Goal: Transaction & Acquisition: Book appointment/travel/reservation

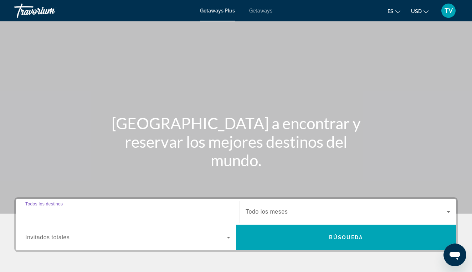
click at [91, 212] on input "Destination Todos los destinos" at bounding box center [127, 212] width 205 height 9
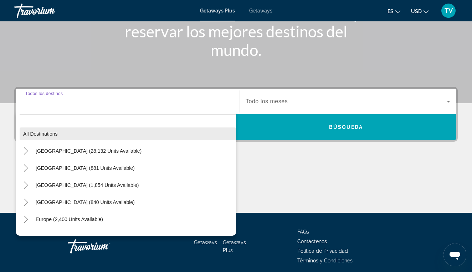
scroll to position [2, 0]
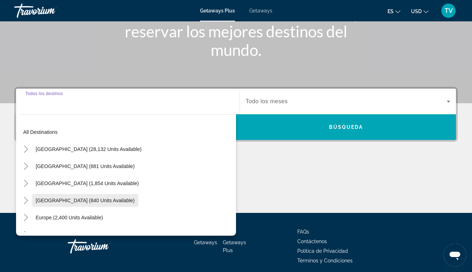
click at [50, 200] on span "[GEOGRAPHIC_DATA] (840 units available)" at bounding box center [85, 201] width 99 height 6
type input "**********"
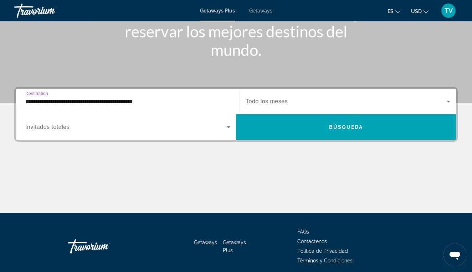
scroll to position [139, 0]
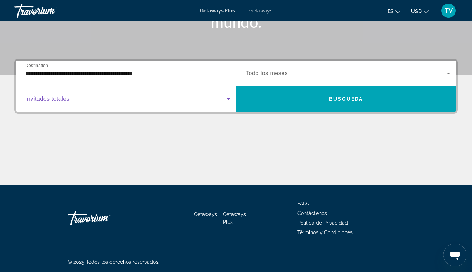
click at [89, 100] on span "Search widget" at bounding box center [125, 99] width 201 height 9
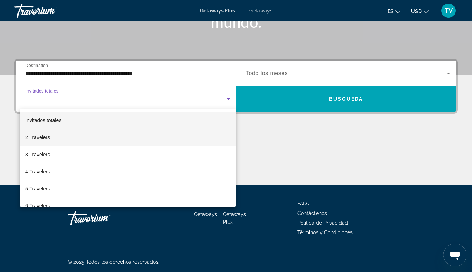
click at [68, 140] on mat-option "2 Travelers" at bounding box center [128, 137] width 216 height 17
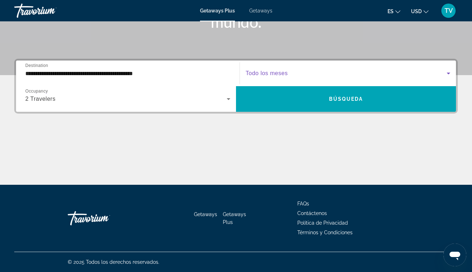
click at [295, 73] on span "Search widget" at bounding box center [345, 73] width 201 height 9
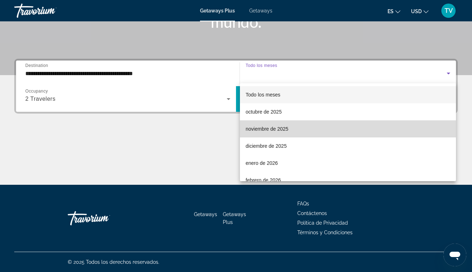
click at [261, 129] on span "noviembre de 2025" at bounding box center [266, 129] width 43 height 9
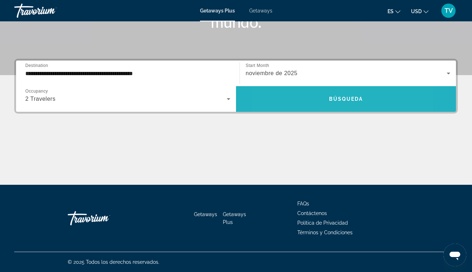
click at [309, 98] on span "Search widget" at bounding box center [346, 98] width 220 height 17
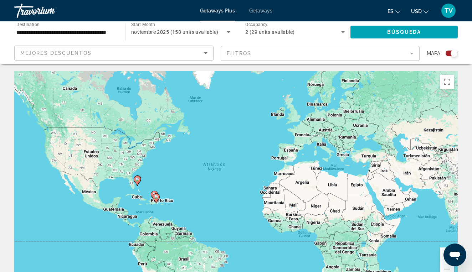
click at [139, 181] on image "Main content" at bounding box center [137, 179] width 4 height 4
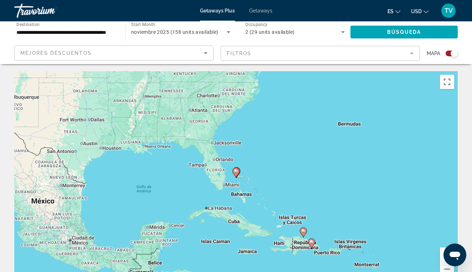
click at [313, 246] on gmp-advanced-marker "Main content" at bounding box center [311, 243] width 7 height 11
type input "**********"
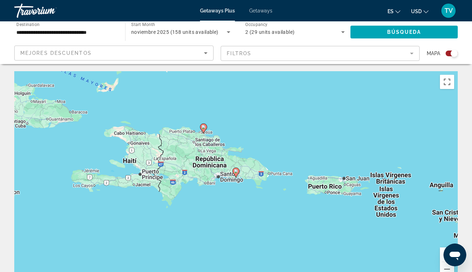
click at [236, 174] on icon "Main content" at bounding box center [236, 172] width 6 height 9
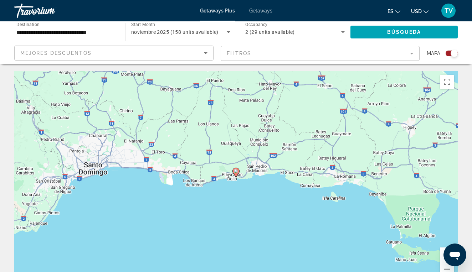
click at [236, 170] on image "Main content" at bounding box center [236, 171] width 4 height 4
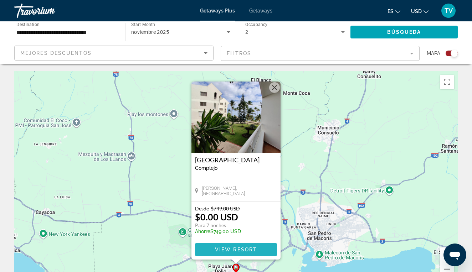
click at [238, 250] on span "View Resort" at bounding box center [236, 250] width 42 height 6
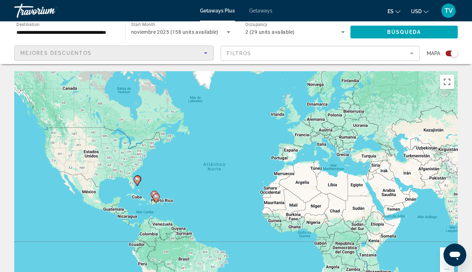
click at [207, 54] on icon "Sort by" at bounding box center [205, 53] width 9 height 9
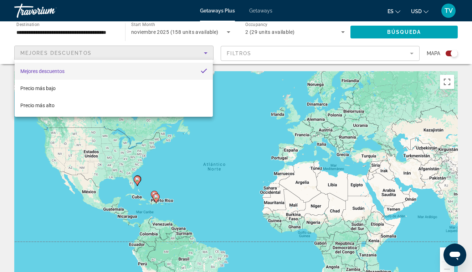
click at [224, 39] on div at bounding box center [236, 136] width 472 height 272
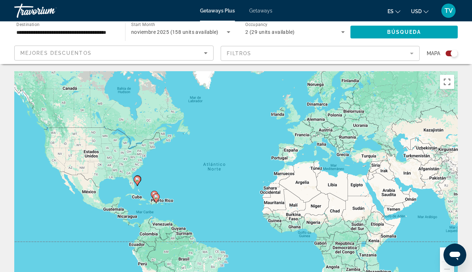
click at [453, 54] on div "Search widget" at bounding box center [453, 53] width 7 height 7
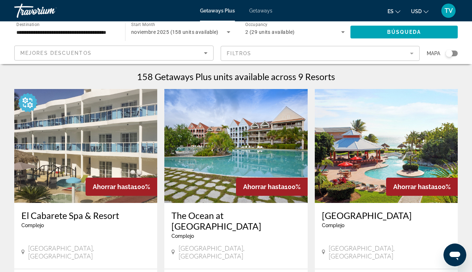
click at [454, 53] on div "Search widget" at bounding box center [451, 54] width 12 height 6
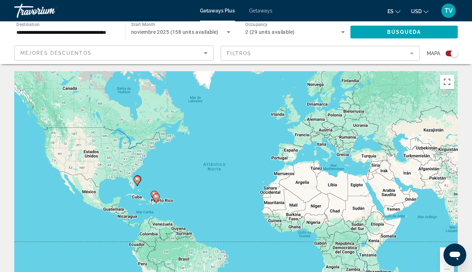
click at [359, 121] on div "Para activar la función de arrastre con el teclado, pulsa Alt + Intro. Cuando h…" at bounding box center [235, 178] width 443 height 214
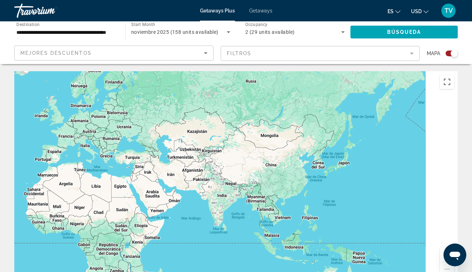
drag, startPoint x: 359, startPoint y: 121, endPoint x: 88, endPoint y: 118, distance: 270.8
click at [88, 118] on div "Para activar la función de arrastre con el teclado, pulsa Alt + Intro. Cuando h…" at bounding box center [235, 178] width 443 height 214
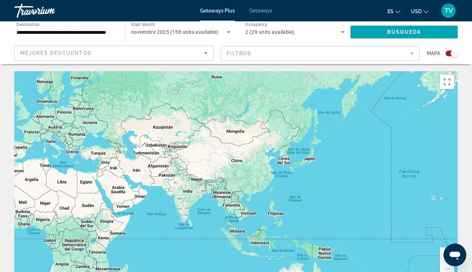
click at [233, 210] on div "Main content" at bounding box center [235, 178] width 443 height 214
click at [235, 208] on div "Main content" at bounding box center [235, 178] width 443 height 214
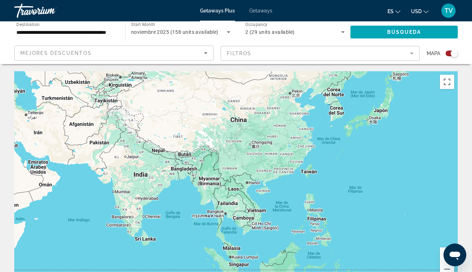
click at [235, 208] on div "Main content" at bounding box center [235, 178] width 443 height 214
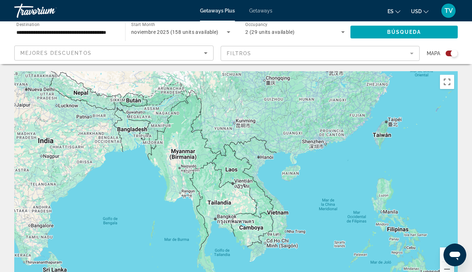
click at [221, 205] on div "Main content" at bounding box center [235, 178] width 443 height 214
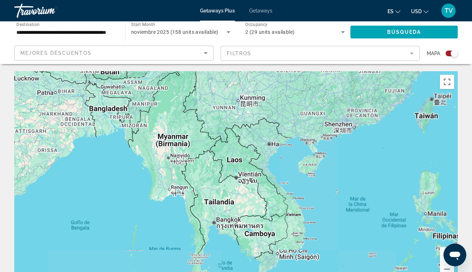
click at [221, 205] on div "Main content" at bounding box center [235, 178] width 443 height 214
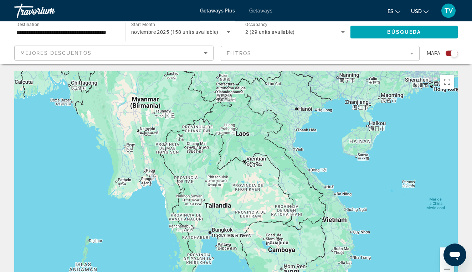
click at [221, 205] on div "Main content" at bounding box center [235, 178] width 443 height 214
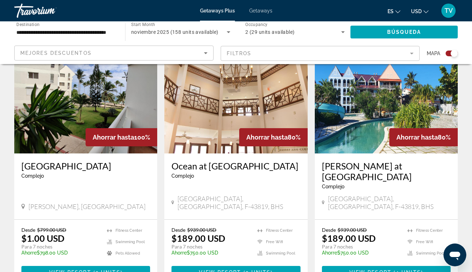
scroll to position [534, 0]
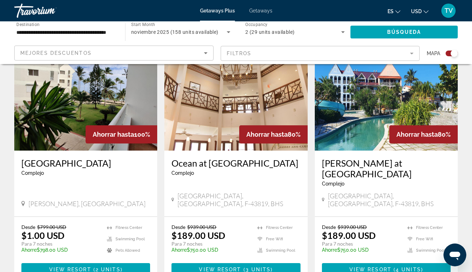
click at [57, 29] on input "**********" at bounding box center [65, 32] width 99 height 9
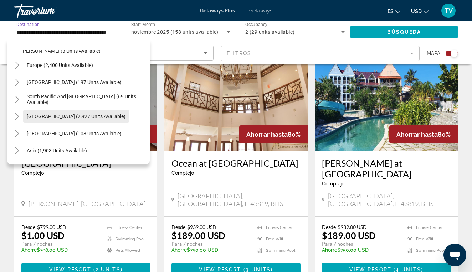
scroll to position [133, 0]
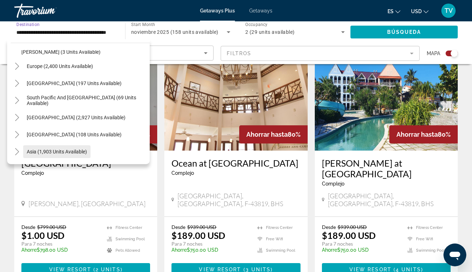
click at [47, 153] on span "Asia (1,903 units available)" at bounding box center [57, 152] width 60 height 6
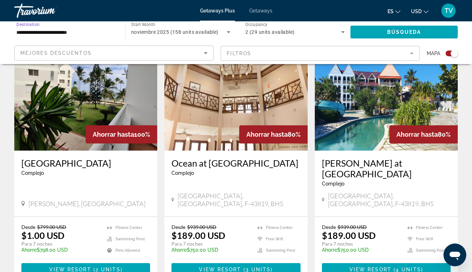
click at [72, 31] on input "**********" at bounding box center [65, 32] width 99 height 9
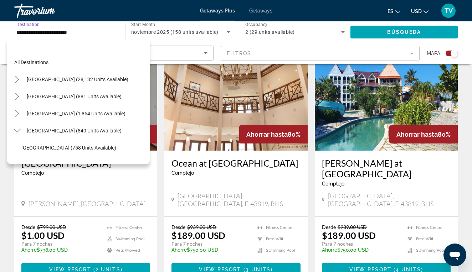
scroll to position [179, 0]
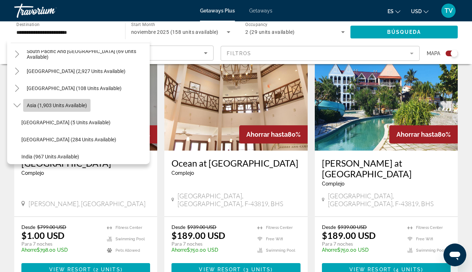
click at [68, 104] on span "Asia (1,903 units available)" at bounding box center [57, 106] width 60 height 6
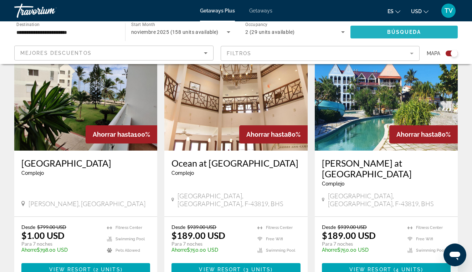
click at [402, 26] on span "Search widget" at bounding box center [403, 32] width 107 height 17
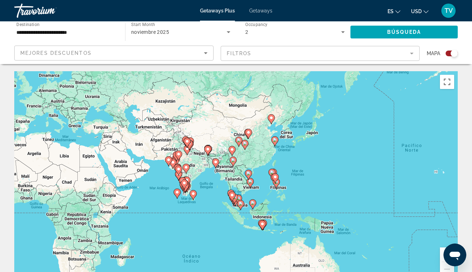
click at [251, 186] on gmp-advanced-marker "Main content" at bounding box center [250, 183] width 7 height 11
type input "**********"
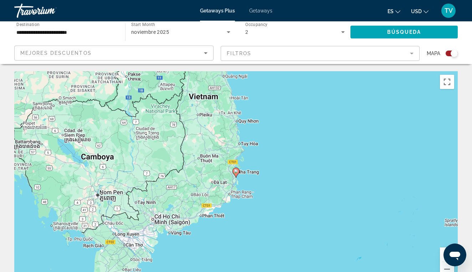
click at [236, 172] on image "Main content" at bounding box center [236, 171] width 4 height 4
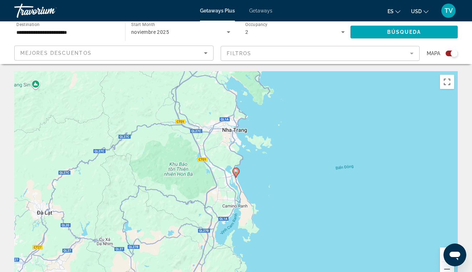
click at [236, 173] on image "Main content" at bounding box center [236, 171] width 4 height 4
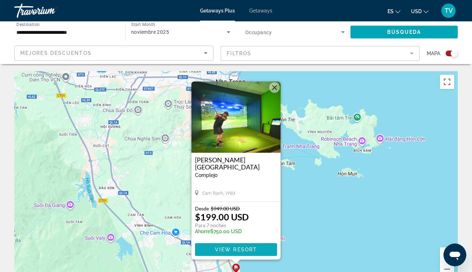
click at [248, 250] on span "View Resort" at bounding box center [236, 250] width 42 height 6
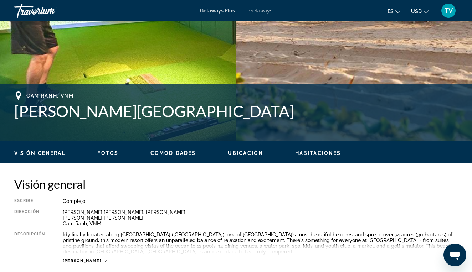
scroll to position [219, 0]
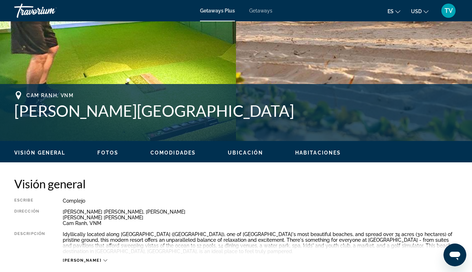
click at [94, 152] on ul "Visión general Fotos Comodidades Ubicación Habitaciones Buscar" at bounding box center [235, 152] width 443 height 8
click at [107, 152] on span "Fotos" at bounding box center [107, 153] width 21 height 6
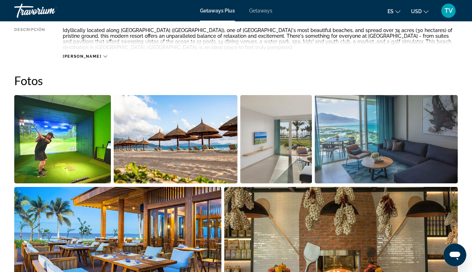
scroll to position [454, 0]
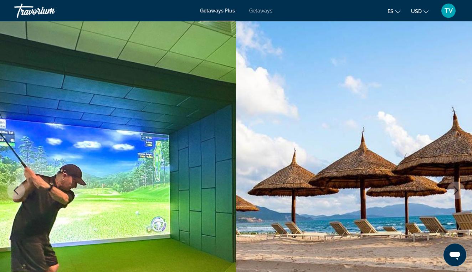
click at [262, 12] on span "Getaways" at bounding box center [260, 11] width 23 height 6
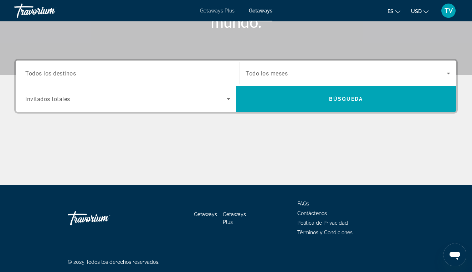
scroll to position [139, 0]
click at [223, 78] on div "Search widget" at bounding box center [127, 73] width 205 height 20
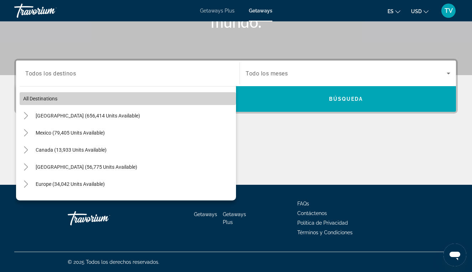
click at [54, 100] on span "All destinations" at bounding box center [40, 99] width 34 height 6
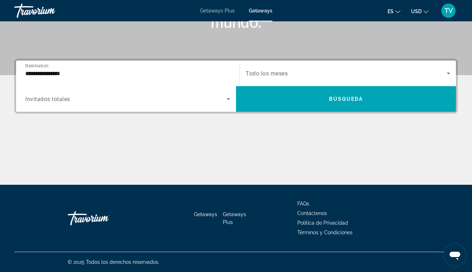
click at [56, 74] on input "**********" at bounding box center [127, 73] width 205 height 9
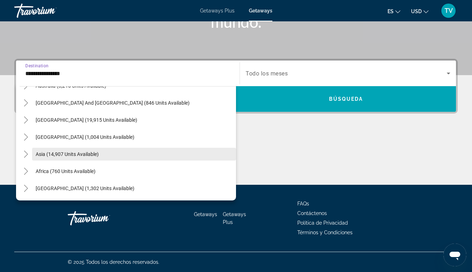
scroll to position [115, 0]
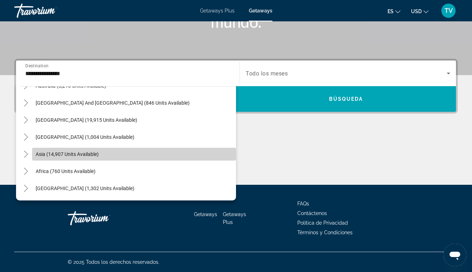
click at [63, 155] on span "Asia (14,907 units available)" at bounding box center [67, 154] width 63 height 6
type input "**********"
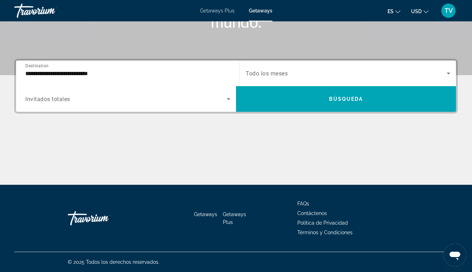
click at [268, 78] on div "Search widget" at bounding box center [347, 73] width 204 height 20
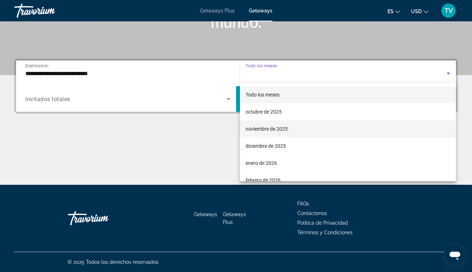
click at [252, 130] on span "noviembre de 2025" at bounding box center [266, 129] width 42 height 9
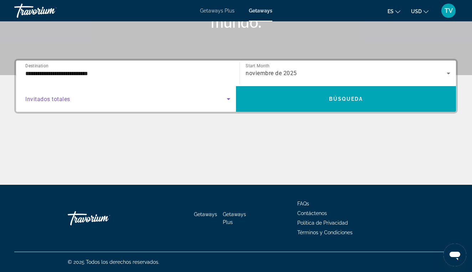
click at [228, 103] on icon "Search widget" at bounding box center [228, 99] width 9 height 9
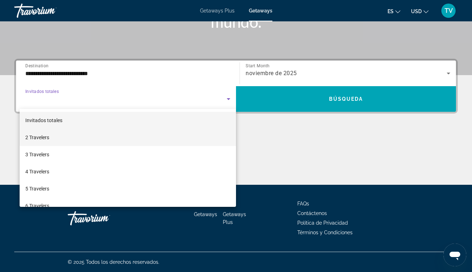
click at [164, 138] on mat-option "2 Travelers" at bounding box center [128, 137] width 216 height 17
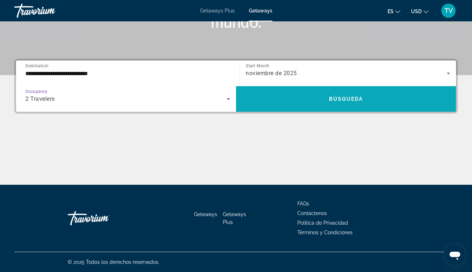
click at [333, 107] on span "Search widget" at bounding box center [346, 98] width 220 height 17
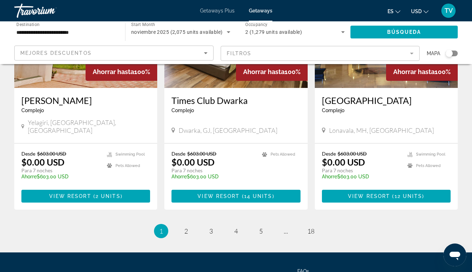
scroll to position [902, 0]
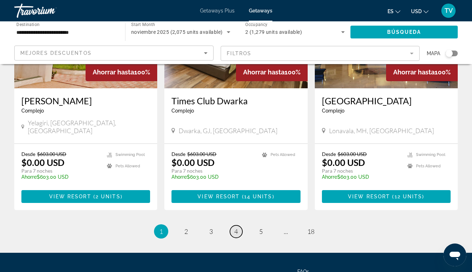
click at [235, 228] on span "4" at bounding box center [236, 232] width 4 height 8
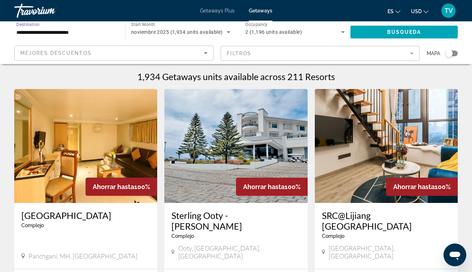
click at [51, 33] on input "**********" at bounding box center [65, 32] width 99 height 9
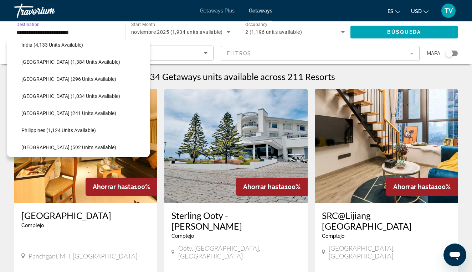
scroll to position [250, 0]
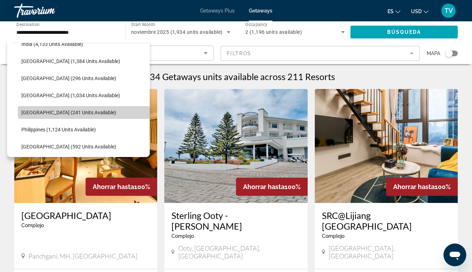
click at [51, 113] on span "[GEOGRAPHIC_DATA] (241 units available)" at bounding box center [68, 113] width 95 height 6
type input "**********"
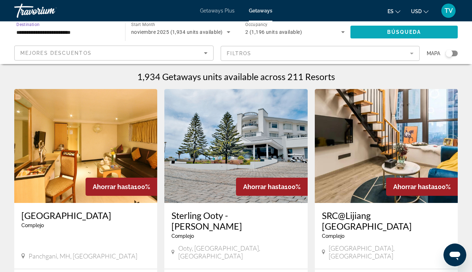
click at [372, 32] on span "Search widget" at bounding box center [403, 32] width 107 height 17
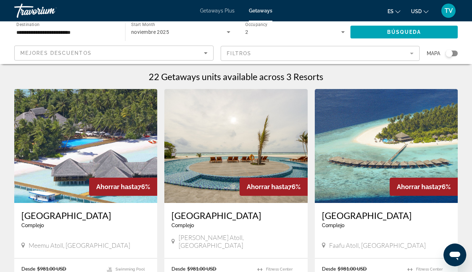
click at [86, 95] on img "Main content" at bounding box center [85, 146] width 143 height 114
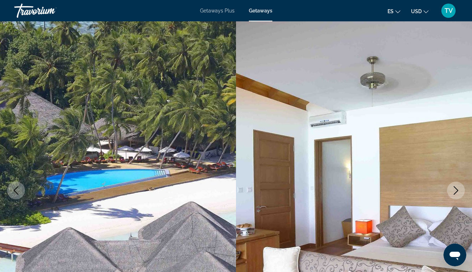
click at [457, 192] on icon "Next image" at bounding box center [455, 190] width 9 height 9
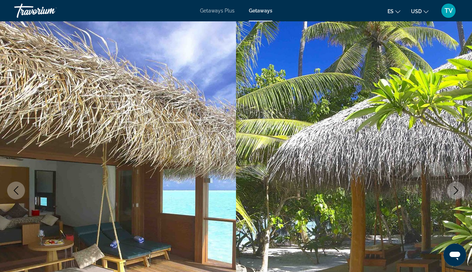
click at [457, 192] on icon "Next image" at bounding box center [455, 190] width 9 height 9
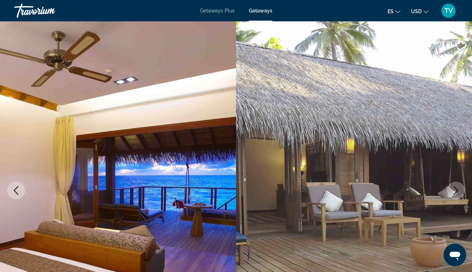
click at [457, 192] on icon "Next image" at bounding box center [455, 190] width 9 height 9
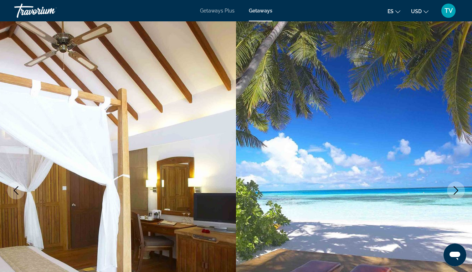
click at [457, 192] on icon "Next image" at bounding box center [455, 190] width 9 height 9
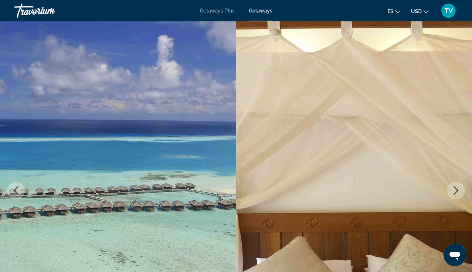
click at [457, 192] on icon "Next image" at bounding box center [455, 190] width 9 height 9
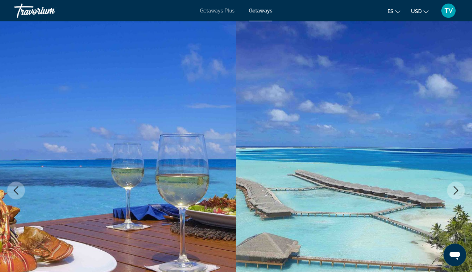
click at [457, 192] on icon "Next image" at bounding box center [455, 190] width 9 height 9
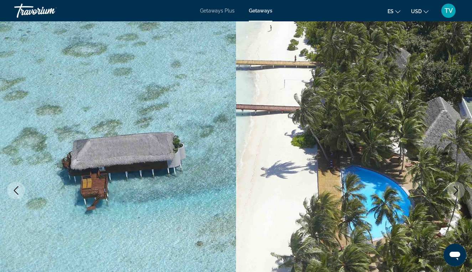
click at [457, 192] on icon "Next image" at bounding box center [455, 190] width 9 height 9
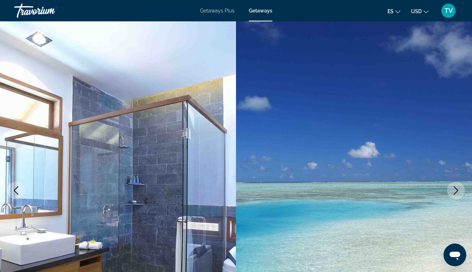
click at [457, 192] on icon "Next image" at bounding box center [455, 190] width 9 height 9
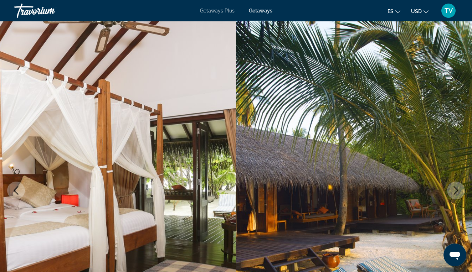
click at [457, 192] on icon "Next image" at bounding box center [455, 190] width 9 height 9
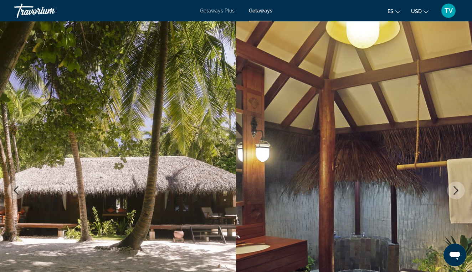
click at [457, 192] on icon "Next image" at bounding box center [455, 190] width 9 height 9
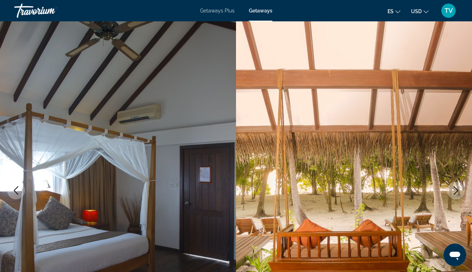
click at [457, 192] on icon "Next image" at bounding box center [455, 190] width 9 height 9
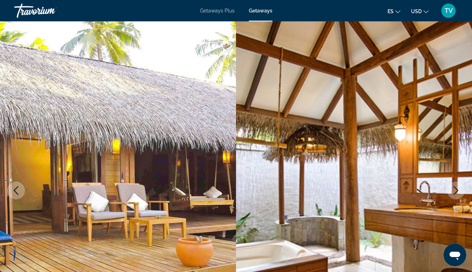
click at [457, 192] on icon "Next image" at bounding box center [455, 190] width 9 height 9
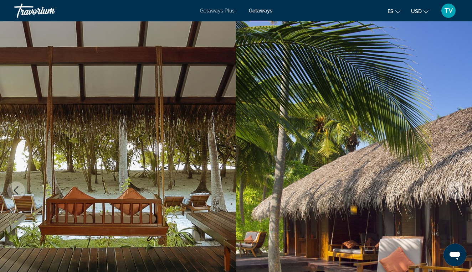
click at [457, 192] on icon "Next image" at bounding box center [455, 190] width 9 height 9
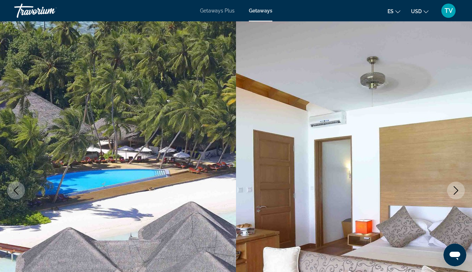
click at [457, 192] on icon "Next image" at bounding box center [455, 190] width 9 height 9
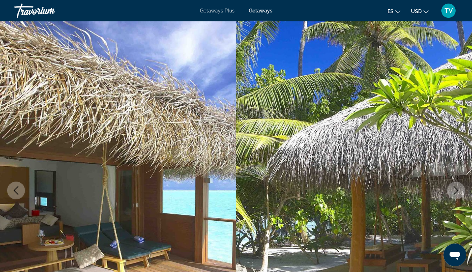
click at [457, 192] on icon "Next image" at bounding box center [455, 190] width 9 height 9
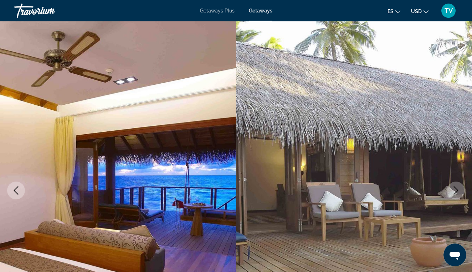
click at [457, 192] on icon "Next image" at bounding box center [455, 190] width 9 height 9
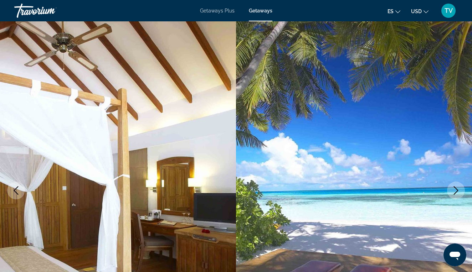
click at [457, 192] on icon "Next image" at bounding box center [455, 190] width 9 height 9
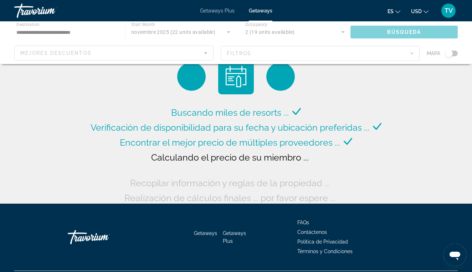
click at [79, 32] on div "Main content" at bounding box center [236, 42] width 472 height 43
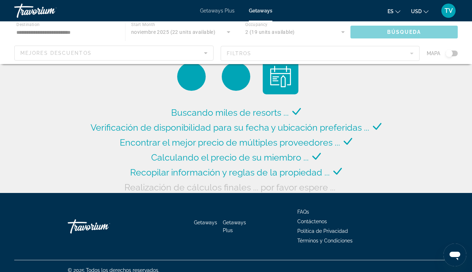
click at [40, 31] on div "Main content" at bounding box center [236, 42] width 472 height 43
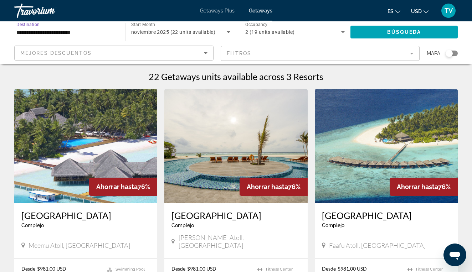
click at [45, 32] on input "**********" at bounding box center [65, 32] width 99 height 9
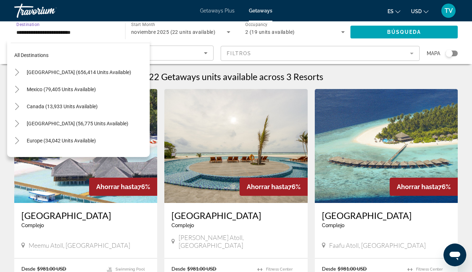
scroll to position [265, 0]
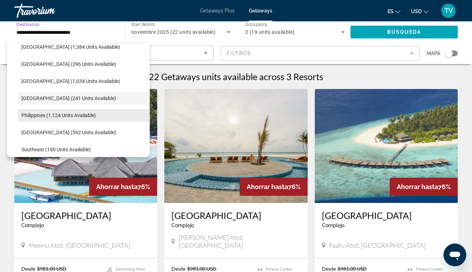
click at [45, 116] on span "Philippines (1,124 units available)" at bounding box center [58, 116] width 74 height 6
type input "**********"
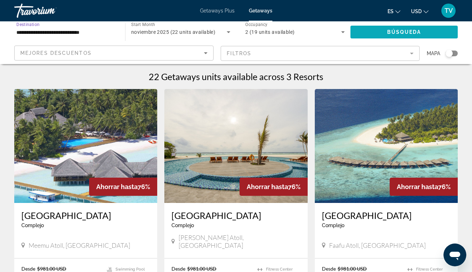
click at [376, 34] on span "Search widget" at bounding box center [403, 32] width 107 height 17
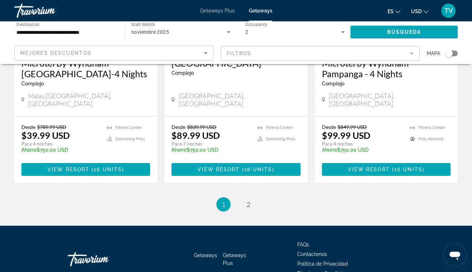
scroll to position [934, 0]
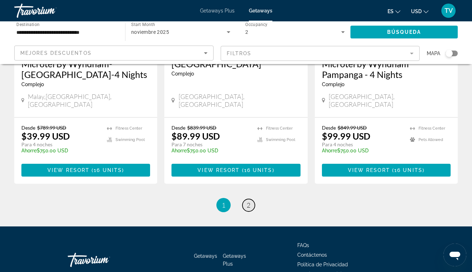
click at [247, 201] on span "2" at bounding box center [249, 205] width 4 height 8
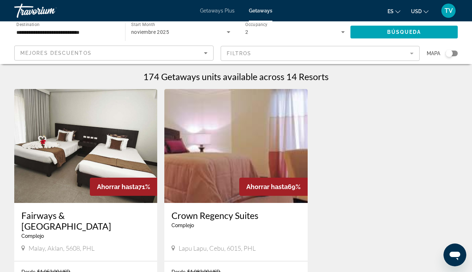
click at [91, 31] on input "**********" at bounding box center [65, 32] width 99 height 9
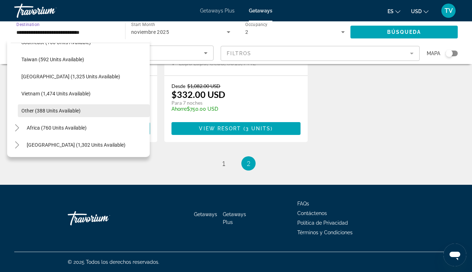
scroll to position [186, 0]
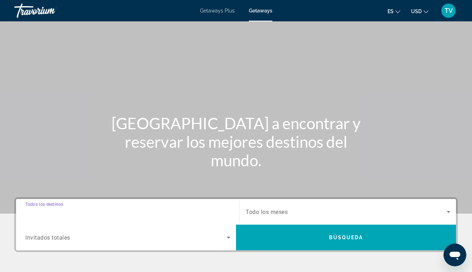
click at [185, 211] on input "Destination Todos los destinos" at bounding box center [127, 212] width 205 height 9
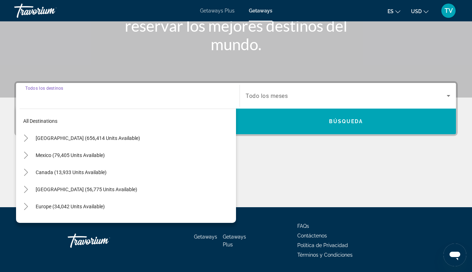
scroll to position [139, 0]
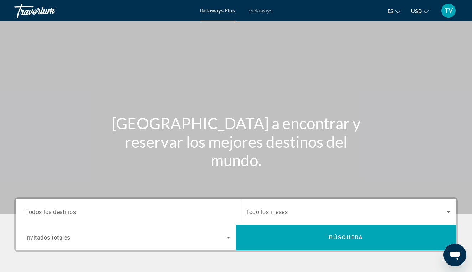
click at [90, 213] on input "Destination Todos los destinos" at bounding box center [127, 212] width 205 height 9
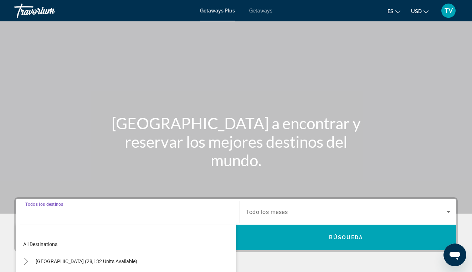
scroll to position [139, 0]
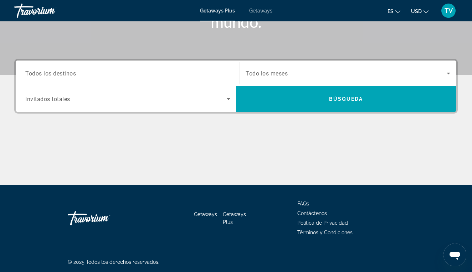
click at [72, 60] on div "Destination Todos los destinos Start Month Todo los meses Occupancy Invitados t…" at bounding box center [235, 86] width 443 height 55
click at [44, 75] on span "Todos los destinos" at bounding box center [50, 73] width 51 height 7
click at [44, 75] on input "Destination Todos los destinos" at bounding box center [127, 73] width 205 height 9
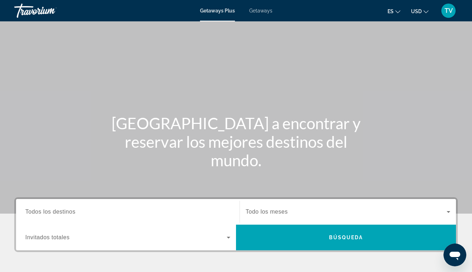
click at [144, 215] on input "Destination Todos los destinos" at bounding box center [127, 212] width 205 height 9
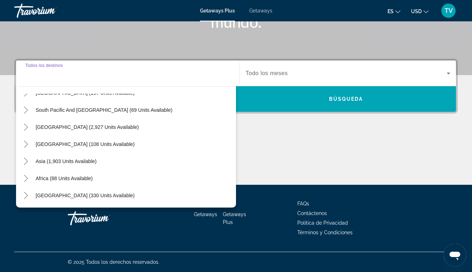
scroll to position [115, 0]
click at [49, 162] on span "Asia (1,903 units available)" at bounding box center [66, 162] width 61 height 6
type input "**********"
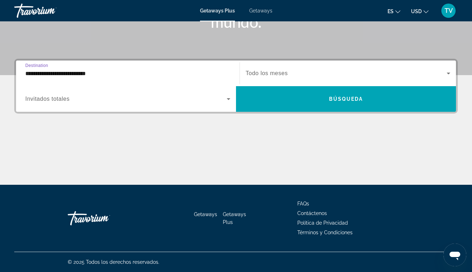
click at [63, 76] on input "**********" at bounding box center [127, 73] width 205 height 9
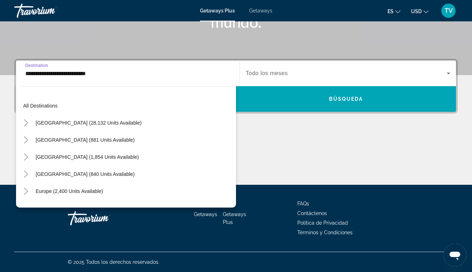
scroll to position [128, 0]
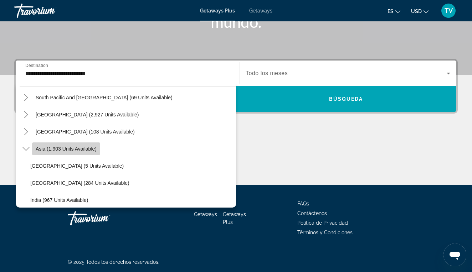
click at [61, 147] on span "Asia (1,903 units available)" at bounding box center [66, 149] width 61 height 6
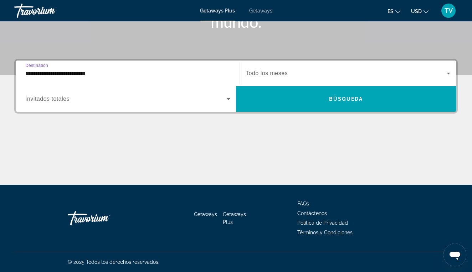
click at [228, 101] on icon "Search widget" at bounding box center [228, 99] width 9 height 9
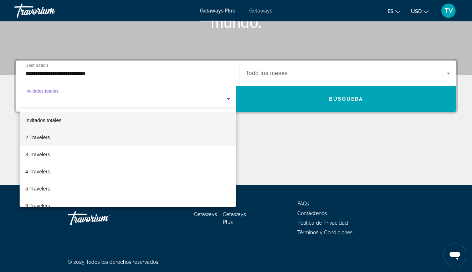
click at [115, 139] on mat-option "2 Travelers" at bounding box center [128, 137] width 216 height 17
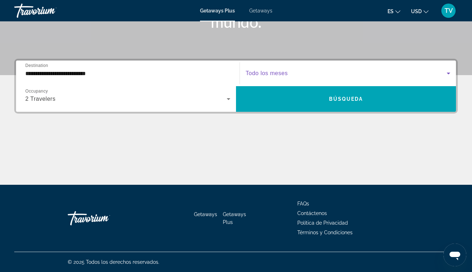
click at [449, 73] on icon "Search widget" at bounding box center [448, 74] width 4 height 2
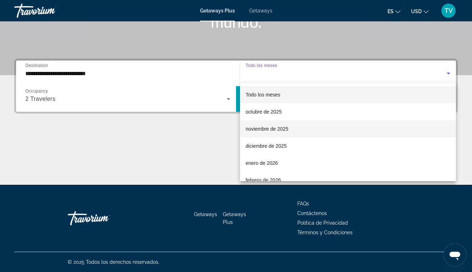
click at [251, 131] on span "noviembre de 2025" at bounding box center [266, 129] width 43 height 9
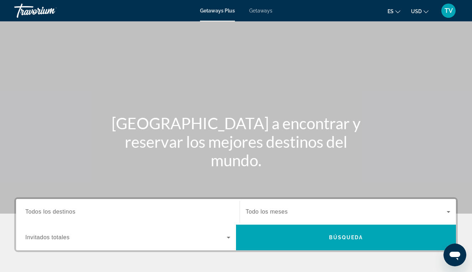
click at [73, 211] on span "Todos los destinos" at bounding box center [50, 212] width 50 height 6
click at [73, 211] on input "Destination Todos los destinos" at bounding box center [127, 212] width 205 height 9
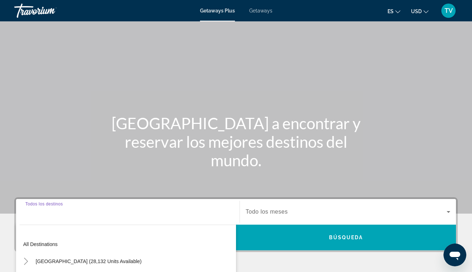
scroll to position [139, 0]
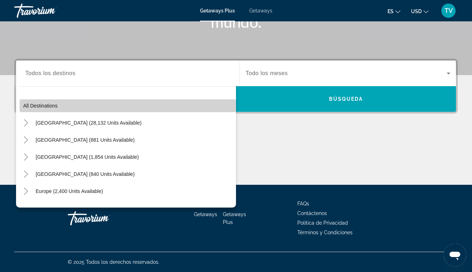
click at [54, 108] on span "All destinations" at bounding box center [40, 106] width 35 height 6
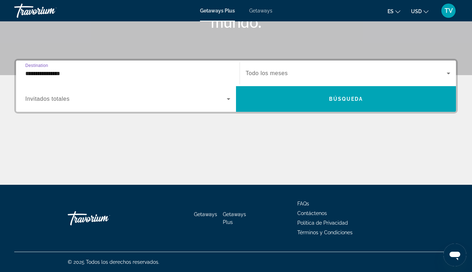
click at [58, 70] on input "**********" at bounding box center [127, 73] width 205 height 9
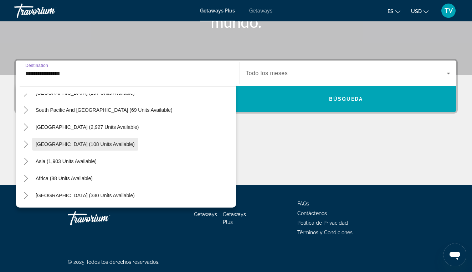
scroll to position [115, 0]
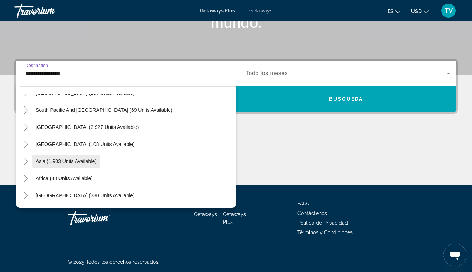
click at [60, 163] on span "Asia (1,903 units available)" at bounding box center [66, 162] width 61 height 6
type input "**********"
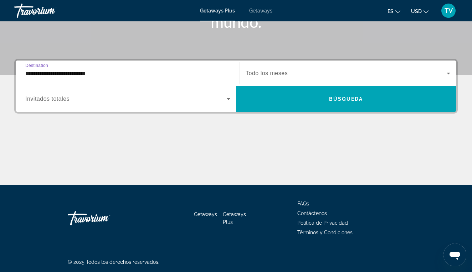
click at [225, 100] on icon "Search widget" at bounding box center [228, 99] width 9 height 9
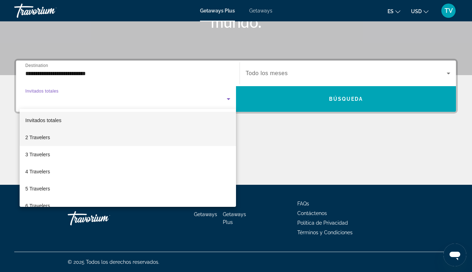
click at [169, 134] on mat-option "2 Travelers" at bounding box center [128, 137] width 216 height 17
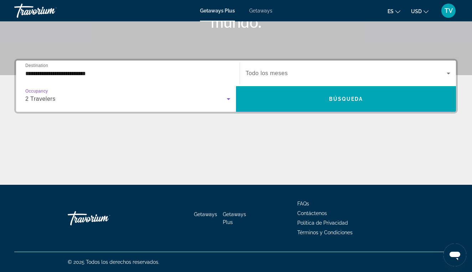
click at [449, 72] on icon "Search widget" at bounding box center [448, 73] width 9 height 9
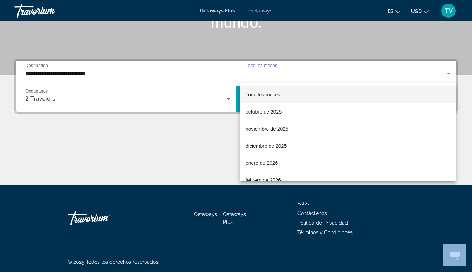
click at [449, 72] on div at bounding box center [236, 136] width 472 height 272
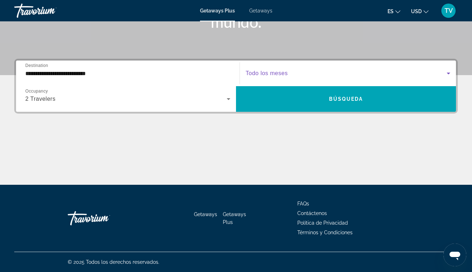
click at [449, 72] on icon "Search widget" at bounding box center [448, 73] width 9 height 9
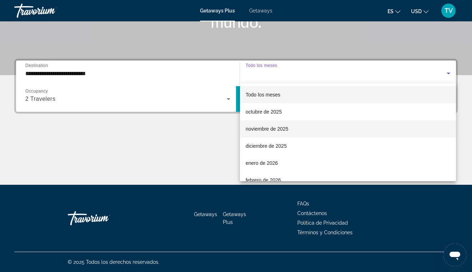
click at [320, 127] on mat-option "noviembre de 2025" at bounding box center [348, 128] width 216 height 17
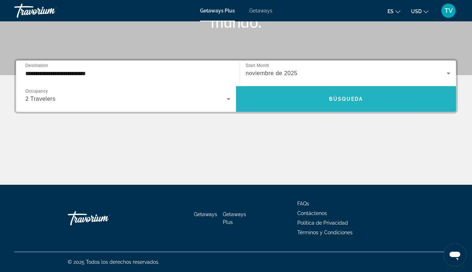
click at [346, 100] on span "Búsqueda" at bounding box center [346, 99] width 34 height 6
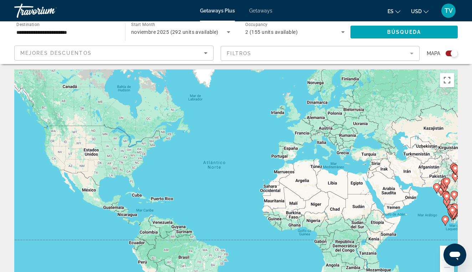
scroll to position [2, 0]
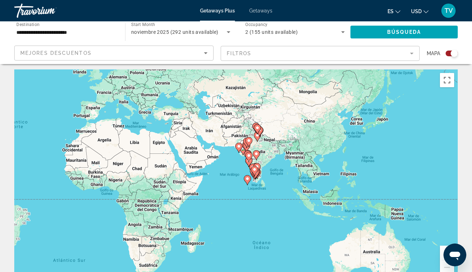
drag, startPoint x: 397, startPoint y: 223, endPoint x: 198, endPoint y: 182, distance: 202.9
click at [198, 182] on div "Para activar la función de arrastre con el teclado, pulsa Alt + Intro. Cuando h…" at bounding box center [235, 176] width 443 height 214
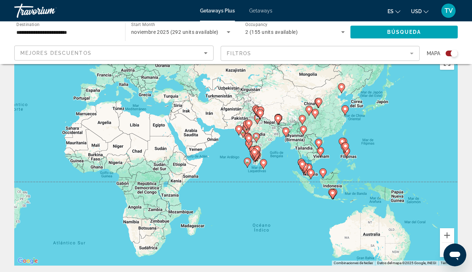
scroll to position [21, 0]
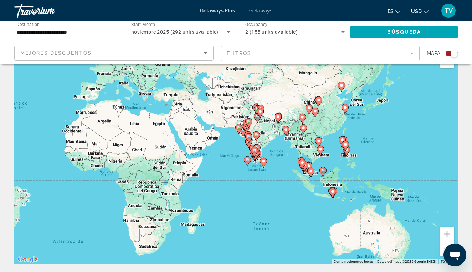
click at [333, 192] on image "Main content" at bounding box center [332, 192] width 4 height 4
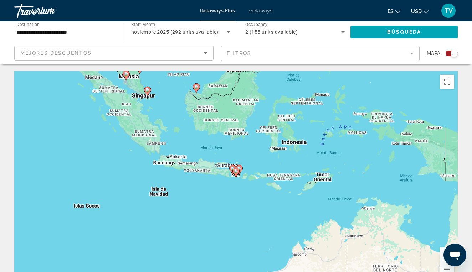
scroll to position [0, 0]
click at [149, 92] on icon "Main content" at bounding box center [147, 91] width 6 height 9
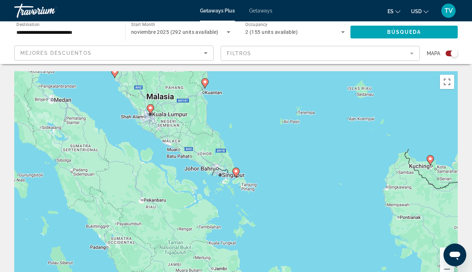
click at [152, 111] on icon "Main content" at bounding box center [150, 109] width 7 height 10
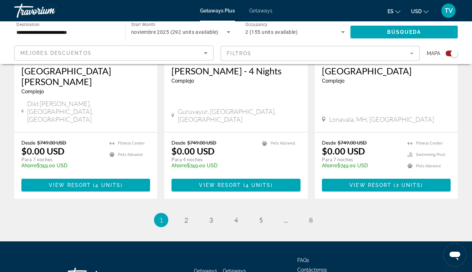
scroll to position [1144, 0]
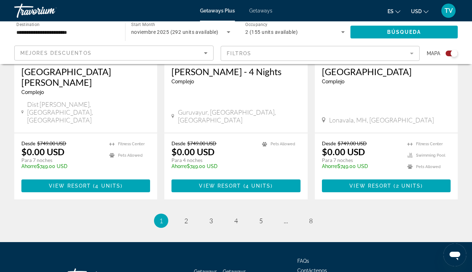
click at [78, 30] on input "**********" at bounding box center [65, 32] width 99 height 9
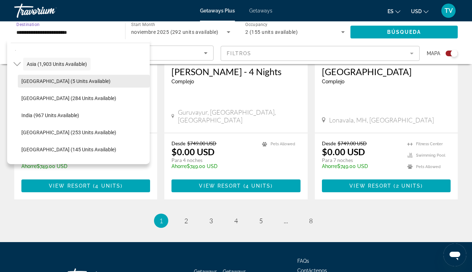
scroll to position [172, 0]
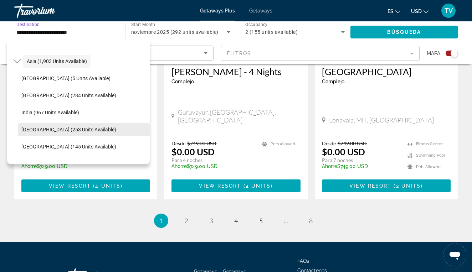
click at [39, 128] on span "[GEOGRAPHIC_DATA] (253 units available)" at bounding box center [68, 130] width 95 height 6
type input "**********"
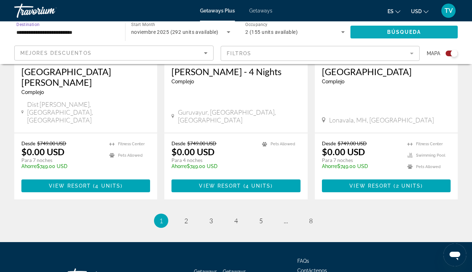
click at [404, 31] on span "Búsqueda" at bounding box center [404, 32] width 34 height 6
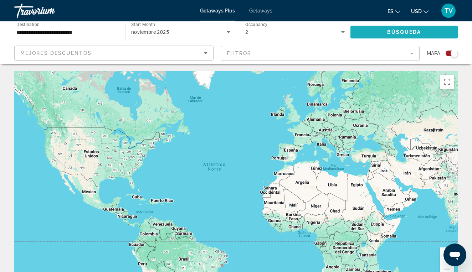
click at [404, 31] on span "Búsqueda" at bounding box center [404, 32] width 34 height 6
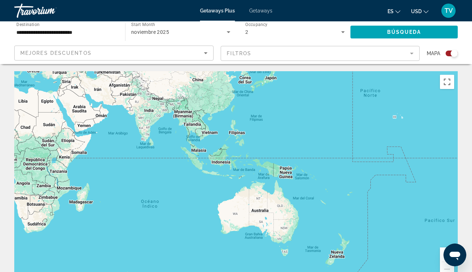
drag, startPoint x: 365, startPoint y: 131, endPoint x: 56, endPoint y: 48, distance: 319.9
click at [222, 169] on image "Main content" at bounding box center [221, 169] width 4 height 4
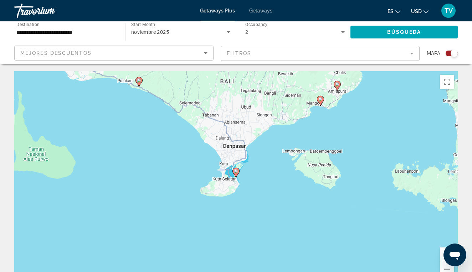
click at [237, 173] on image "Main content" at bounding box center [236, 171] width 4 height 4
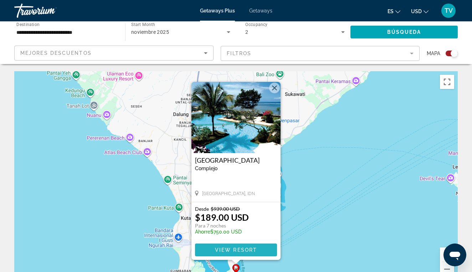
click at [230, 250] on span "View Resort" at bounding box center [236, 250] width 42 height 6
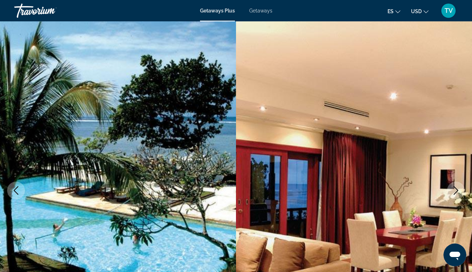
click at [454, 190] on icon "Next image" at bounding box center [455, 190] width 9 height 9
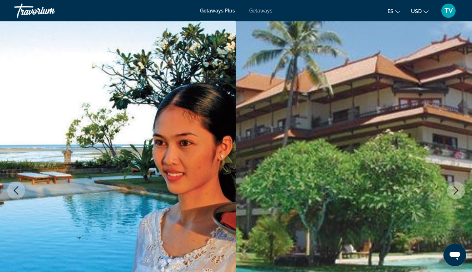
click at [454, 191] on icon "Next image" at bounding box center [455, 190] width 9 height 9
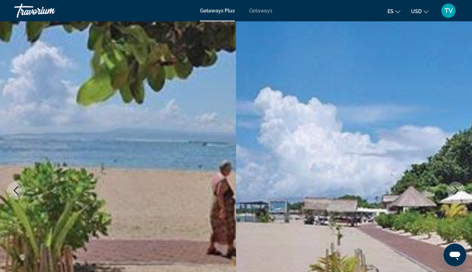
click at [454, 191] on icon "Next image" at bounding box center [455, 190] width 9 height 9
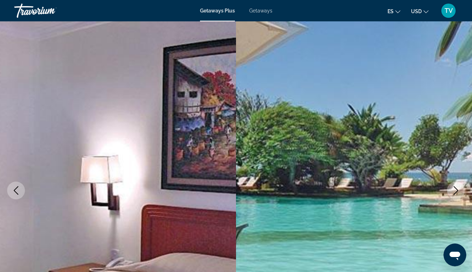
click at [454, 191] on icon "Next image" at bounding box center [455, 190] width 9 height 9
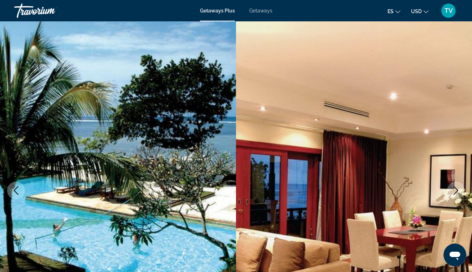
click at [454, 191] on icon "Next image" at bounding box center [455, 190] width 9 height 9
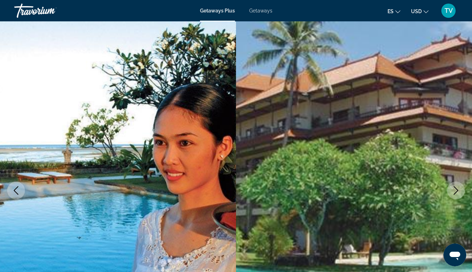
click at [14, 198] on button "Previous image" at bounding box center [16, 191] width 18 height 18
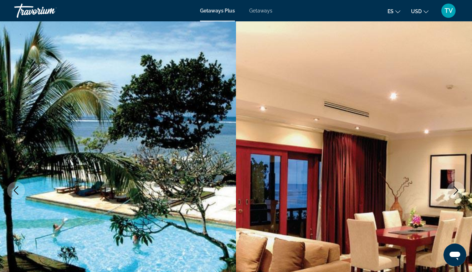
click at [14, 198] on button "Previous image" at bounding box center [16, 191] width 18 height 18
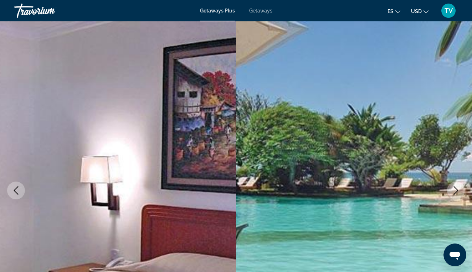
click at [14, 198] on button "Previous image" at bounding box center [16, 191] width 18 height 18
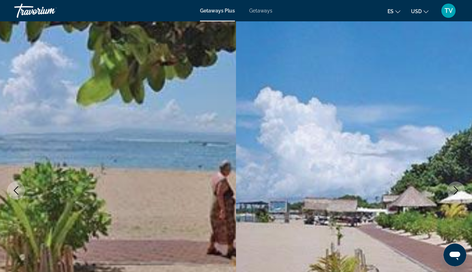
click at [14, 198] on button "Previous image" at bounding box center [16, 191] width 18 height 18
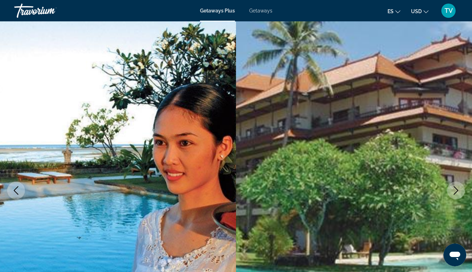
click at [14, 198] on button "Previous image" at bounding box center [16, 191] width 18 height 18
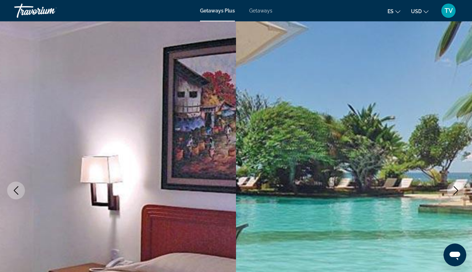
click at [14, 198] on button "Previous image" at bounding box center [16, 191] width 18 height 18
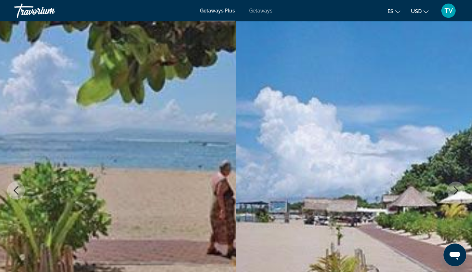
click at [14, 198] on button "Previous image" at bounding box center [16, 191] width 18 height 18
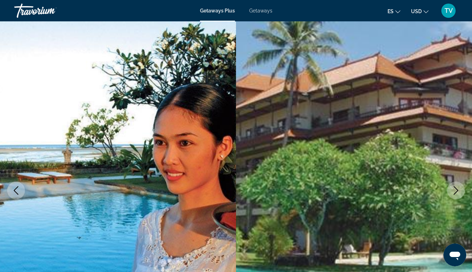
click at [14, 198] on button "Previous image" at bounding box center [16, 191] width 18 height 18
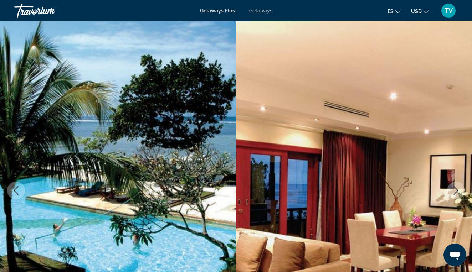
click at [14, 198] on button "Previous image" at bounding box center [16, 191] width 18 height 18
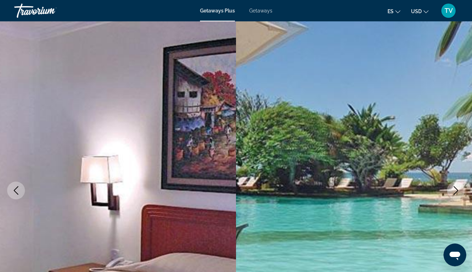
click at [14, 198] on button "Previous image" at bounding box center [16, 191] width 18 height 18
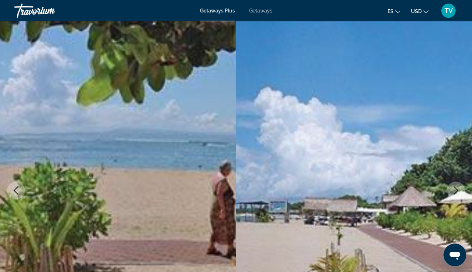
click at [14, 198] on button "Previous image" at bounding box center [16, 191] width 18 height 18
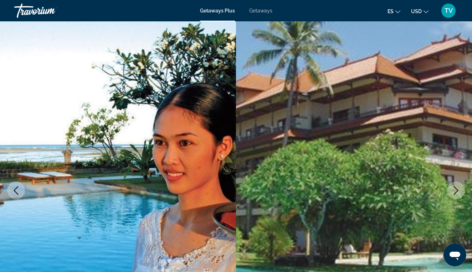
click at [14, 198] on button "Previous image" at bounding box center [16, 191] width 18 height 18
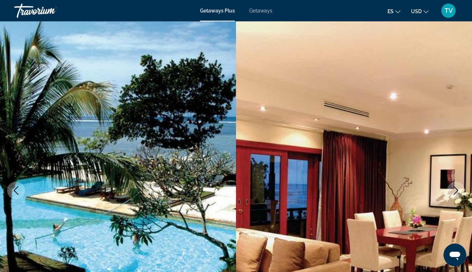
click at [14, 198] on button "Previous image" at bounding box center [16, 191] width 18 height 18
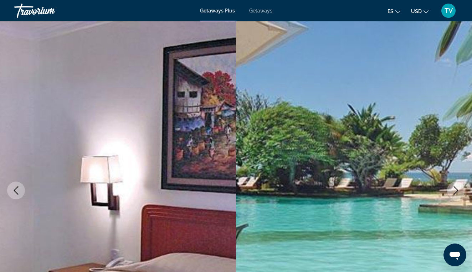
click at [14, 198] on button "Previous image" at bounding box center [16, 191] width 18 height 18
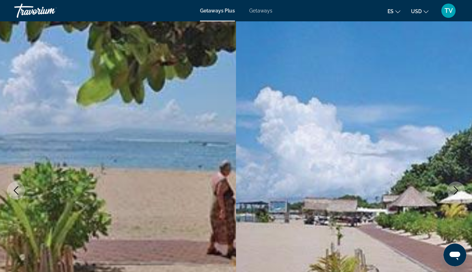
click at [14, 198] on button "Previous image" at bounding box center [16, 191] width 18 height 18
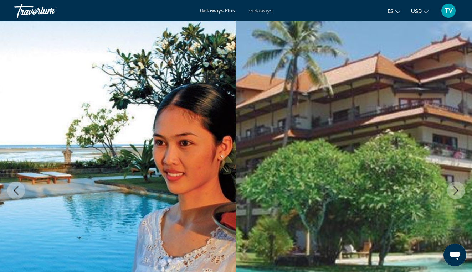
click at [14, 198] on button "Previous image" at bounding box center [16, 191] width 18 height 18
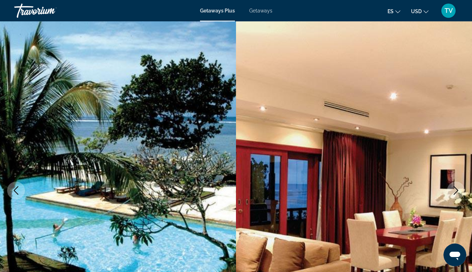
click at [213, 11] on span "Getaways Plus" at bounding box center [217, 11] width 35 height 6
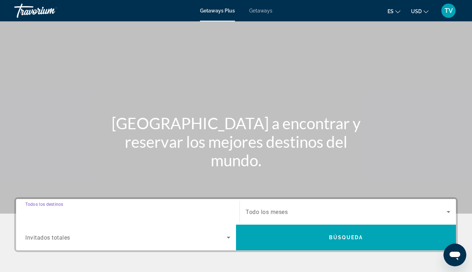
click at [103, 216] on input "Destination Todos los destinos" at bounding box center [127, 212] width 205 height 9
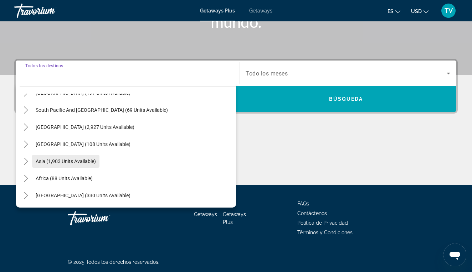
scroll to position [115, 0]
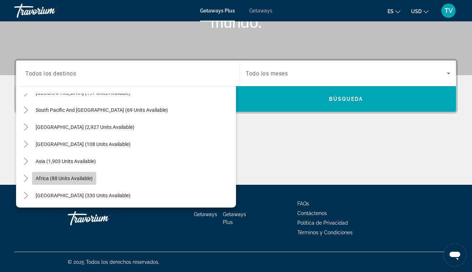
click at [68, 178] on span "Africa (88 units available)" at bounding box center [64, 179] width 57 height 6
type input "**********"
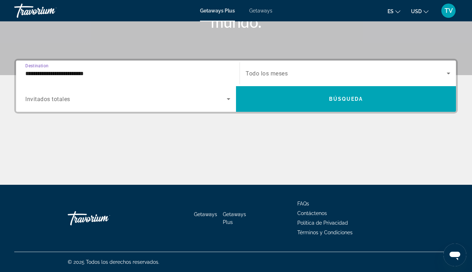
click at [77, 75] on input "**********" at bounding box center [127, 73] width 205 height 9
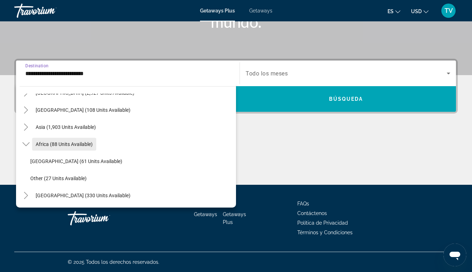
scroll to position [150, 0]
click at [66, 142] on span "Africa (88 units available)" at bounding box center [64, 144] width 57 height 6
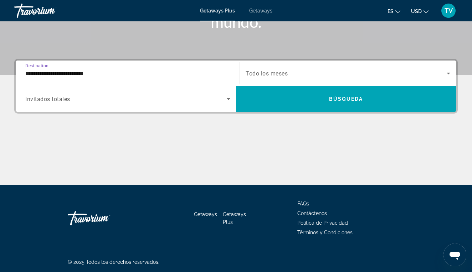
click at [114, 102] on span "Search widget" at bounding box center [125, 99] width 201 height 9
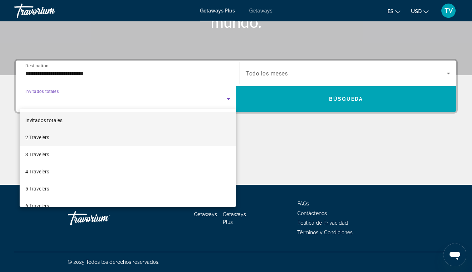
click at [95, 140] on mat-option "2 Travelers" at bounding box center [128, 137] width 216 height 17
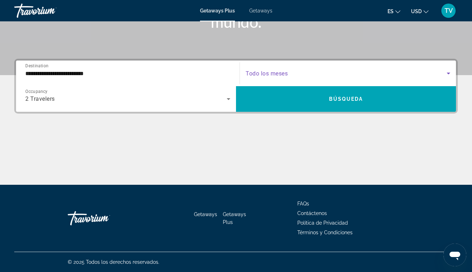
click at [313, 77] on span "Search widget" at bounding box center [345, 73] width 201 height 9
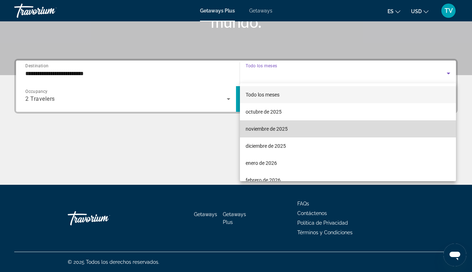
click at [264, 128] on span "noviembre de 2025" at bounding box center [266, 129] width 42 height 9
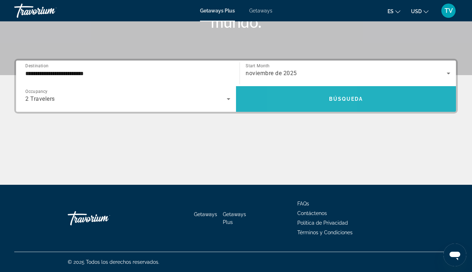
click at [316, 98] on span "Search widget" at bounding box center [346, 98] width 220 height 17
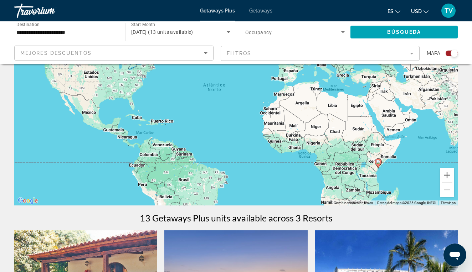
scroll to position [81, 0]
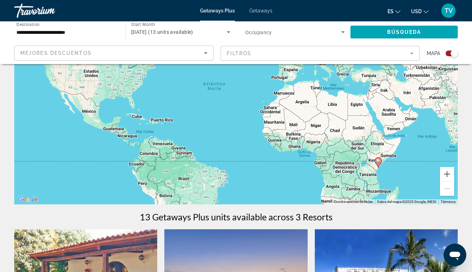
click at [379, 164] on icon "Main content" at bounding box center [378, 162] width 6 height 9
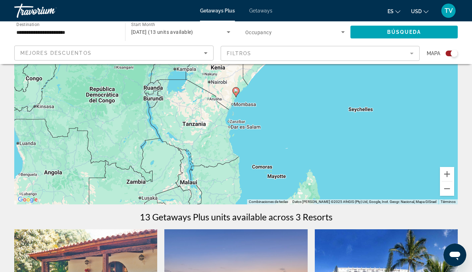
click at [235, 91] on image "Main content" at bounding box center [236, 91] width 4 height 4
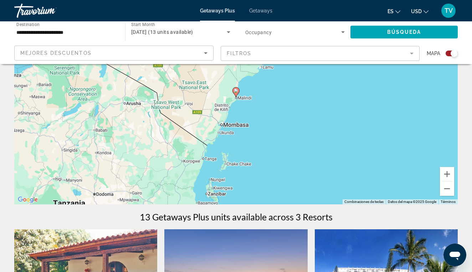
click at [236, 93] on image "Main content" at bounding box center [236, 91] width 4 height 4
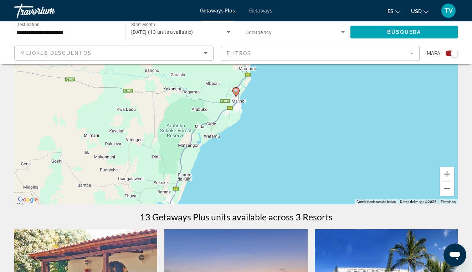
click at [236, 93] on g "Main content" at bounding box center [235, 92] width 7 height 10
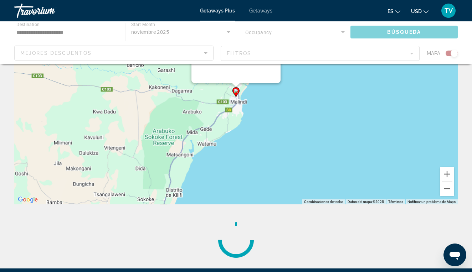
scroll to position [0, 0]
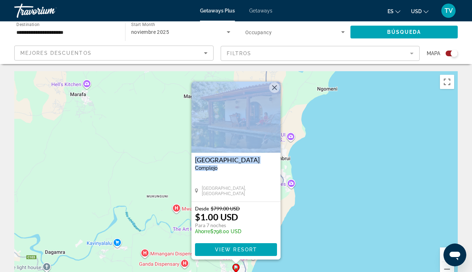
drag, startPoint x: 253, startPoint y: 173, endPoint x: 322, endPoint y: 163, distance: 69.8
click at [322, 163] on div "Para activar la función de arrastre con el teclado, pulsa Alt + Intro. Cuando h…" at bounding box center [235, 178] width 443 height 214
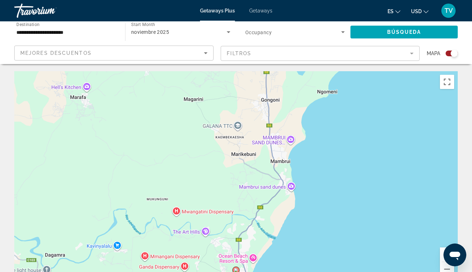
drag, startPoint x: 319, startPoint y: 162, endPoint x: 315, endPoint y: 179, distance: 17.2
click at [315, 179] on div "Para desplazarte, pulsa las teclas [PERSON_NAME]. Para activar la función de ar…" at bounding box center [235, 178] width 443 height 214
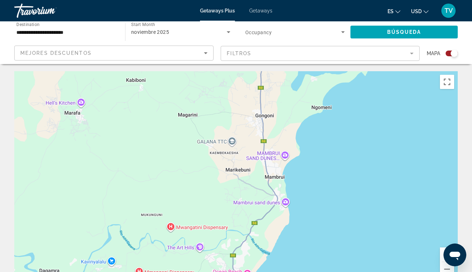
click at [315, 182] on div "Para activar la función de arrastre con el teclado, pulsa Alt + Intro. Cuando h…" at bounding box center [235, 178] width 443 height 214
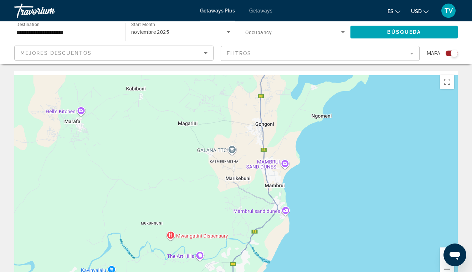
drag, startPoint x: 316, startPoint y: 182, endPoint x: 322, endPoint y: 186, distance: 6.9
click at [321, 185] on div "Para activar la función de arrastre con el teclado, pulsa Alt + Intro. Cuando h…" at bounding box center [235, 178] width 443 height 214
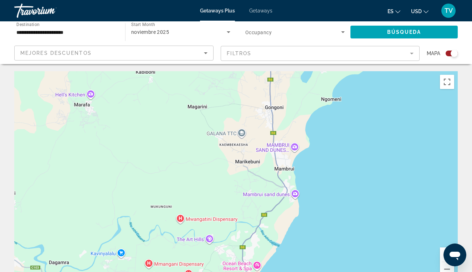
drag, startPoint x: 322, startPoint y: 186, endPoint x: 308, endPoint y: 159, distance: 30.1
click at [308, 159] on div "Para activar la función de arrastre con el teclado, pulsa Alt + Intro. Cuando h…" at bounding box center [235, 178] width 443 height 214
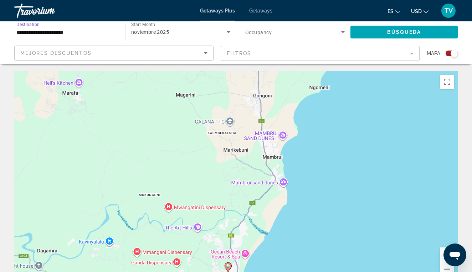
click at [76, 31] on input "**********" at bounding box center [65, 32] width 99 height 9
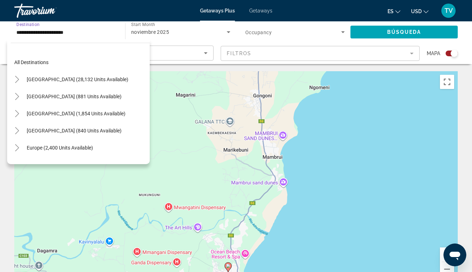
scroll to position [150, 0]
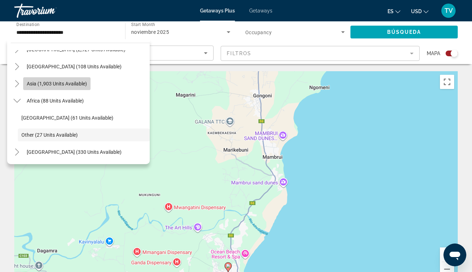
click at [58, 86] on span "Asia (1,903 units available)" at bounding box center [57, 84] width 60 height 6
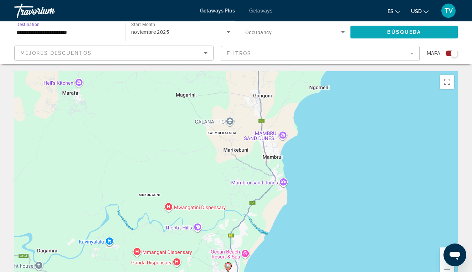
click at [352, 32] on span "Search widget" at bounding box center [403, 32] width 107 height 17
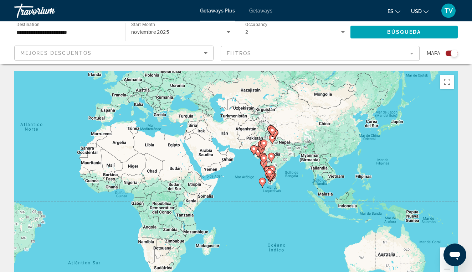
drag, startPoint x: 417, startPoint y: 161, endPoint x: 234, endPoint y: 121, distance: 187.1
click at [234, 121] on div "Para activar la función de arrastre con el teclado, pulsa Alt + Intro. Cuando h…" at bounding box center [235, 178] width 443 height 214
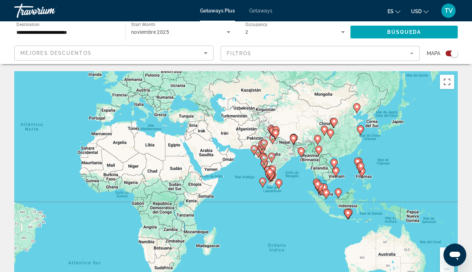
click at [302, 151] on image "Main content" at bounding box center [301, 151] width 4 height 4
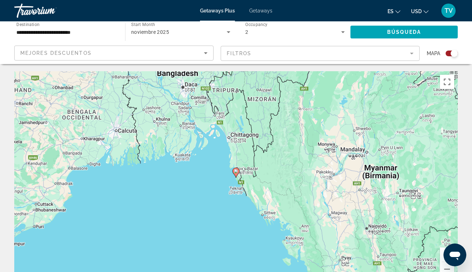
click at [237, 174] on icon "Main content" at bounding box center [236, 172] width 6 height 9
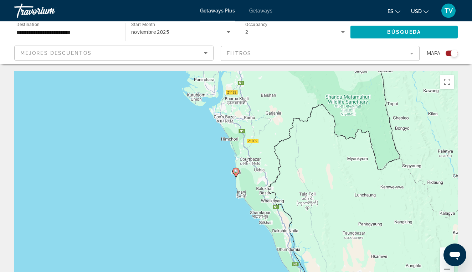
click at [235, 172] on image "Main content" at bounding box center [236, 171] width 4 height 4
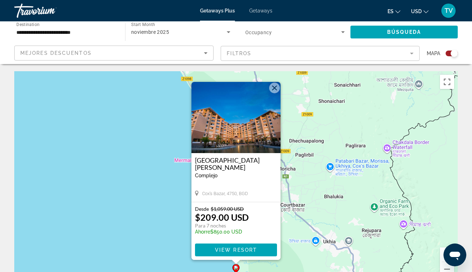
click at [274, 90] on button "Cerrar" at bounding box center [274, 88] width 11 height 11
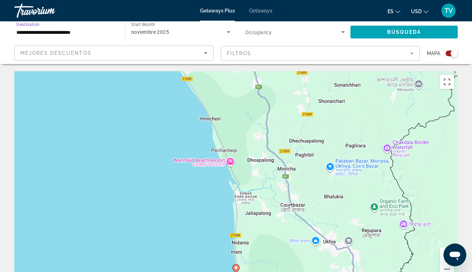
click at [21, 31] on input "**********" at bounding box center [65, 32] width 99 height 9
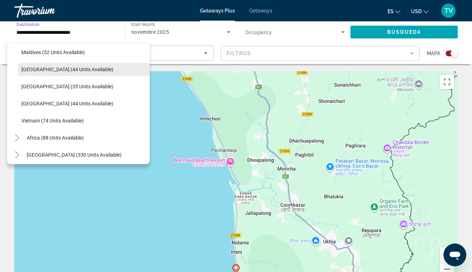
scroll to position [285, 0]
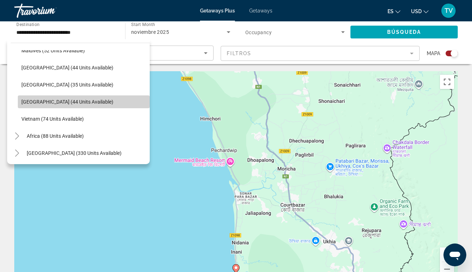
click at [35, 102] on span "[GEOGRAPHIC_DATA] (44 units available)" at bounding box center [67, 102] width 92 height 6
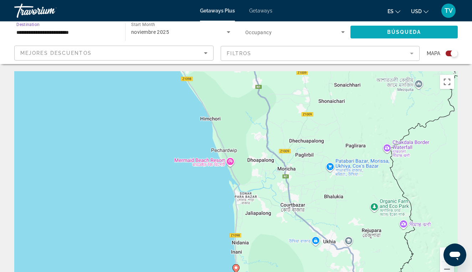
click at [378, 33] on span "Search widget" at bounding box center [403, 32] width 107 height 17
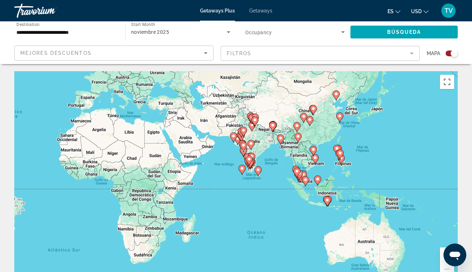
drag, startPoint x: 410, startPoint y: 179, endPoint x: 206, endPoint y: 126, distance: 210.8
click at [206, 126] on div "Para activar la función de arrastre con el teclado, pulsa Alt + Intro. Cuando h…" at bounding box center [235, 178] width 443 height 214
click at [314, 150] on image "Main content" at bounding box center [313, 149] width 4 height 4
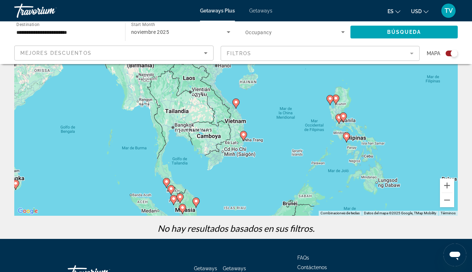
scroll to position [70, 0]
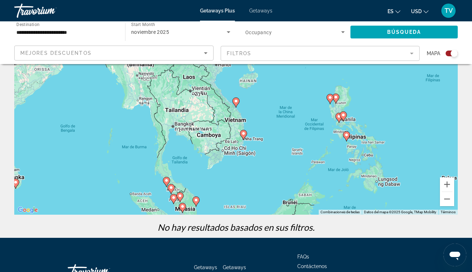
click at [347, 137] on icon "Main content" at bounding box center [346, 136] width 6 height 9
type input "**********"
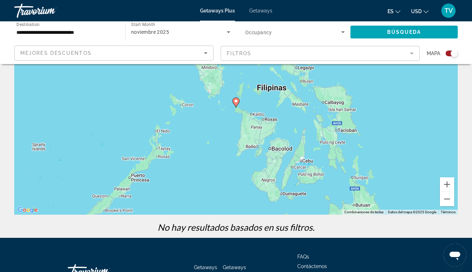
click at [236, 101] on image "Main content" at bounding box center [236, 101] width 4 height 4
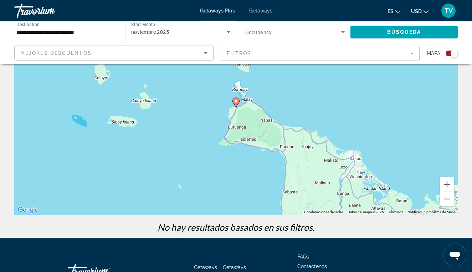
click at [237, 103] on icon "Main content" at bounding box center [236, 102] width 6 height 9
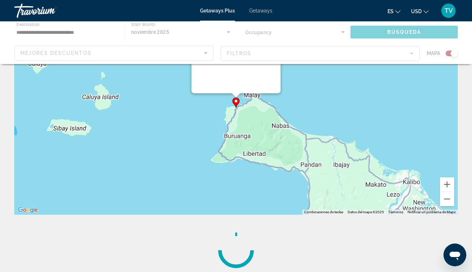
scroll to position [0, 0]
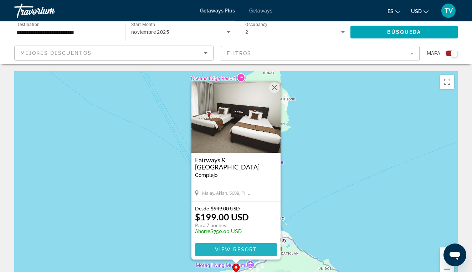
click at [228, 248] on span "View Resort" at bounding box center [236, 250] width 42 height 6
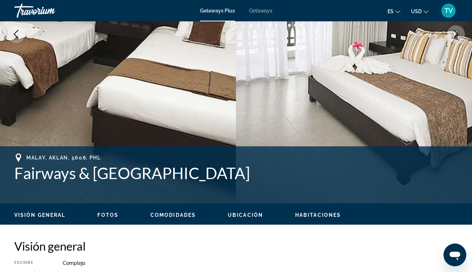
scroll to position [157, 0]
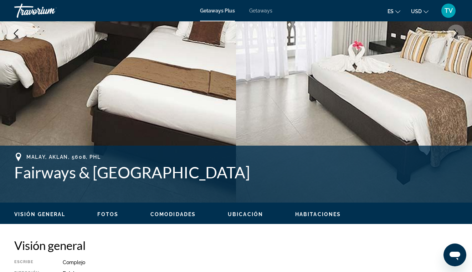
click at [114, 214] on span "Fotos" at bounding box center [107, 215] width 21 height 6
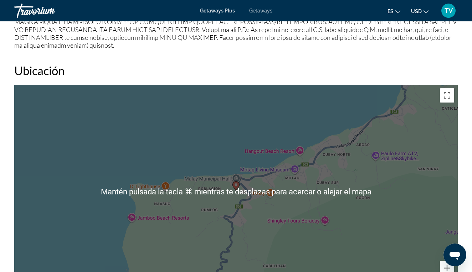
scroll to position [820, 0]
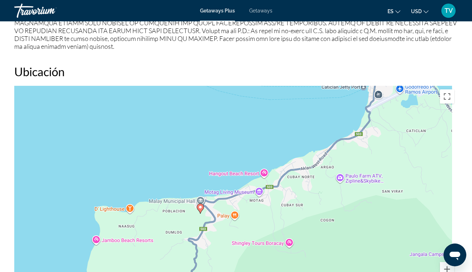
drag, startPoint x: 218, startPoint y: 89, endPoint x: 190, endPoint y: 74, distance: 31.9
click at [190, 74] on div "Ubicación ← Mover a la izquierda → Mover a la derecha ↑ Mover hacia arriba ↓ Mo…" at bounding box center [235, 181] width 443 height 235
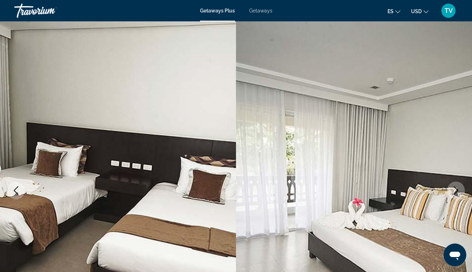
scroll to position [0, 0]
click at [255, 10] on span "Getaways" at bounding box center [260, 11] width 23 height 6
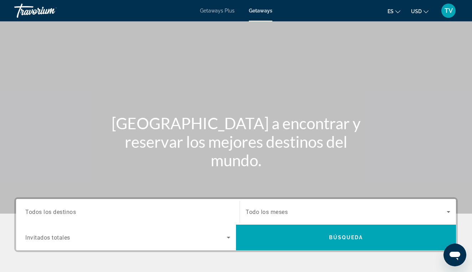
click at [154, 213] on input "Destination Todos los destinos" at bounding box center [127, 212] width 205 height 9
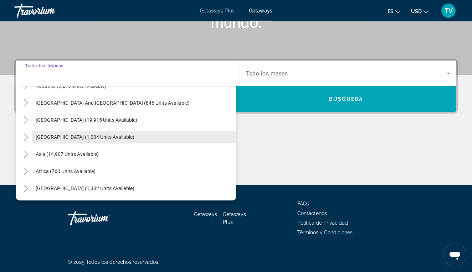
scroll to position [115, 0]
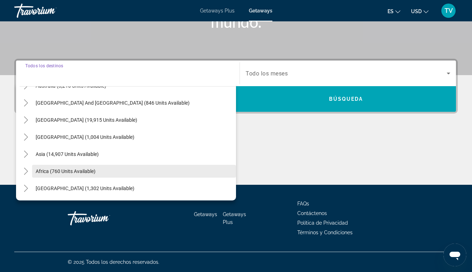
click at [68, 172] on span "Africa (760 units available)" at bounding box center [66, 172] width 60 height 6
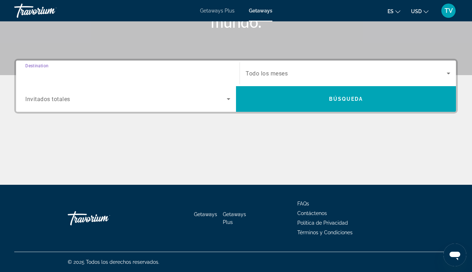
type input "**********"
click at [178, 108] on div "Search widget" at bounding box center [127, 99] width 205 height 20
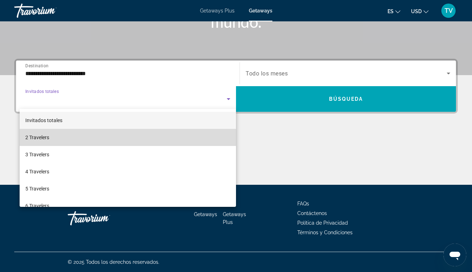
click at [134, 138] on mat-option "2 Travelers" at bounding box center [128, 137] width 216 height 17
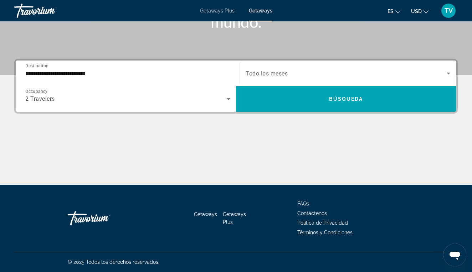
click at [286, 74] on span "Todo los meses" at bounding box center [266, 73] width 42 height 7
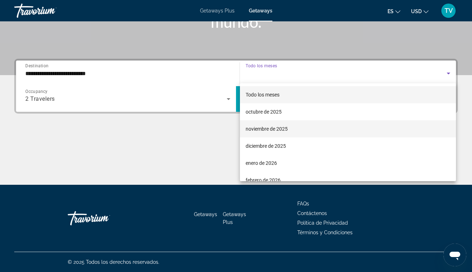
click at [261, 128] on span "noviembre de 2025" at bounding box center [266, 129] width 42 height 9
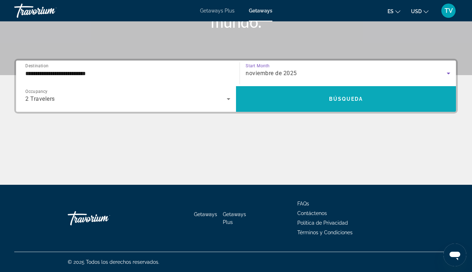
click at [280, 101] on span "Search widget" at bounding box center [346, 98] width 220 height 17
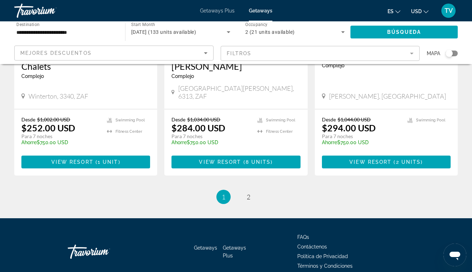
scroll to position [923, 0]
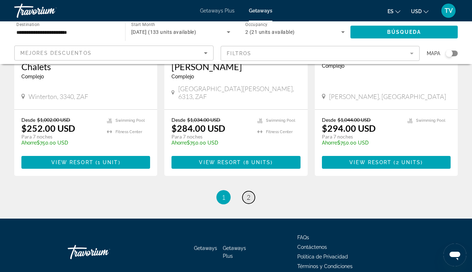
click at [248, 193] on span "2" at bounding box center [249, 197] width 4 height 8
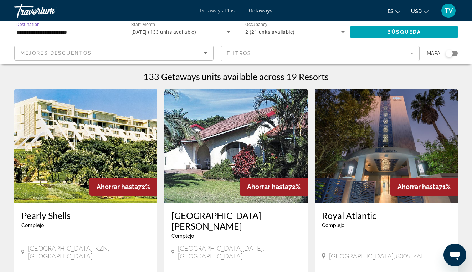
click at [67, 30] on input "**********" at bounding box center [65, 32] width 99 height 9
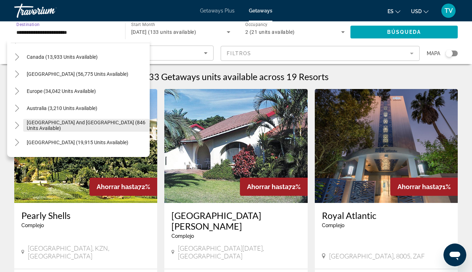
scroll to position [56, 0]
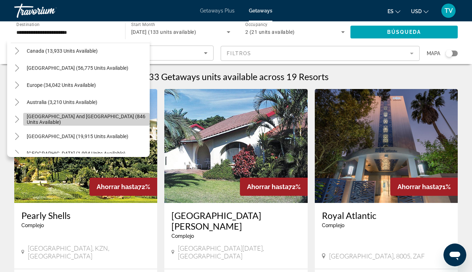
click at [45, 120] on span "[GEOGRAPHIC_DATA] and [GEOGRAPHIC_DATA] (846 units available)" at bounding box center [86, 119] width 119 height 11
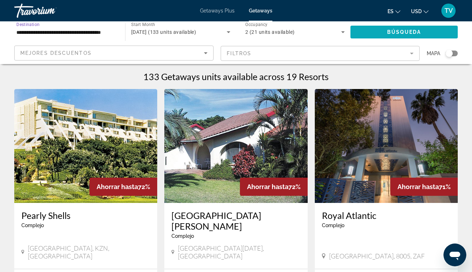
click at [367, 33] on span "Search widget" at bounding box center [403, 32] width 107 height 17
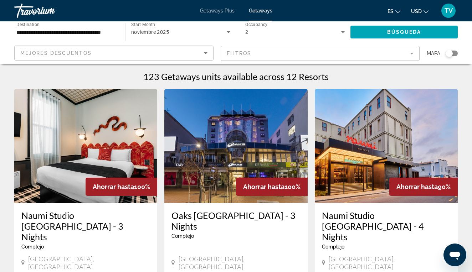
click at [437, 53] on span "Mapa" at bounding box center [433, 53] width 14 height 10
click at [95, 32] on input "**********" at bounding box center [65, 32] width 99 height 9
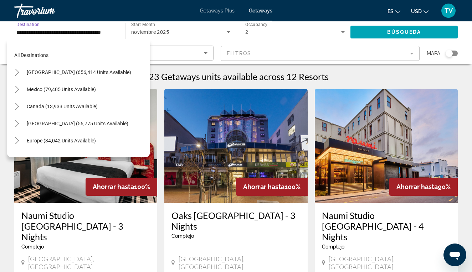
scroll to position [77, 0]
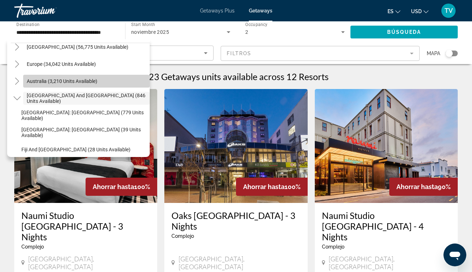
click at [72, 83] on span "Australia (3,210 units available)" at bounding box center [62, 81] width 71 height 6
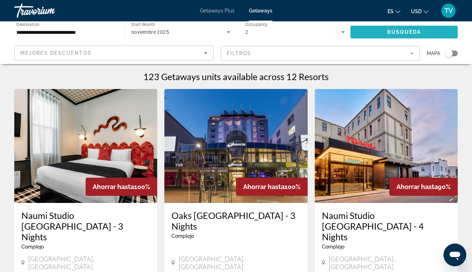
click at [361, 28] on span "Search widget" at bounding box center [403, 32] width 107 height 17
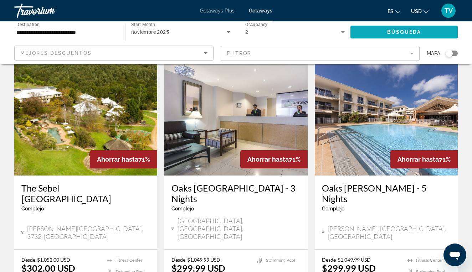
scroll to position [876, 0]
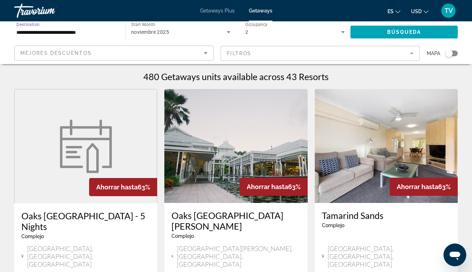
click at [86, 31] on input "**********" at bounding box center [65, 32] width 99 height 9
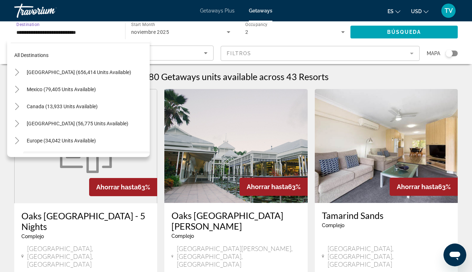
scroll to position [59, 0]
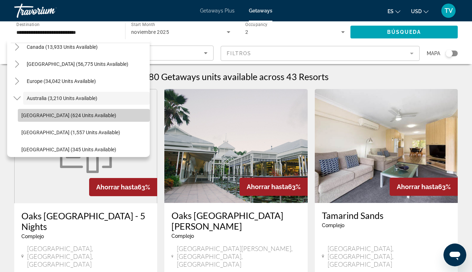
click at [64, 116] on span "[GEOGRAPHIC_DATA] (624 units available)" at bounding box center [68, 116] width 95 height 6
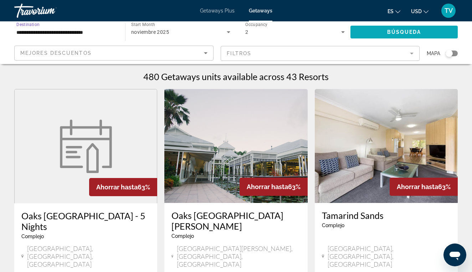
click at [357, 35] on span "Search widget" at bounding box center [403, 32] width 107 height 17
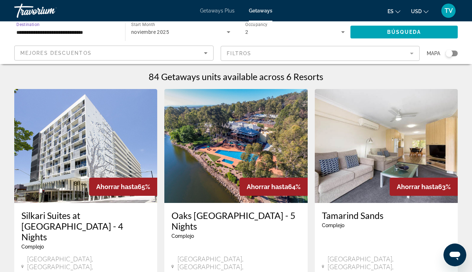
click at [30, 33] on input "**********" at bounding box center [65, 32] width 99 height 9
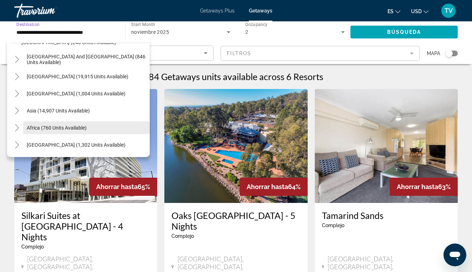
scroll to position [201, 0]
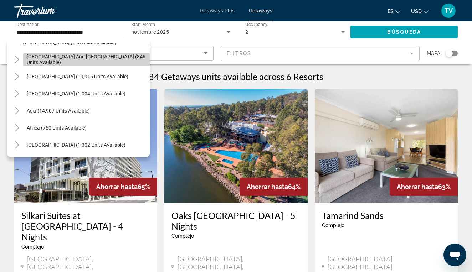
click at [58, 61] on span "[GEOGRAPHIC_DATA] and [GEOGRAPHIC_DATA] (846 units available)" at bounding box center [86, 59] width 119 height 11
type input "**********"
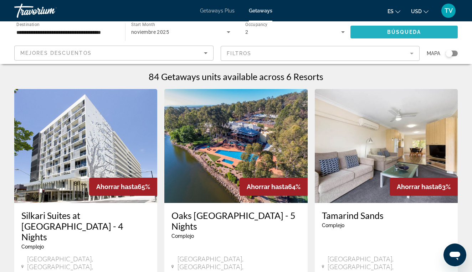
click at [365, 35] on span "Search widget" at bounding box center [403, 32] width 107 height 17
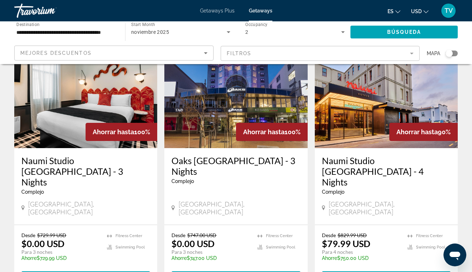
scroll to position [56, 0]
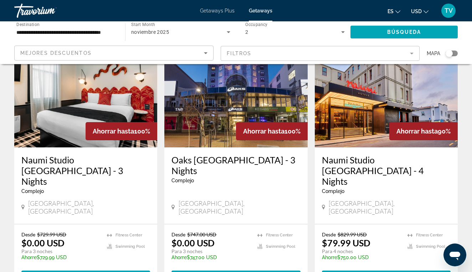
click at [359, 117] on img "Main content" at bounding box center [386, 90] width 143 height 114
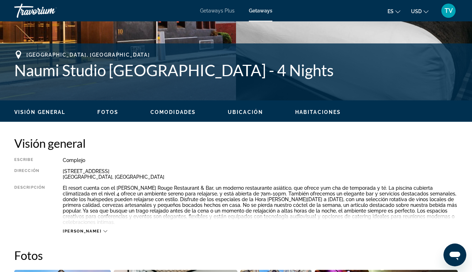
scroll to position [260, 0]
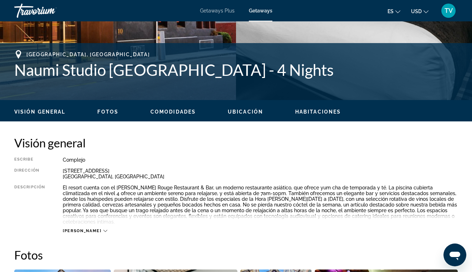
click at [107, 112] on span "Fotos" at bounding box center [107, 112] width 21 height 6
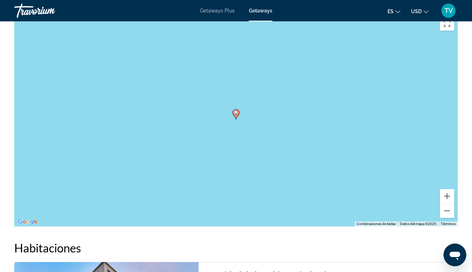
scroll to position [1017, 0]
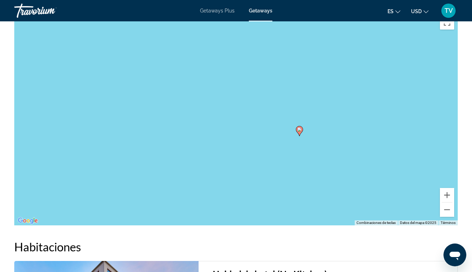
drag, startPoint x: 331, startPoint y: 91, endPoint x: 399, endPoint y: 62, distance: 74.2
click at [399, 62] on div "Para activar la función de arrastre con el teclado, pulsa Alt + Intro. Cuando h…" at bounding box center [235, 119] width 443 height 214
drag, startPoint x: 383, startPoint y: 147, endPoint x: 345, endPoint y: 124, distance: 45.0
click at [345, 124] on div "Para activar la función de arrastre con el teclado, pulsa Alt + Intro. Cuando h…" at bounding box center [235, 119] width 443 height 214
click at [445, 203] on button "Reducir" at bounding box center [447, 210] width 14 height 14
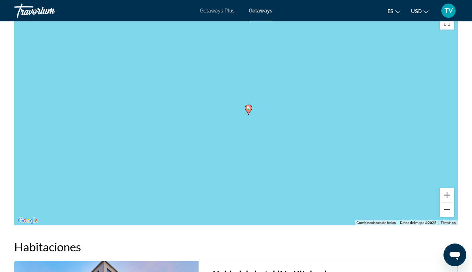
click at [445, 203] on button "Reducir" at bounding box center [447, 210] width 14 height 14
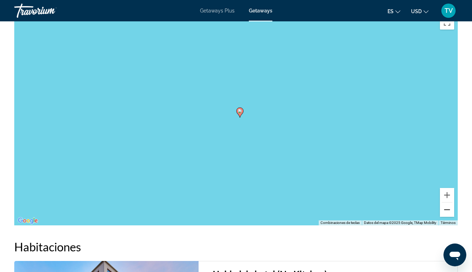
click at [445, 203] on button "Reducir" at bounding box center [447, 210] width 14 height 14
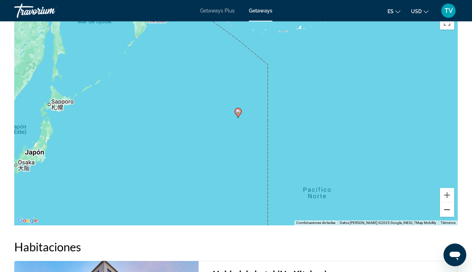
click at [445, 203] on button "Reducir" at bounding box center [447, 210] width 14 height 14
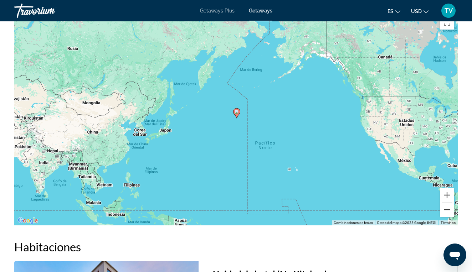
click at [445, 203] on button "Reducir" at bounding box center [447, 210] width 14 height 14
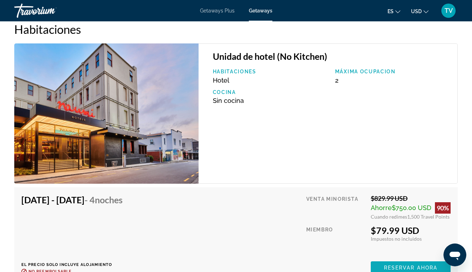
scroll to position [1234, 0]
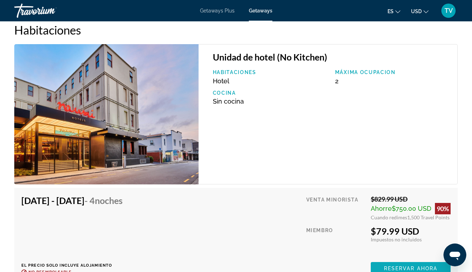
click at [392, 267] on span "Main content" at bounding box center [411, 268] width 80 height 17
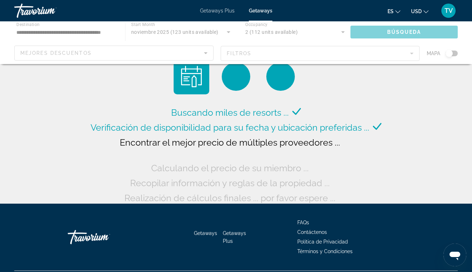
click at [55, 33] on div "Main content" at bounding box center [236, 42] width 472 height 43
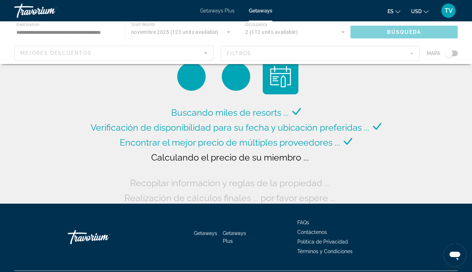
click at [46, 30] on div "Main content" at bounding box center [236, 42] width 472 height 43
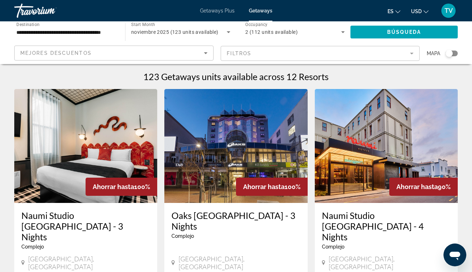
click at [77, 33] on input "**********" at bounding box center [65, 32] width 99 height 9
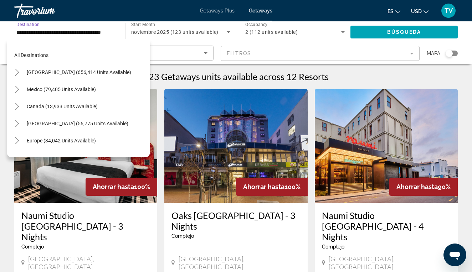
scroll to position [77, 0]
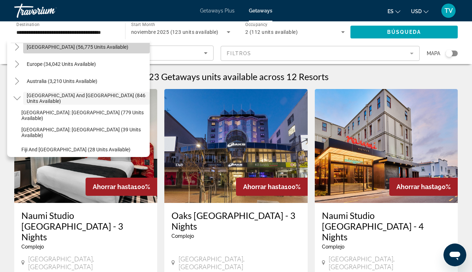
click at [76, 48] on span "[GEOGRAPHIC_DATA] (56,775 units available)" at bounding box center [78, 47] width 102 height 6
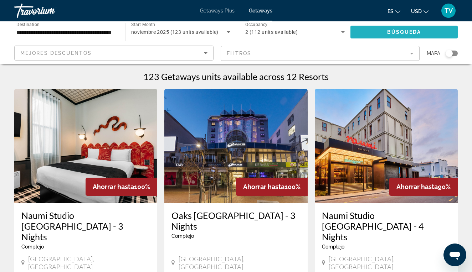
click at [407, 33] on span "Búsqueda" at bounding box center [404, 32] width 34 height 6
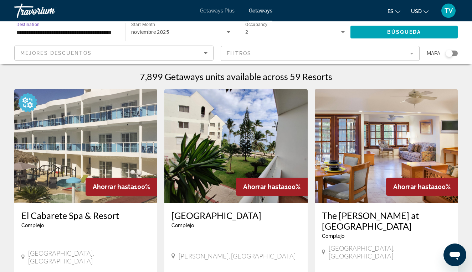
click at [114, 28] on input "**********" at bounding box center [65, 32] width 99 height 9
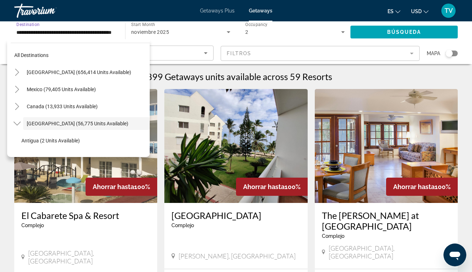
scroll to position [25, 0]
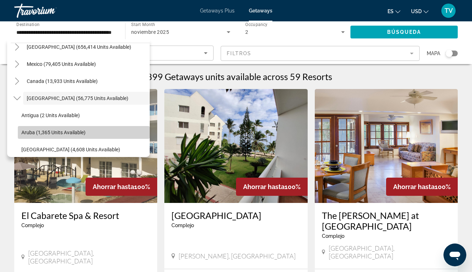
click at [35, 133] on span "Aruba (1,365 units available)" at bounding box center [53, 133] width 64 height 6
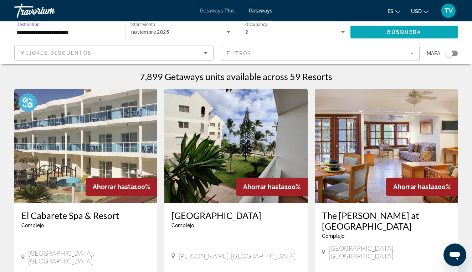
click at [377, 30] on span "Search widget" at bounding box center [403, 32] width 107 height 17
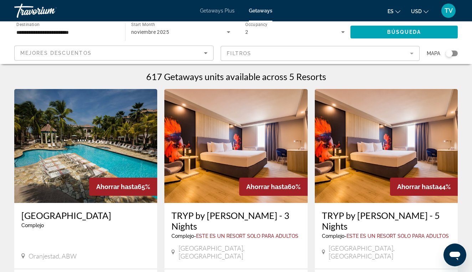
click at [34, 31] on input "**********" at bounding box center [65, 32] width 99 height 9
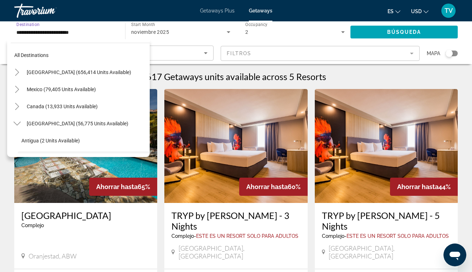
scroll to position [59, 0]
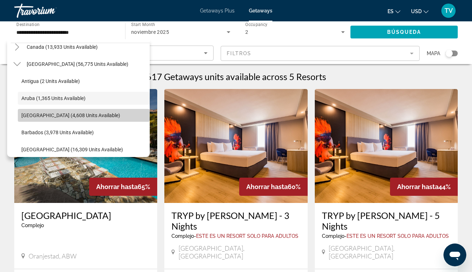
click at [33, 115] on span "[GEOGRAPHIC_DATA] (4,608 units available)" at bounding box center [70, 116] width 99 height 6
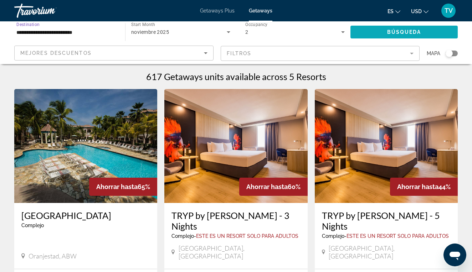
click at [375, 36] on span "Search widget" at bounding box center [403, 32] width 107 height 17
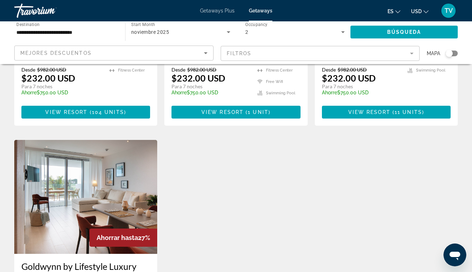
scroll to position [739, 0]
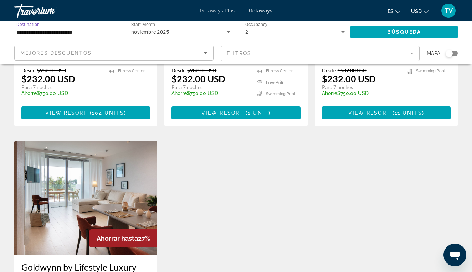
click at [33, 33] on input "**********" at bounding box center [65, 32] width 99 height 9
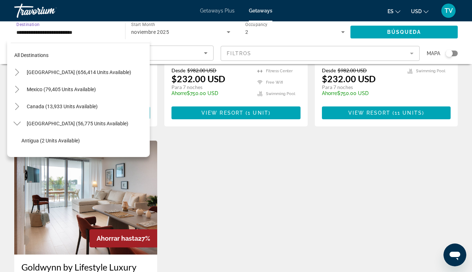
scroll to position [77, 0]
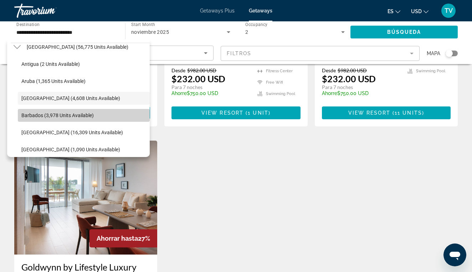
click at [33, 115] on span "Barbados (3,978 units available)" at bounding box center [57, 116] width 72 height 6
type input "**********"
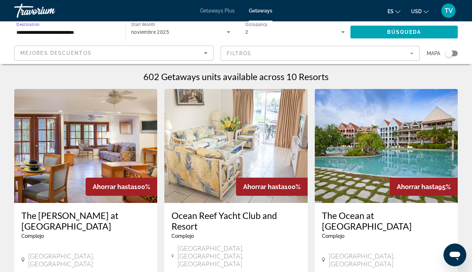
scroll to position [0, 0]
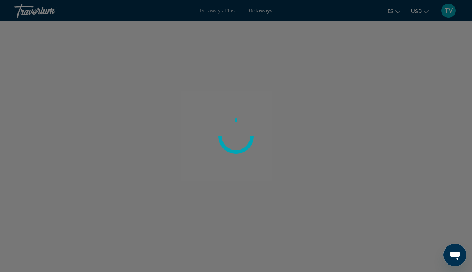
click at [32, 209] on div at bounding box center [236, 136] width 472 height 272
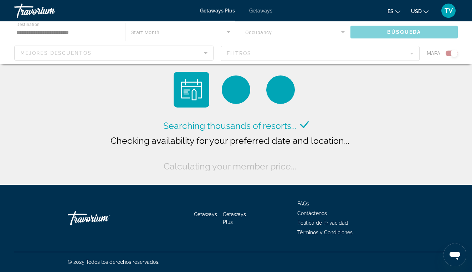
click at [41, 33] on div "Main content" at bounding box center [236, 42] width 472 height 43
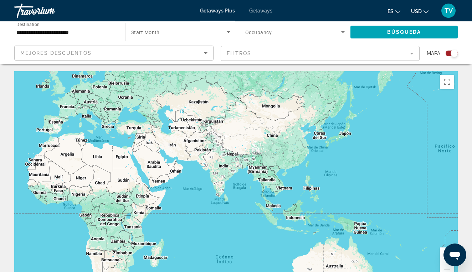
drag, startPoint x: 374, startPoint y: 188, endPoint x: 139, endPoint y: 159, distance: 236.2
click at [139, 159] on div "Main content" at bounding box center [235, 178] width 443 height 214
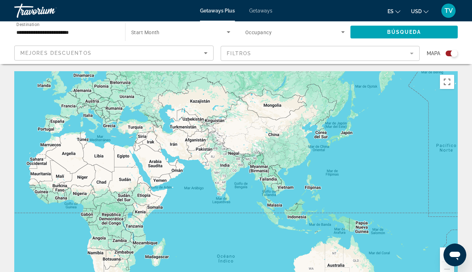
click at [123, 160] on div "Main content" at bounding box center [235, 178] width 443 height 214
click at [123, 161] on div "Main content" at bounding box center [235, 178] width 443 height 214
click at [124, 161] on div "Main content" at bounding box center [235, 178] width 443 height 214
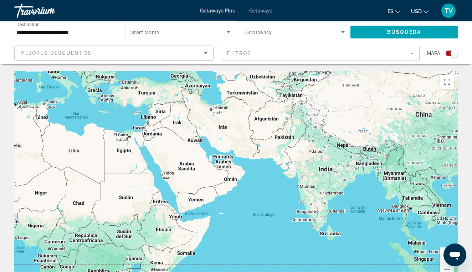
click at [124, 161] on div "Main content" at bounding box center [235, 178] width 443 height 214
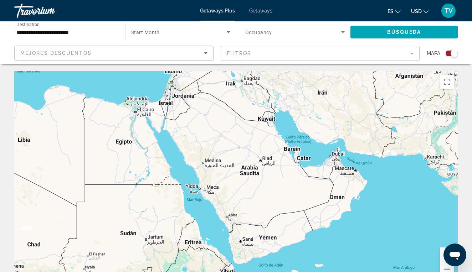
click at [124, 161] on div "Main content" at bounding box center [235, 178] width 443 height 214
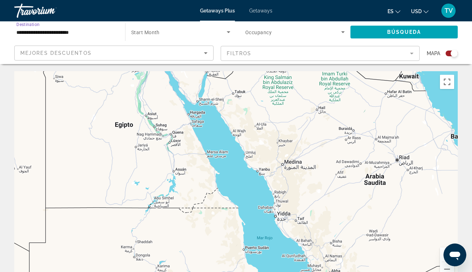
click at [56, 31] on input "**********" at bounding box center [65, 32] width 99 height 9
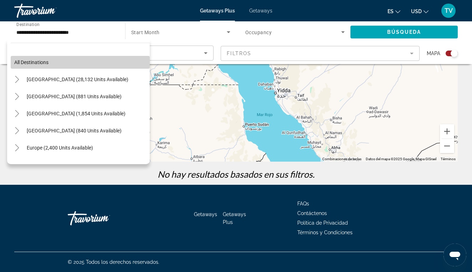
click at [36, 60] on span "All destinations" at bounding box center [31, 62] width 34 height 6
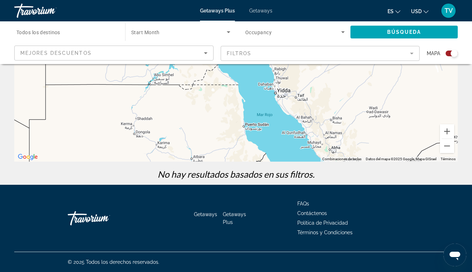
click at [53, 32] on span "Todos los destinos" at bounding box center [38, 33] width 44 height 6
click at [53, 32] on input "Destination Todos los destinos" at bounding box center [65, 32] width 99 height 9
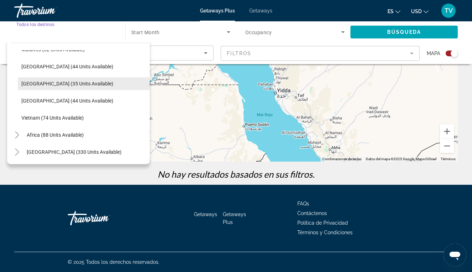
scroll to position [286, 0]
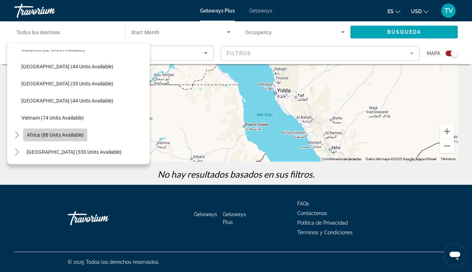
click at [77, 135] on span "Africa (88 units available)" at bounding box center [55, 135] width 57 height 6
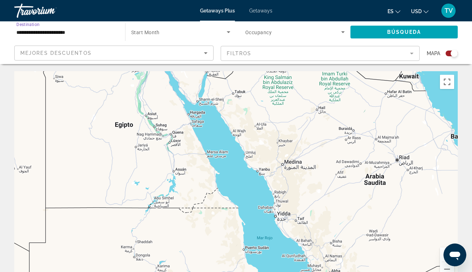
scroll to position [0, 0]
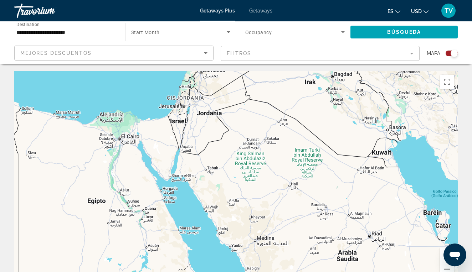
drag, startPoint x: 166, startPoint y: 130, endPoint x: 139, endPoint y: 206, distance: 81.0
click at [139, 206] on div "Main content" at bounding box center [235, 178] width 443 height 214
click at [67, 33] on input "**********" at bounding box center [65, 32] width 99 height 9
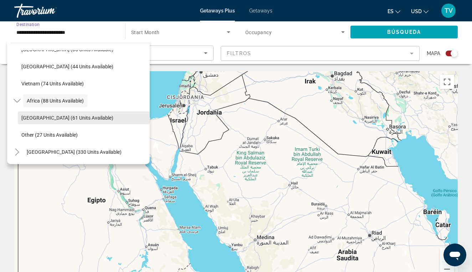
scroll to position [321, 0]
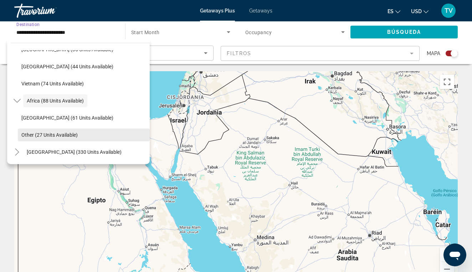
click at [53, 135] on span "Other (27 units available)" at bounding box center [49, 135] width 56 height 6
type input "**********"
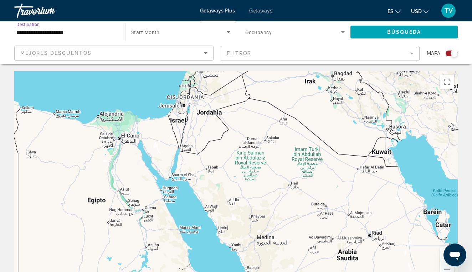
click at [144, 33] on span "Start Month" at bounding box center [145, 33] width 29 height 6
click at [228, 31] on div at bounding box center [236, 136] width 472 height 272
click at [192, 35] on span "Search widget" at bounding box center [178, 32] width 95 height 9
click at [340, 33] on div at bounding box center [236, 136] width 472 height 272
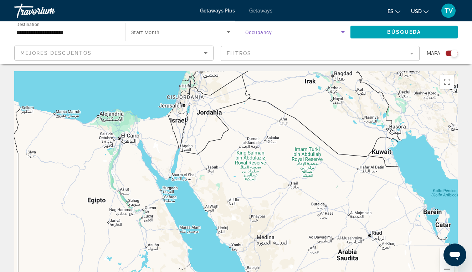
click at [344, 33] on icon "Search widget" at bounding box center [342, 32] width 9 height 9
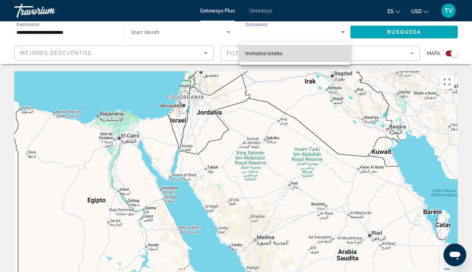
click at [319, 50] on mat-option "Invitados totales" at bounding box center [294, 53] width 111 height 17
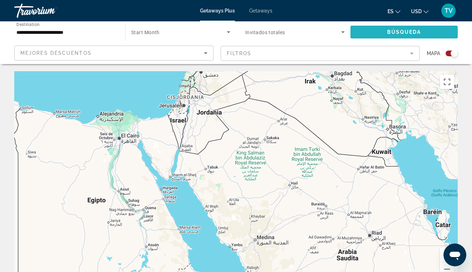
click at [367, 33] on span "Search widget" at bounding box center [403, 32] width 107 height 17
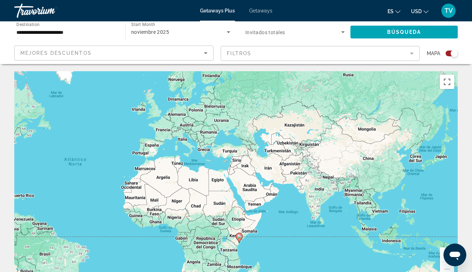
click at [265, 11] on span "Getaways" at bounding box center [260, 11] width 23 height 6
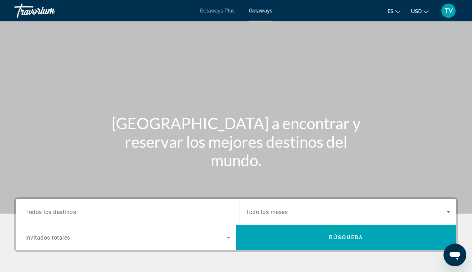
click at [98, 207] on div "Search widget" at bounding box center [127, 212] width 205 height 20
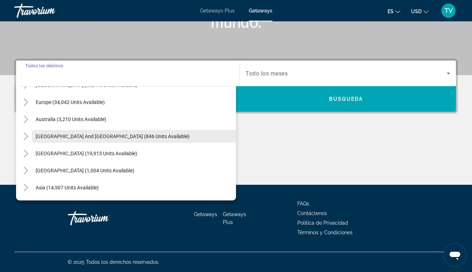
scroll to position [83, 0]
click at [108, 138] on span "[GEOGRAPHIC_DATA] and [GEOGRAPHIC_DATA] (846 units available)" at bounding box center [113, 136] width 154 height 6
type input "**********"
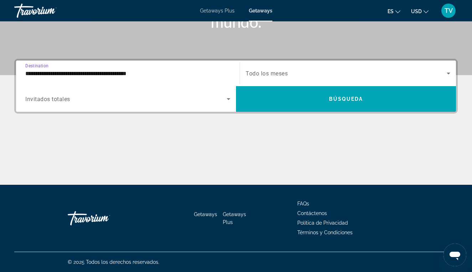
click at [114, 101] on span "Search widget" at bounding box center [125, 99] width 201 height 9
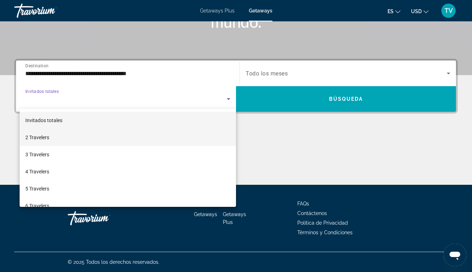
click at [77, 138] on mat-option "2 Travelers" at bounding box center [128, 137] width 216 height 17
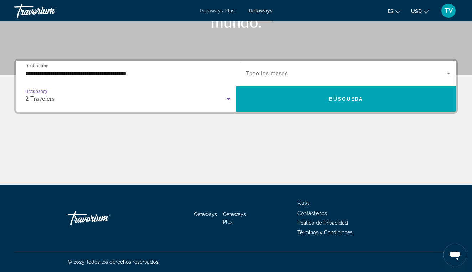
click at [279, 77] on span "Search widget" at bounding box center [345, 73] width 201 height 9
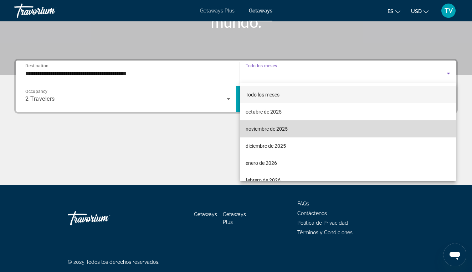
click at [253, 129] on span "noviembre de 2025" at bounding box center [266, 129] width 42 height 9
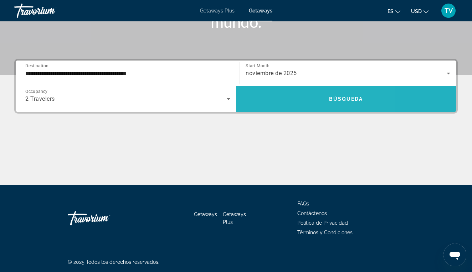
click at [290, 101] on span "Search widget" at bounding box center [346, 98] width 220 height 17
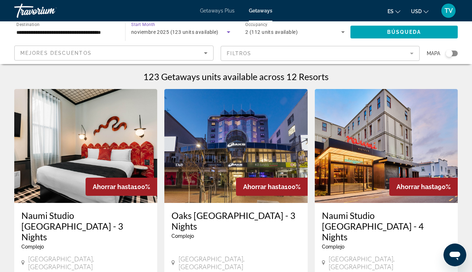
click at [228, 32] on icon "Search widget" at bounding box center [229, 32] width 4 height 2
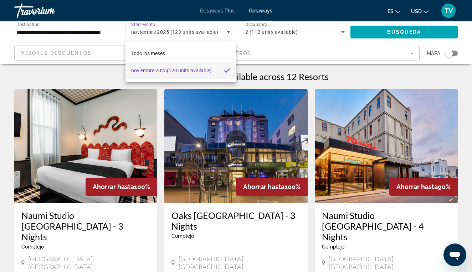
click at [63, 36] on div at bounding box center [236, 136] width 472 height 272
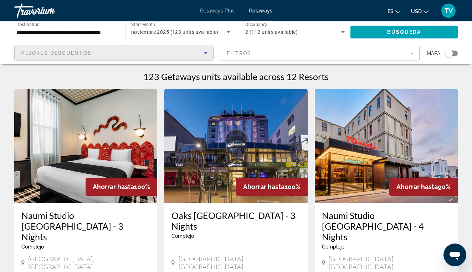
click at [206, 55] on icon "Sort by" at bounding box center [205, 53] width 9 height 9
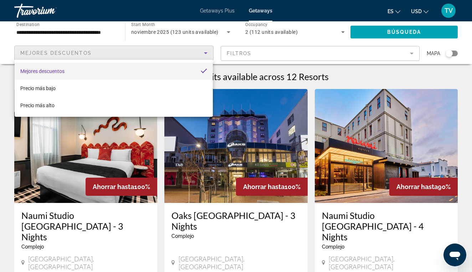
click at [227, 42] on div at bounding box center [236, 136] width 472 height 272
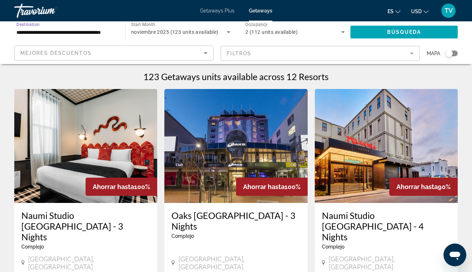
click at [88, 30] on input "**********" at bounding box center [65, 32] width 99 height 9
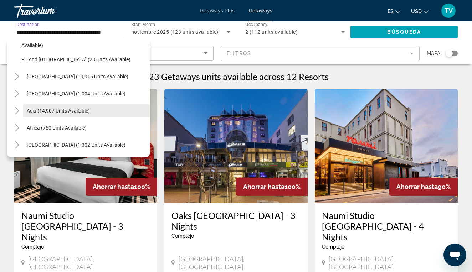
scroll to position [167, 0]
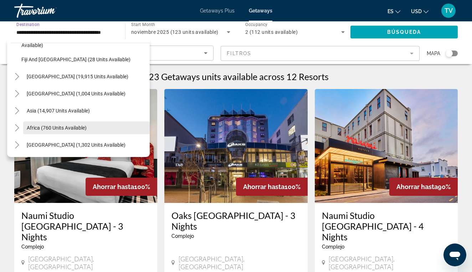
click at [49, 127] on span "Africa (760 units available)" at bounding box center [57, 128] width 60 height 6
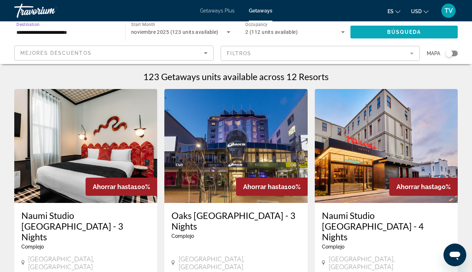
click at [362, 35] on span "Search widget" at bounding box center [403, 32] width 107 height 17
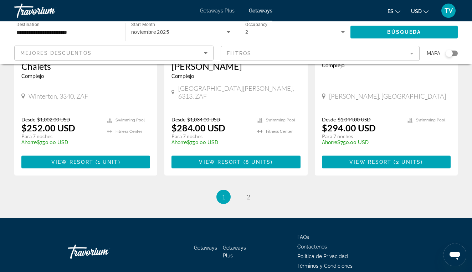
scroll to position [923, 0]
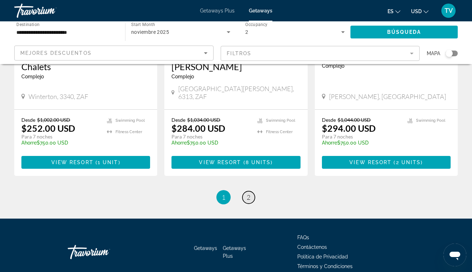
click at [249, 193] on span "2" at bounding box center [249, 197] width 4 height 8
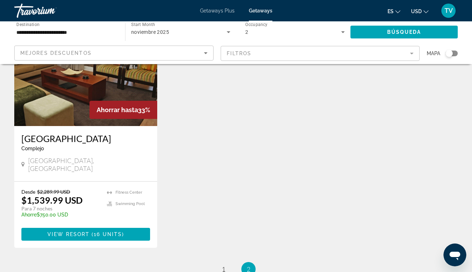
scroll to position [599, 0]
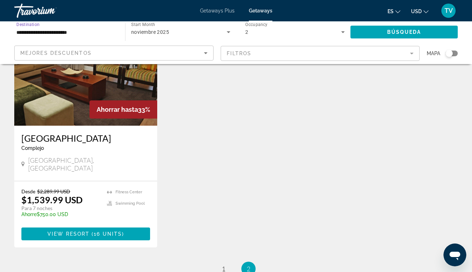
click at [73, 32] on input "**********" at bounding box center [65, 32] width 99 height 9
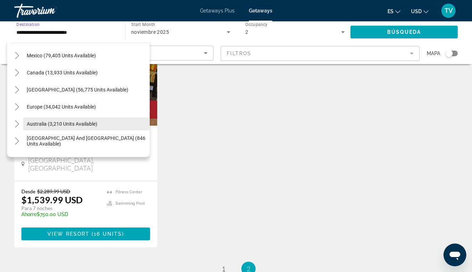
scroll to position [32, 0]
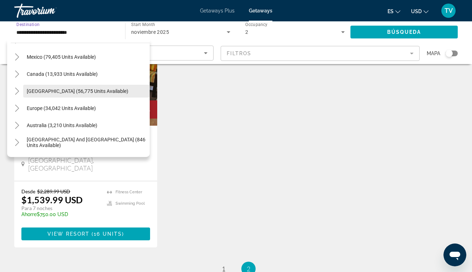
click at [71, 93] on span "[GEOGRAPHIC_DATA] (56,775 units available)" at bounding box center [78, 91] width 102 height 6
type input "**********"
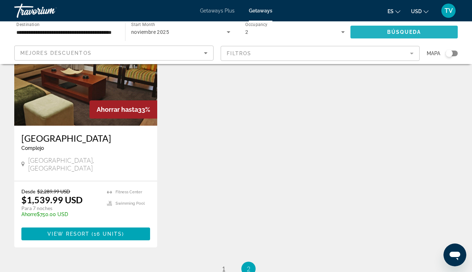
click at [368, 32] on span "Search widget" at bounding box center [403, 32] width 107 height 17
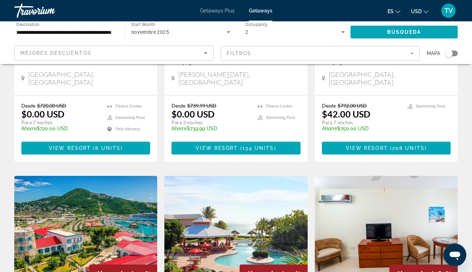
scroll to position [706, 0]
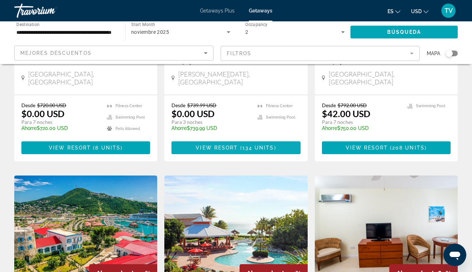
click at [234, 145] on span "View Resort" at bounding box center [217, 148] width 42 height 6
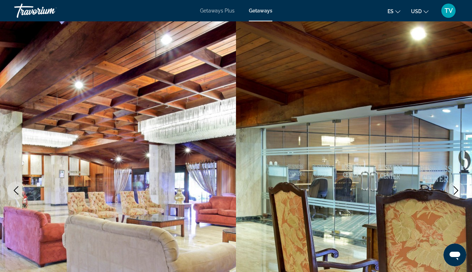
click at [445, 138] on img "Main content" at bounding box center [354, 190] width 236 height 338
click at [456, 194] on icon "Next image" at bounding box center [455, 190] width 9 height 9
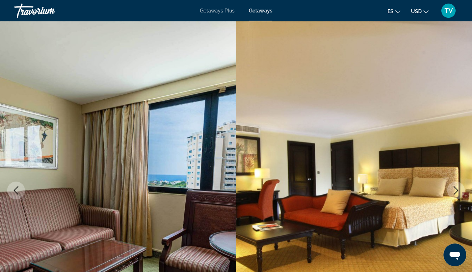
click at [456, 195] on icon "Next image" at bounding box center [455, 190] width 9 height 9
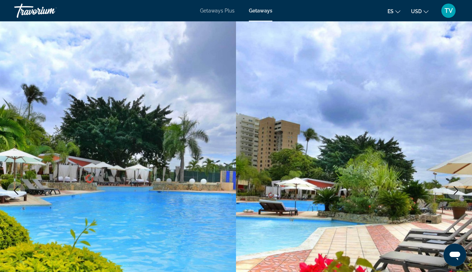
click at [456, 195] on button "Next image" at bounding box center [456, 191] width 18 height 18
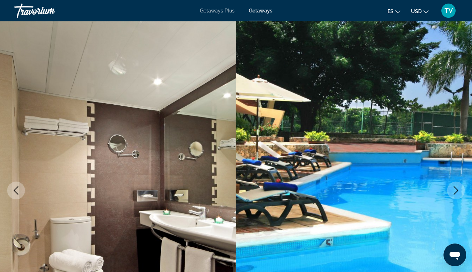
click at [455, 192] on icon "Next image" at bounding box center [455, 190] width 9 height 9
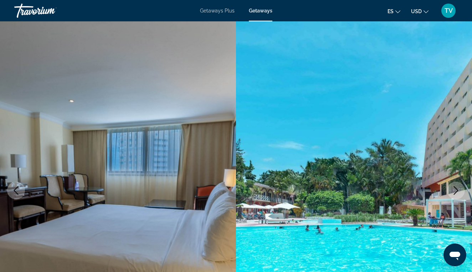
click at [455, 192] on icon "Next image" at bounding box center [455, 190] width 9 height 9
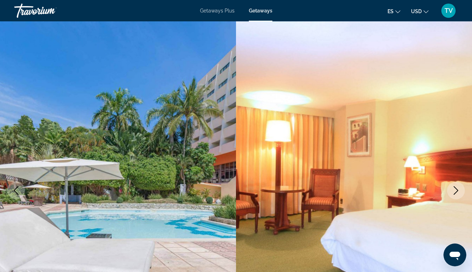
click at [455, 190] on icon "Next image" at bounding box center [455, 190] width 9 height 9
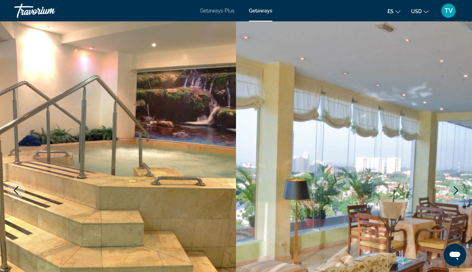
click at [455, 190] on icon "Next image" at bounding box center [455, 190] width 9 height 9
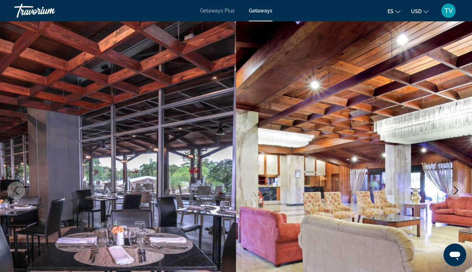
click at [455, 190] on icon "Next image" at bounding box center [455, 190] width 9 height 9
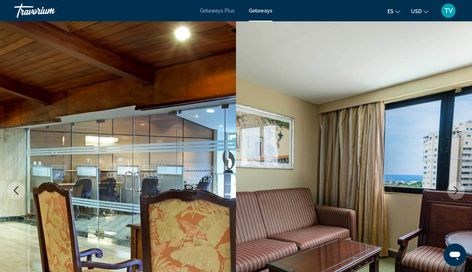
click at [455, 191] on icon "Next image" at bounding box center [455, 190] width 9 height 9
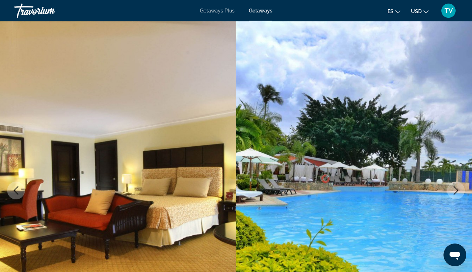
click at [455, 191] on icon "Next image" at bounding box center [455, 190] width 9 height 9
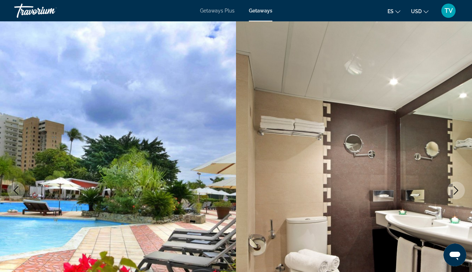
click at [455, 191] on icon "Next image" at bounding box center [455, 190] width 9 height 9
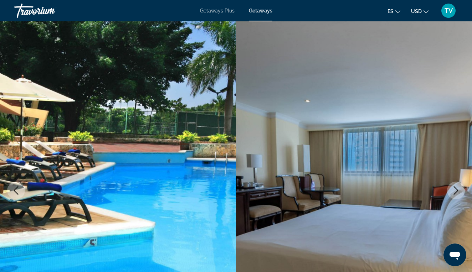
click at [455, 191] on icon "Next image" at bounding box center [455, 190] width 9 height 9
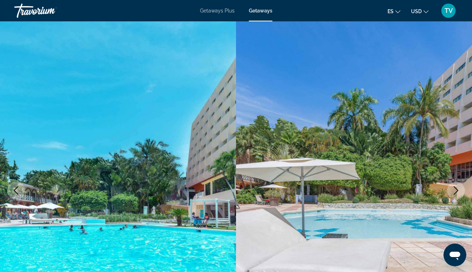
click at [455, 191] on icon "Next image" at bounding box center [455, 190] width 9 height 9
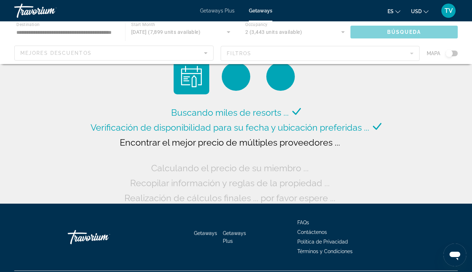
click at [81, 34] on div "Main content" at bounding box center [236, 42] width 472 height 43
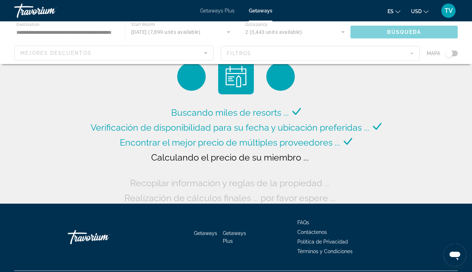
click at [71, 34] on div "Main content" at bounding box center [236, 42] width 472 height 43
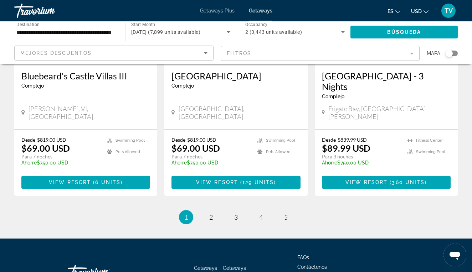
scroll to position [933, 0]
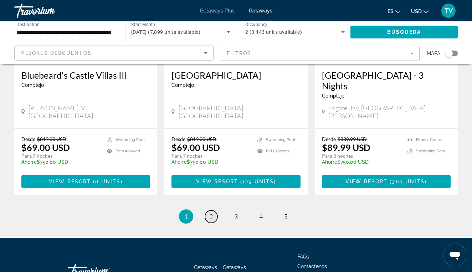
click at [212, 213] on span "2" at bounding box center [211, 217] width 4 height 8
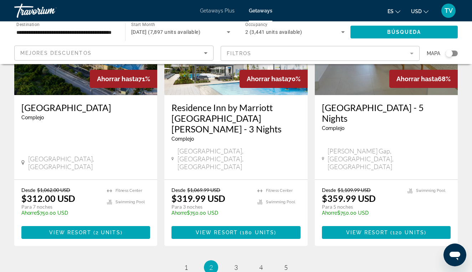
scroll to position [908, 0]
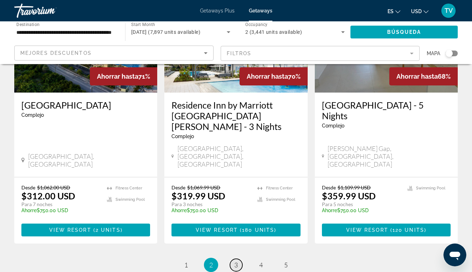
click at [238, 261] on span "3" at bounding box center [236, 265] width 4 height 8
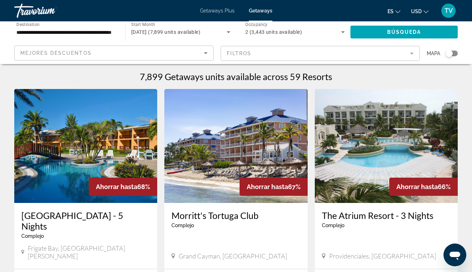
click at [248, 52] on mat-form-field "Filtros" at bounding box center [320, 53] width 199 height 15
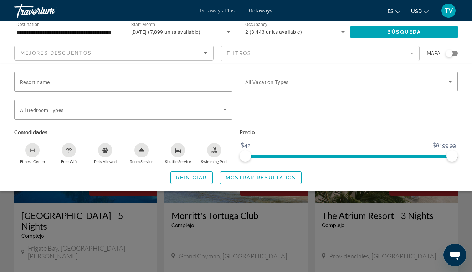
click at [143, 151] on icon "Room Service" at bounding box center [141, 150] width 5 height 3
click at [143, 152] on icon "Room Service" at bounding box center [142, 150] width 6 height 6
click at [55, 31] on input "**********" at bounding box center [65, 32] width 99 height 9
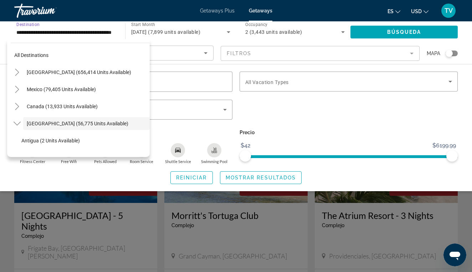
scroll to position [25, 0]
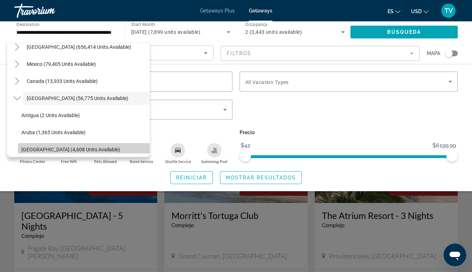
click at [34, 149] on span "[GEOGRAPHIC_DATA] (4,608 units available)" at bounding box center [70, 150] width 99 height 6
type input "**********"
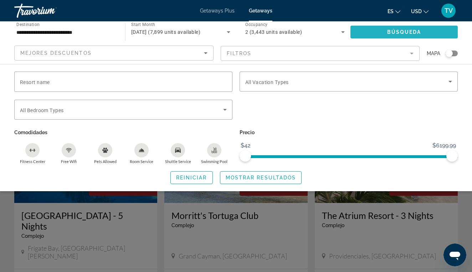
click at [362, 34] on span "Search widget" at bounding box center [403, 32] width 107 height 17
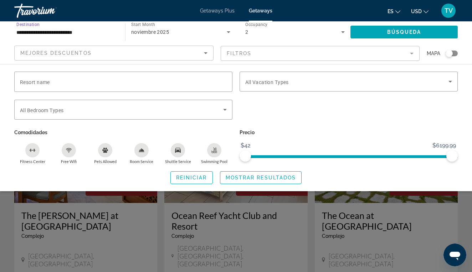
click at [74, 31] on input "**********" at bounding box center [65, 32] width 99 height 9
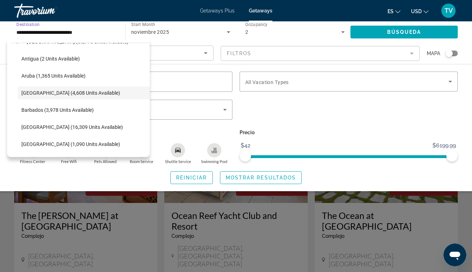
scroll to position [83, 0]
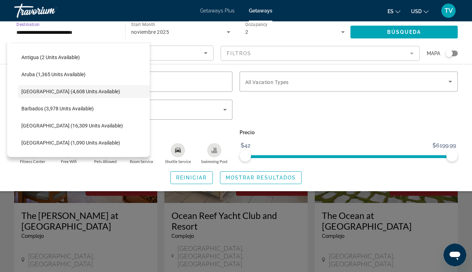
click at [219, 9] on span "Getaways Plus" at bounding box center [217, 11] width 35 height 6
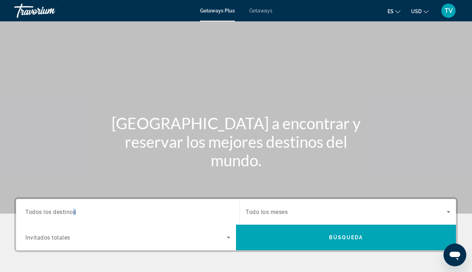
click at [74, 216] on input "Destination Todos los destinos" at bounding box center [127, 212] width 205 height 9
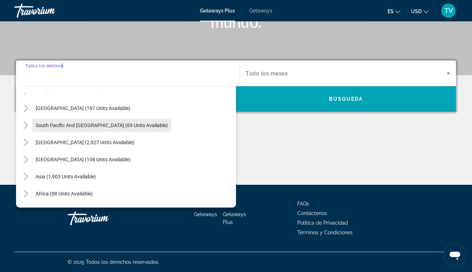
scroll to position [102, 0]
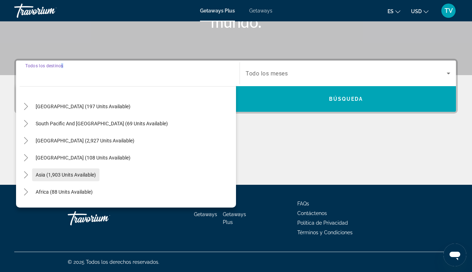
click at [42, 174] on span "Asia (1,903 units available)" at bounding box center [66, 175] width 60 height 6
type input "**********"
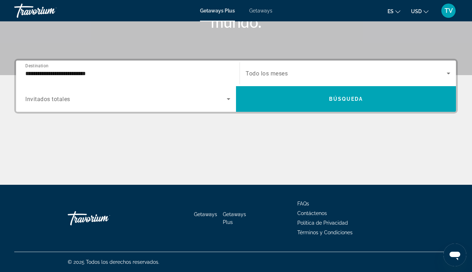
click at [64, 101] on span "Invitados totales" at bounding box center [47, 99] width 45 height 7
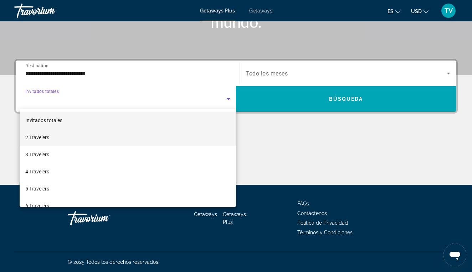
click at [40, 139] on span "2 Travelers" at bounding box center [37, 137] width 24 height 9
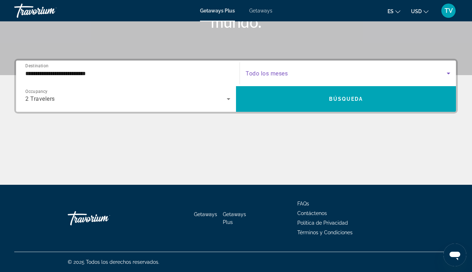
click at [312, 74] on span "Search widget" at bounding box center [345, 73] width 201 height 9
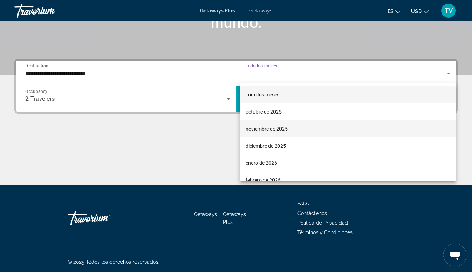
click at [265, 129] on span "noviembre de 2025" at bounding box center [266, 129] width 42 height 9
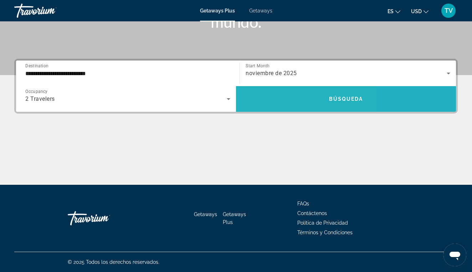
click at [281, 93] on span "Search widget" at bounding box center [346, 98] width 220 height 17
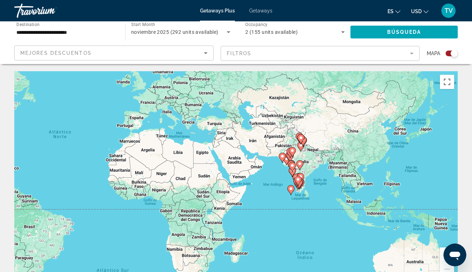
drag, startPoint x: 405, startPoint y: 160, endPoint x: 249, endPoint y: 128, distance: 159.0
click at [249, 128] on div "Para activar la función de arrastre con el teclado, pulsa Alt + Intro. Cuando h…" at bounding box center [235, 178] width 443 height 214
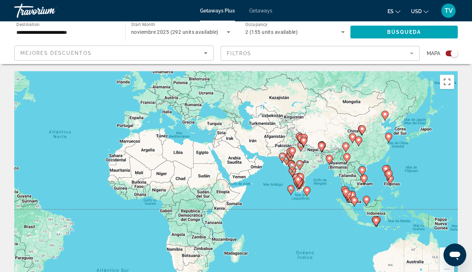
click at [51, 32] on input "**********" at bounding box center [65, 32] width 99 height 9
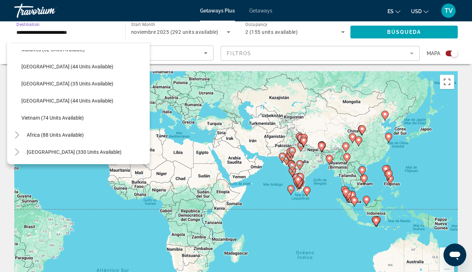
scroll to position [286, 0]
click at [213, 6] on div "Getaways Plus Getaways es English Español Français Italiano Português русский U…" at bounding box center [236, 10] width 472 height 19
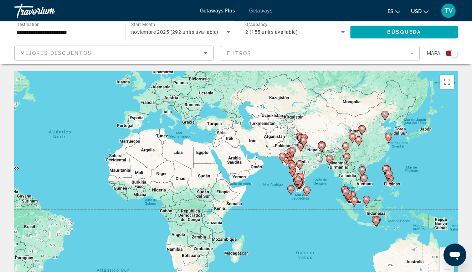
click at [255, 9] on span "Getaways" at bounding box center [260, 11] width 23 height 6
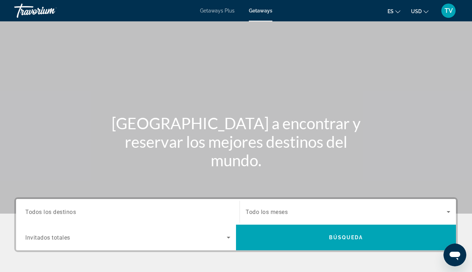
click at [74, 214] on span "Todos los destinos" at bounding box center [50, 211] width 51 height 7
click at [74, 214] on input "Destination Todos los destinos" at bounding box center [127, 212] width 205 height 9
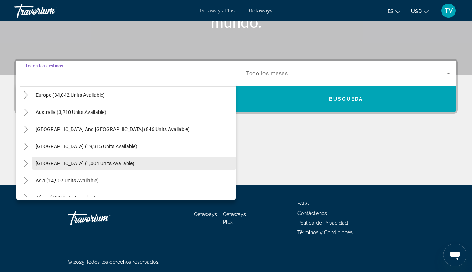
scroll to position [86, 0]
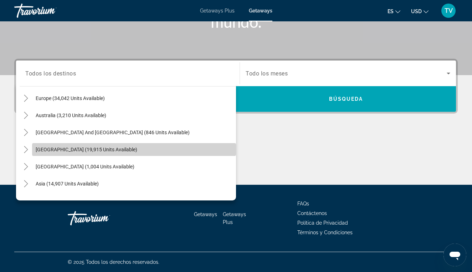
click at [60, 152] on span "[GEOGRAPHIC_DATA] (19,915 units available)" at bounding box center [87, 150] width 102 height 6
type input "**********"
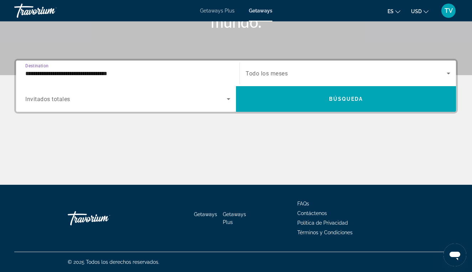
click at [144, 98] on span "Search widget" at bounding box center [125, 99] width 201 height 9
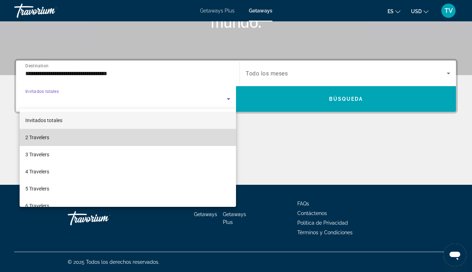
click at [111, 141] on mat-option "2 Travelers" at bounding box center [128, 137] width 216 height 17
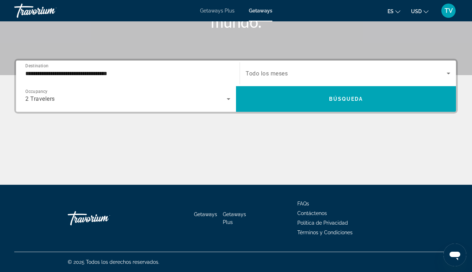
click at [275, 73] on span "Todo los meses" at bounding box center [266, 73] width 42 height 7
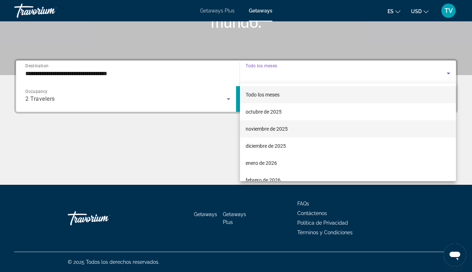
click at [257, 129] on span "noviembre de 2025" at bounding box center [266, 129] width 42 height 9
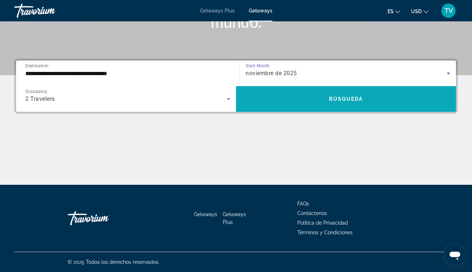
click at [269, 102] on span "Search widget" at bounding box center [346, 98] width 220 height 17
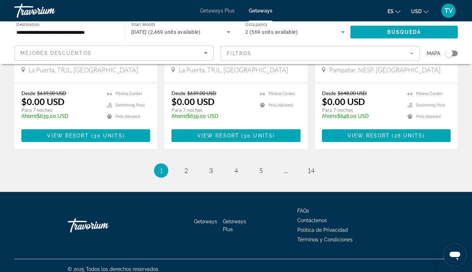
scroll to position [923, 0]
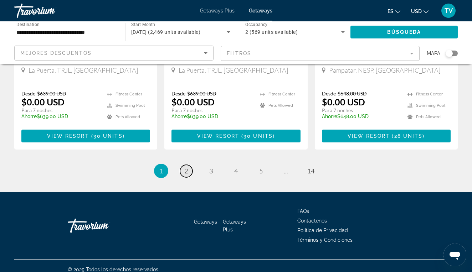
click at [186, 167] on span "2" at bounding box center [186, 171] width 4 height 8
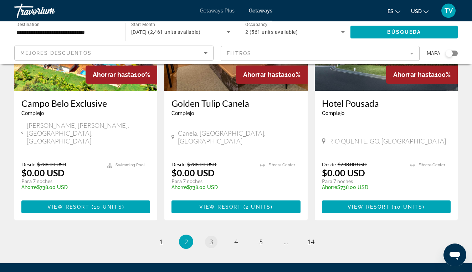
scroll to position [923, 0]
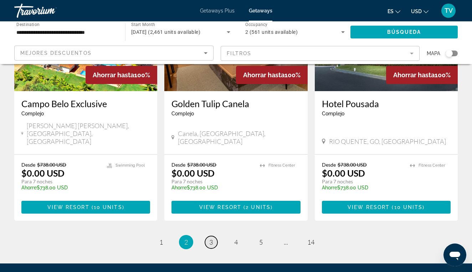
click at [215, 236] on link "page 3" at bounding box center [211, 242] width 12 height 12
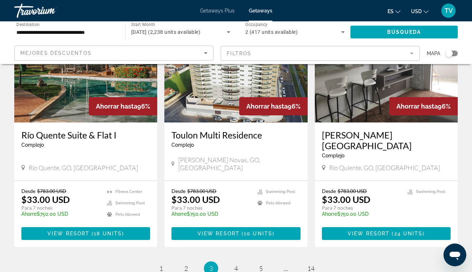
scroll to position [858, 0]
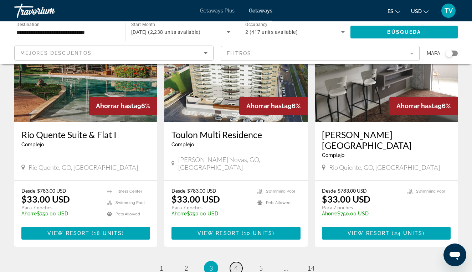
click at [234, 264] on span "4" at bounding box center [236, 268] width 4 height 8
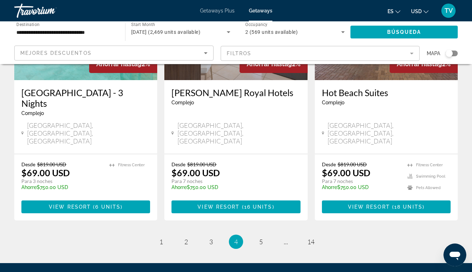
scroll to position [923, 0]
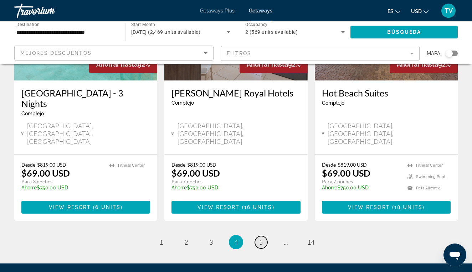
click at [258, 236] on link "page 5" at bounding box center [261, 242] width 12 height 12
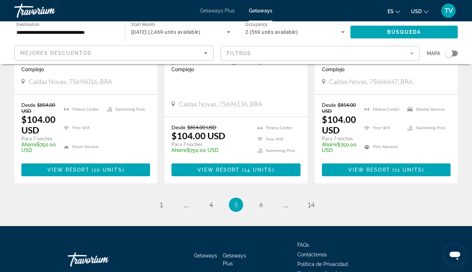
scroll to position [946, 0]
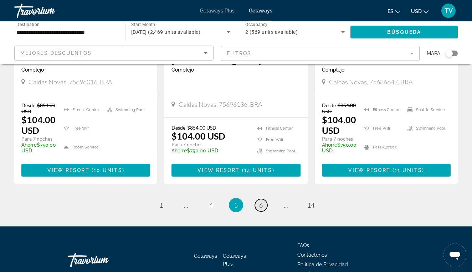
click at [264, 199] on link "page 6" at bounding box center [261, 205] width 12 height 12
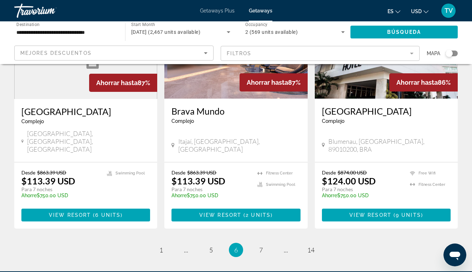
scroll to position [892, 0]
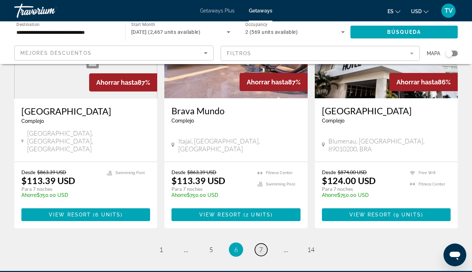
click at [259, 246] on span "7" at bounding box center [261, 250] width 4 height 8
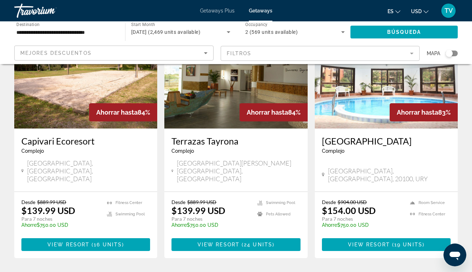
scroll to position [866, 0]
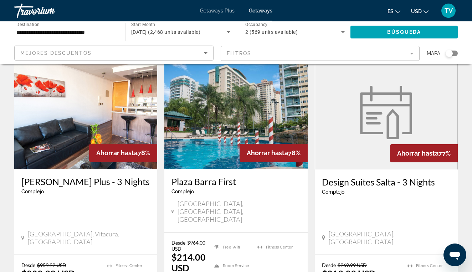
scroll to position [566, 0]
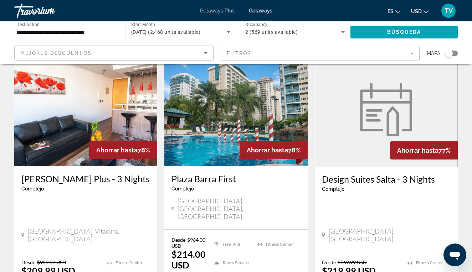
click at [47, 29] on input "**********" at bounding box center [65, 32] width 99 height 9
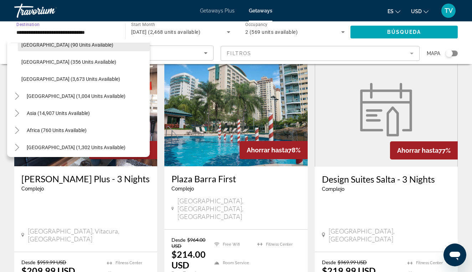
scroll to position [250, 0]
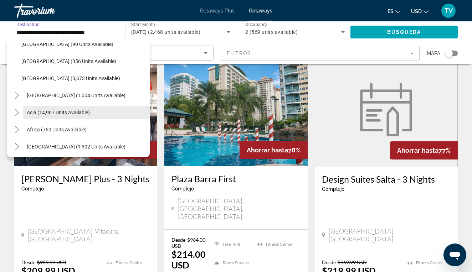
click at [43, 118] on span "Search widget" at bounding box center [86, 112] width 126 height 17
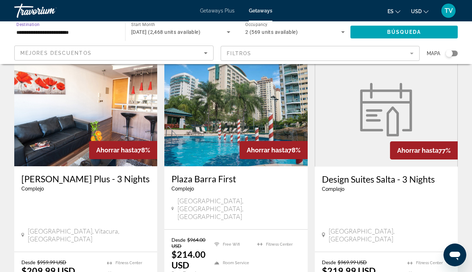
click at [49, 32] on input "**********" at bounding box center [65, 32] width 99 height 9
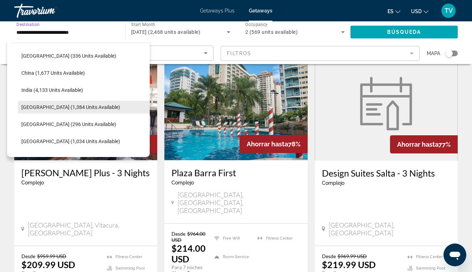
scroll to position [343, 0]
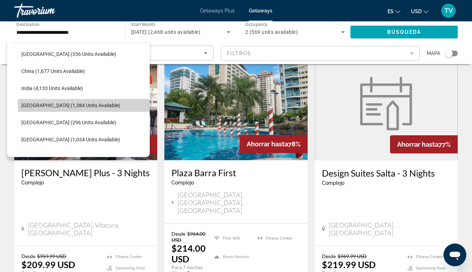
click at [44, 105] on span "[GEOGRAPHIC_DATA] (1,384 units available)" at bounding box center [70, 106] width 99 height 6
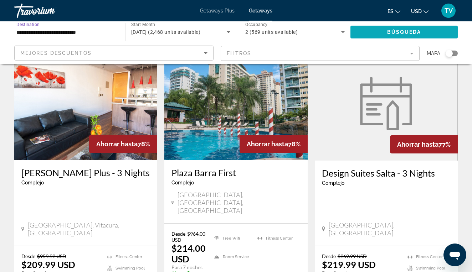
click at [383, 34] on span "Search widget" at bounding box center [403, 32] width 107 height 17
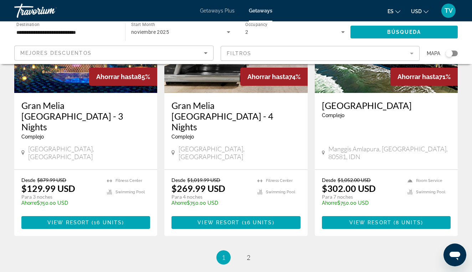
scroll to position [871, 0]
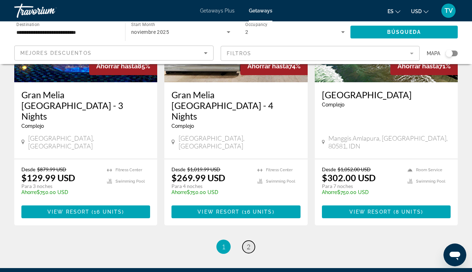
click at [246, 241] on link "page 2" at bounding box center [248, 247] width 12 height 12
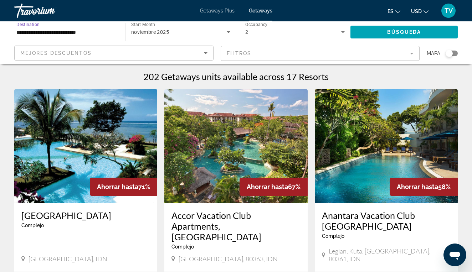
click at [67, 33] on input "**********" at bounding box center [65, 32] width 99 height 9
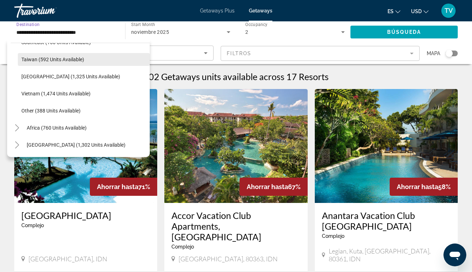
scroll to position [372, 0]
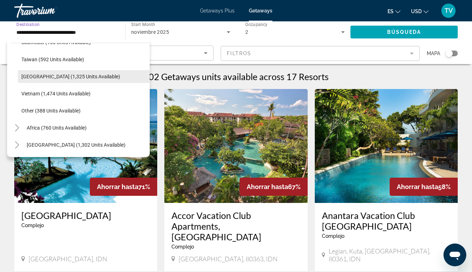
click at [57, 77] on span "[GEOGRAPHIC_DATA] (1,325 units available)" at bounding box center [70, 77] width 99 height 6
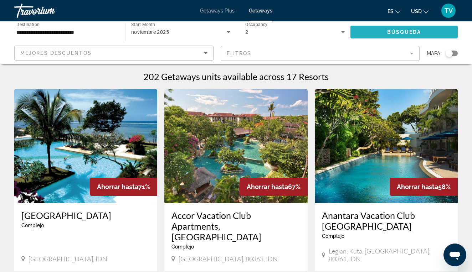
click at [402, 29] on span "Search widget" at bounding box center [403, 32] width 107 height 17
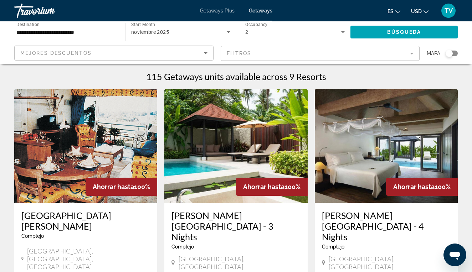
click at [79, 33] on input "**********" at bounding box center [65, 32] width 99 height 9
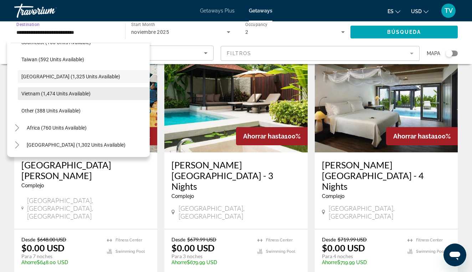
scroll to position [51, 0]
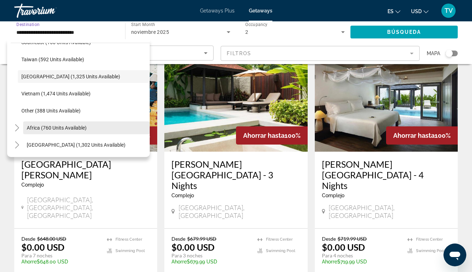
click at [55, 128] on span "Africa (760 units available)" at bounding box center [57, 128] width 60 height 6
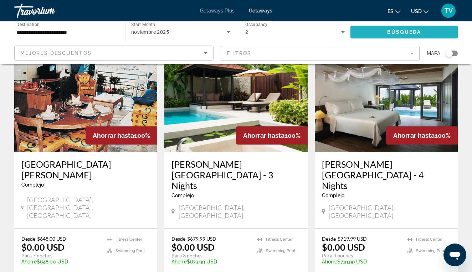
click at [367, 30] on span "Search widget" at bounding box center [403, 32] width 107 height 17
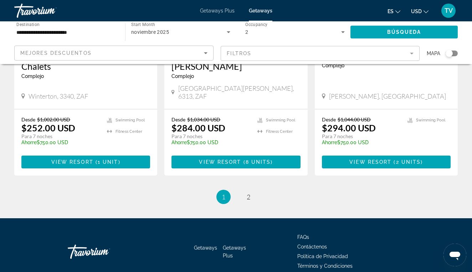
scroll to position [923, 0]
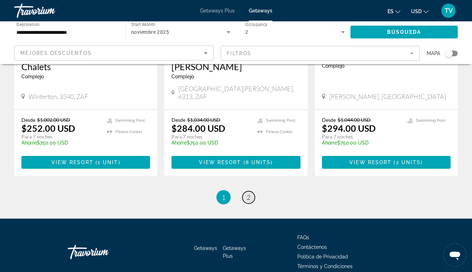
click at [249, 193] on span "2" at bounding box center [249, 197] width 4 height 8
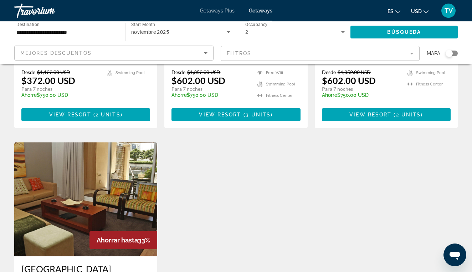
scroll to position [469, 0]
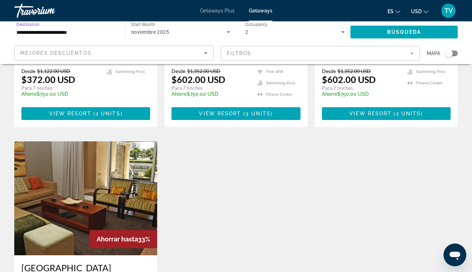
click at [51, 34] on input "**********" at bounding box center [65, 32] width 99 height 9
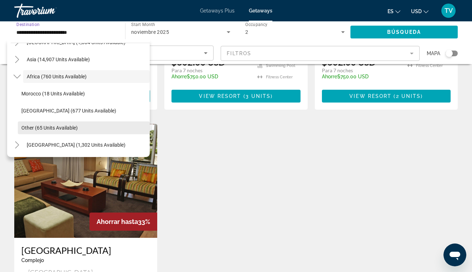
scroll to position [166, 0]
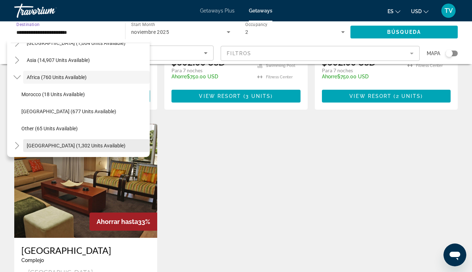
click at [45, 146] on span "[GEOGRAPHIC_DATA] (1,302 units available)" at bounding box center [76, 146] width 99 height 6
type input "**********"
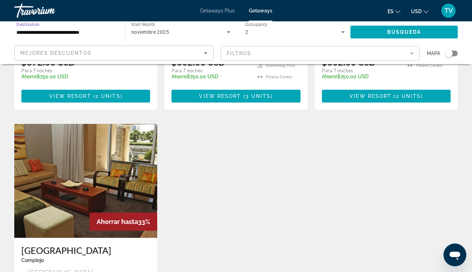
click at [81, 31] on input "**********" at bounding box center [65, 32] width 99 height 9
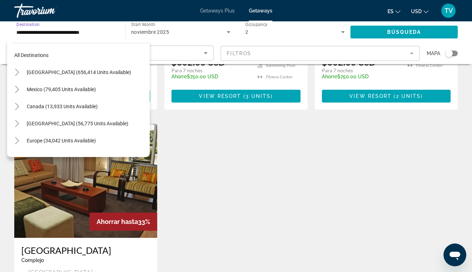
scroll to position [213, 0]
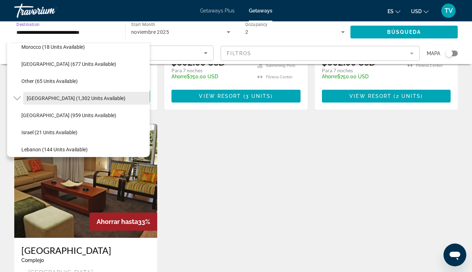
click at [48, 100] on span "[GEOGRAPHIC_DATA] (1,302 units available)" at bounding box center [76, 98] width 99 height 6
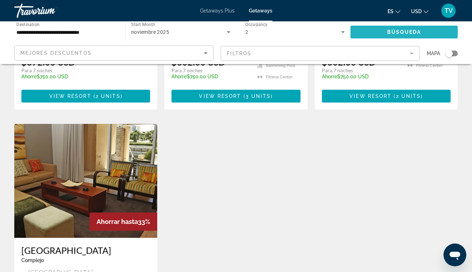
click at [435, 33] on span "Search widget" at bounding box center [403, 32] width 107 height 17
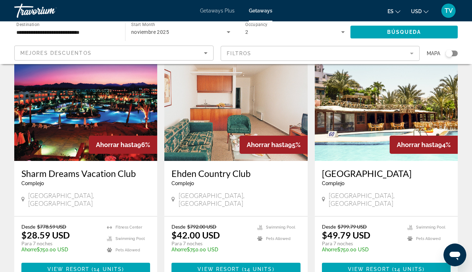
scroll to position [43, 0]
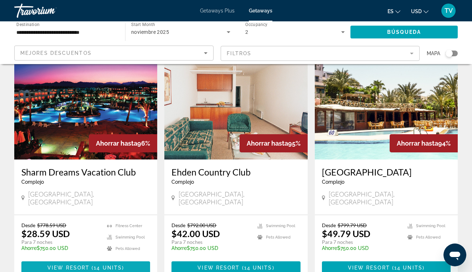
click at [42, 262] on span "Main content" at bounding box center [85, 267] width 129 height 17
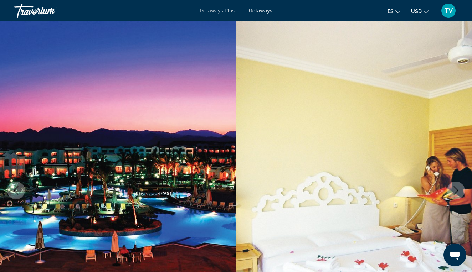
click at [455, 189] on icon "Next image" at bounding box center [455, 190] width 9 height 9
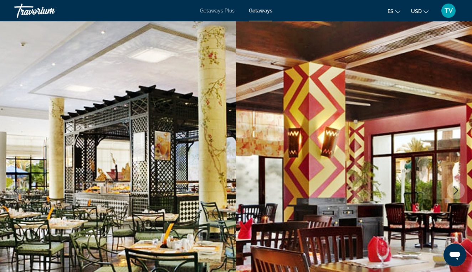
click at [455, 190] on icon "Next image" at bounding box center [455, 190] width 9 height 9
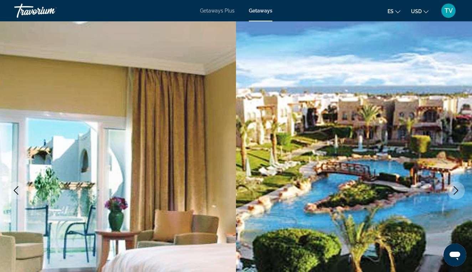
click at [455, 190] on icon "Next image" at bounding box center [455, 190] width 9 height 9
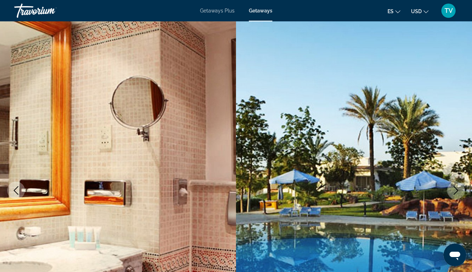
click at [455, 190] on icon "Next image" at bounding box center [455, 190] width 9 height 9
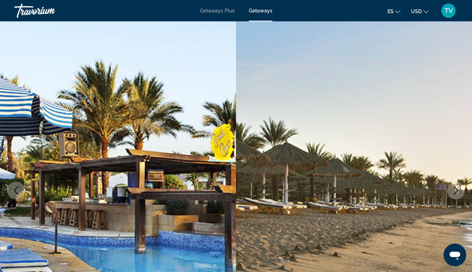
click at [455, 190] on icon "Next image" at bounding box center [455, 190] width 9 height 9
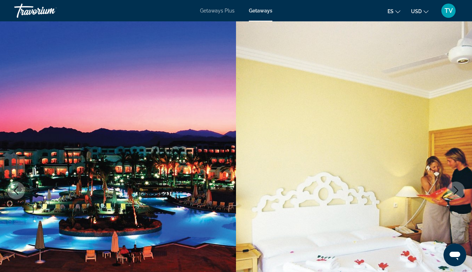
click at [455, 190] on icon "Next image" at bounding box center [455, 190] width 9 height 9
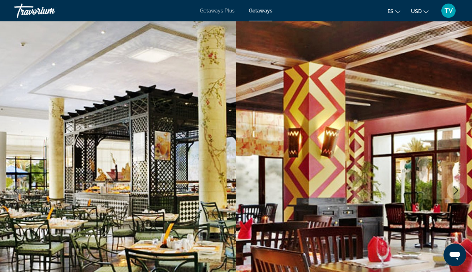
click at [455, 190] on icon "Next image" at bounding box center [455, 190] width 9 height 9
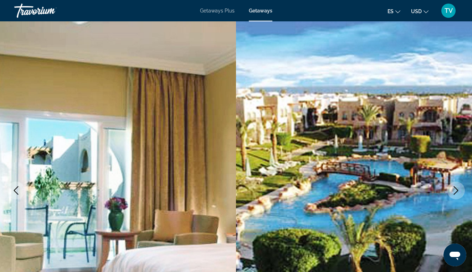
click at [408, 78] on img "Main content" at bounding box center [354, 190] width 236 height 338
click at [457, 191] on icon "Next image" at bounding box center [456, 190] width 5 height 9
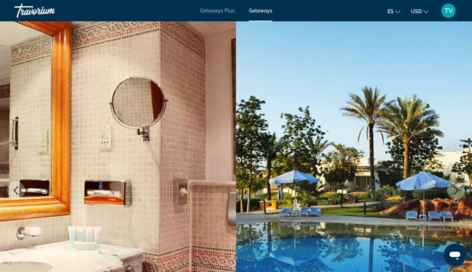
click at [457, 191] on icon "Next image" at bounding box center [456, 190] width 5 height 9
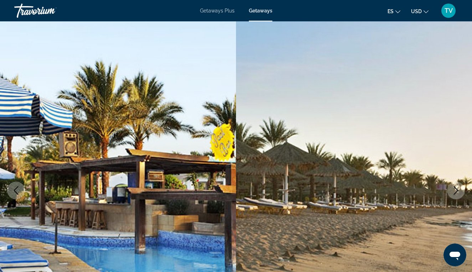
click at [457, 191] on icon "Next image" at bounding box center [456, 190] width 5 height 9
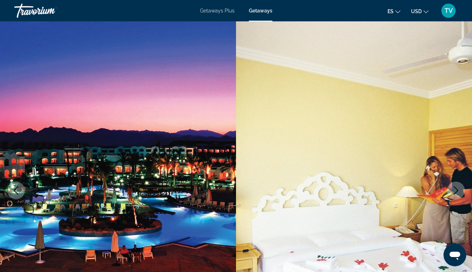
click at [457, 191] on icon "Next image" at bounding box center [456, 190] width 5 height 9
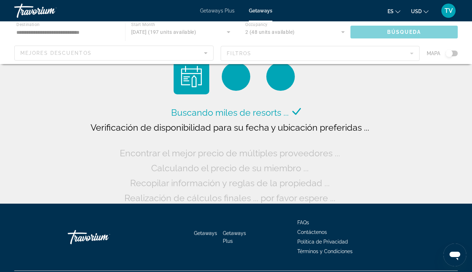
click at [64, 30] on div "Main content" at bounding box center [236, 42] width 472 height 43
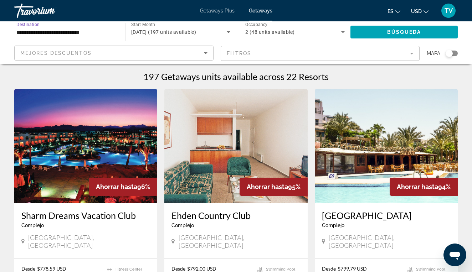
click at [69, 32] on input "**********" at bounding box center [65, 32] width 99 height 9
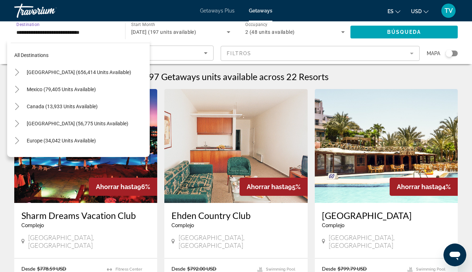
scroll to position [162, 0]
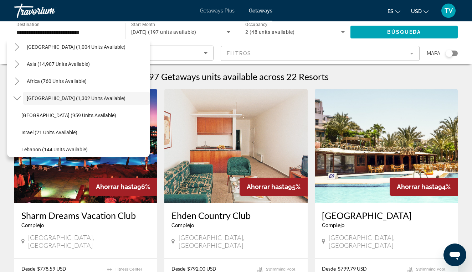
click at [403, 188] on span "Ahorrar hasta" at bounding box center [417, 186] width 41 height 7
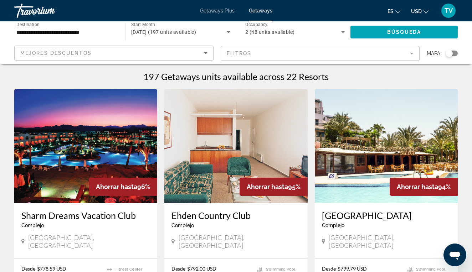
click at [366, 176] on img "Main content" at bounding box center [386, 146] width 143 height 114
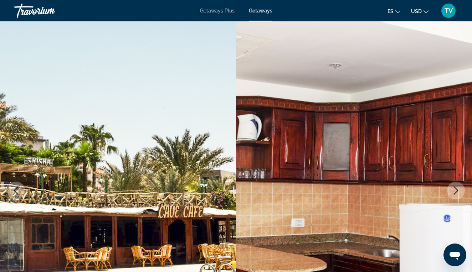
click at [455, 188] on icon "Next image" at bounding box center [456, 190] width 5 height 9
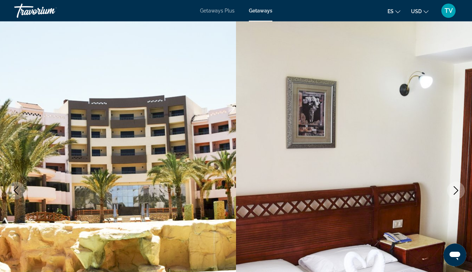
click at [456, 188] on icon "Next image" at bounding box center [456, 190] width 5 height 9
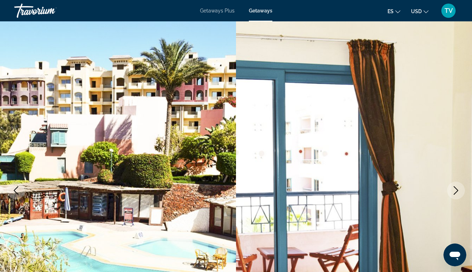
click at [456, 188] on icon "Next image" at bounding box center [456, 190] width 5 height 9
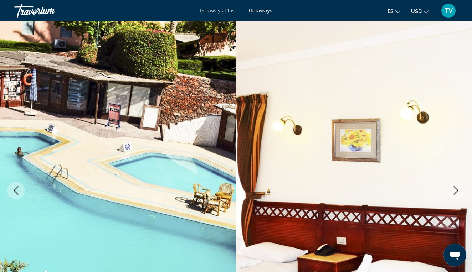
click at [456, 189] on icon "Next image" at bounding box center [456, 190] width 5 height 9
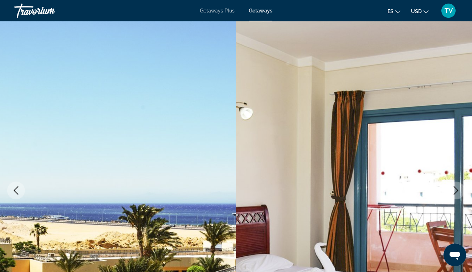
click at [456, 189] on icon "Next image" at bounding box center [456, 190] width 5 height 9
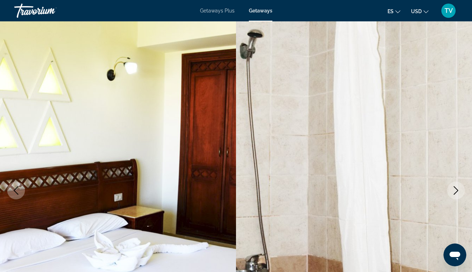
click at [456, 189] on icon "Next image" at bounding box center [456, 190] width 5 height 9
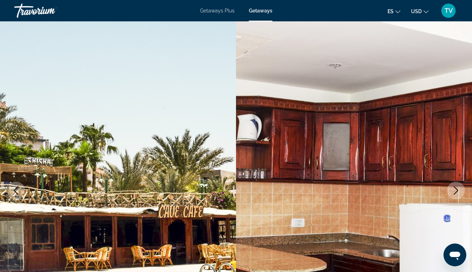
click at [456, 189] on icon "Next image" at bounding box center [456, 190] width 5 height 9
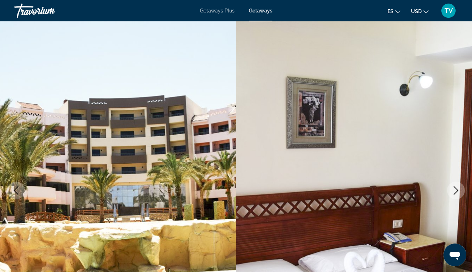
click at [456, 189] on icon "Next image" at bounding box center [456, 190] width 5 height 9
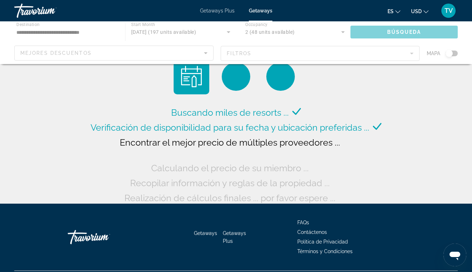
click at [47, 33] on div "Main content" at bounding box center [236, 42] width 472 height 43
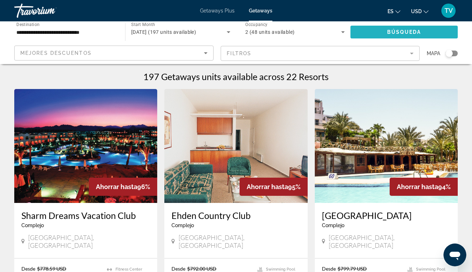
click at [411, 33] on span "Búsqueda" at bounding box center [404, 32] width 34 height 6
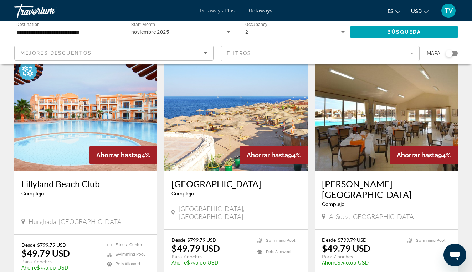
scroll to position [281, 0]
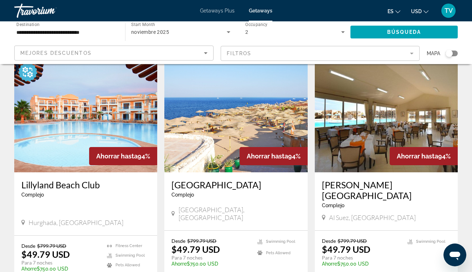
click at [132, 121] on img "Main content" at bounding box center [85, 115] width 143 height 114
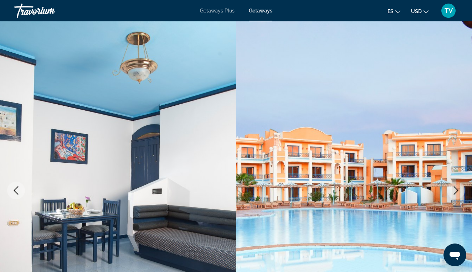
click at [456, 189] on icon "Next image" at bounding box center [456, 190] width 5 height 9
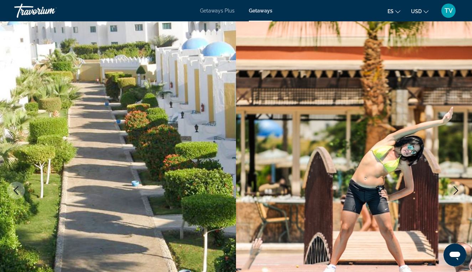
click at [457, 190] on icon "Next image" at bounding box center [456, 190] width 5 height 9
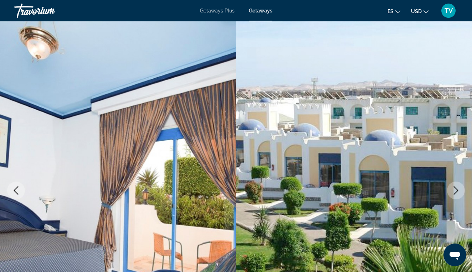
click at [457, 190] on icon "Next image" at bounding box center [456, 190] width 5 height 9
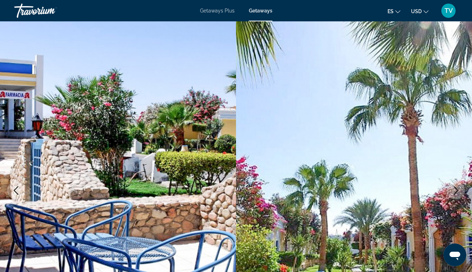
click at [457, 190] on icon "Next image" at bounding box center [456, 190] width 5 height 9
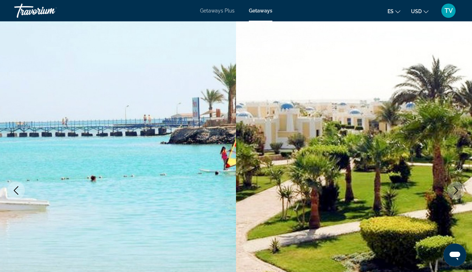
click at [457, 190] on icon "Next image" at bounding box center [456, 190] width 5 height 9
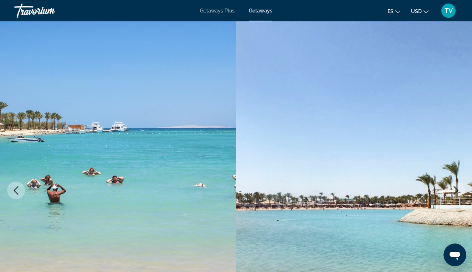
click at [457, 190] on icon "Next image" at bounding box center [456, 190] width 5 height 9
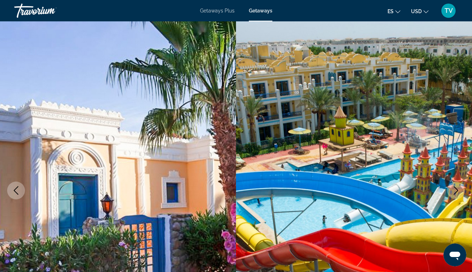
click at [457, 190] on icon "Next image" at bounding box center [456, 190] width 5 height 9
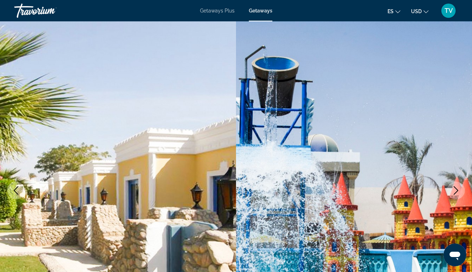
click at [457, 190] on icon "Next image" at bounding box center [456, 190] width 5 height 9
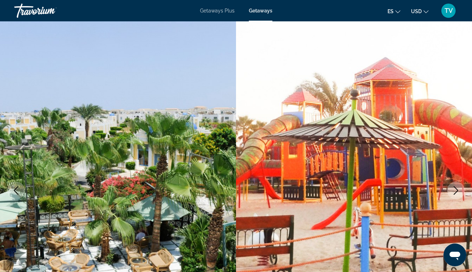
click at [457, 190] on icon "Next image" at bounding box center [456, 190] width 5 height 9
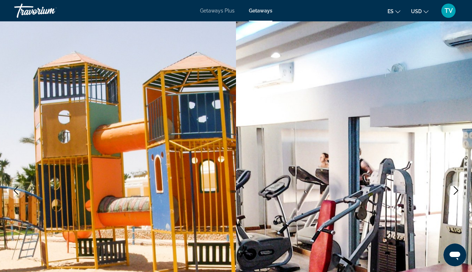
click at [457, 190] on icon "Next image" at bounding box center [456, 190] width 5 height 9
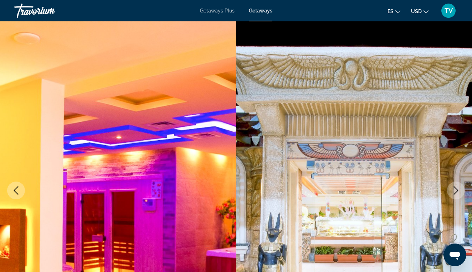
click at [457, 190] on icon "Next image" at bounding box center [456, 190] width 5 height 9
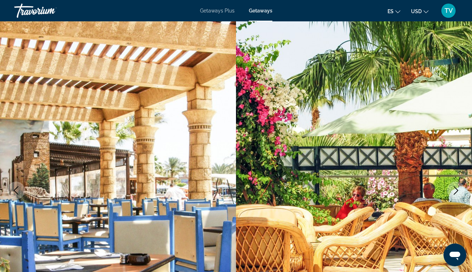
click at [457, 190] on icon "Next image" at bounding box center [456, 190] width 5 height 9
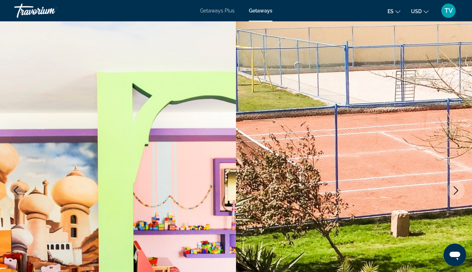
click at [457, 190] on icon "Next image" at bounding box center [456, 190] width 5 height 9
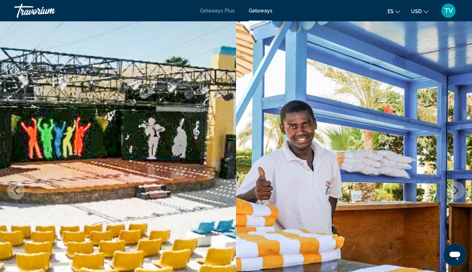
click at [457, 190] on icon "Next image" at bounding box center [456, 190] width 5 height 9
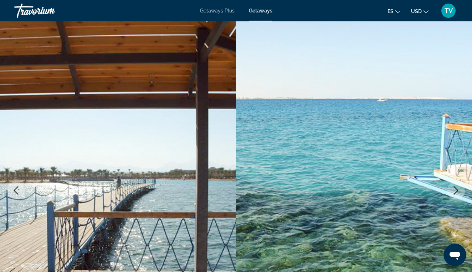
click at [457, 190] on icon "Next image" at bounding box center [456, 190] width 5 height 9
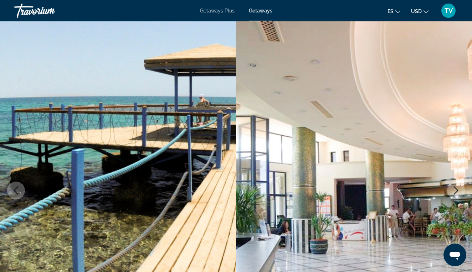
click at [457, 190] on icon "Next image" at bounding box center [456, 190] width 5 height 9
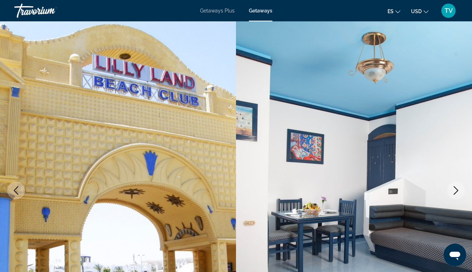
click at [455, 189] on icon "Next image" at bounding box center [455, 190] width 9 height 9
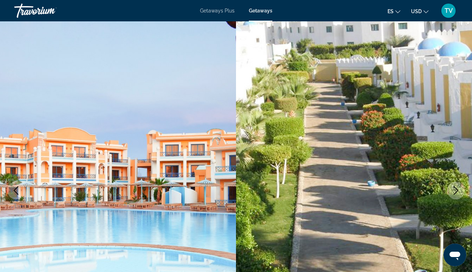
click at [455, 189] on icon "Next image" at bounding box center [455, 190] width 9 height 9
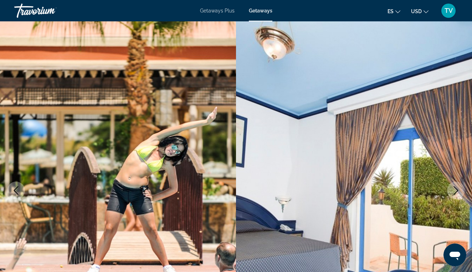
click at [455, 189] on icon "Next image" at bounding box center [455, 190] width 9 height 9
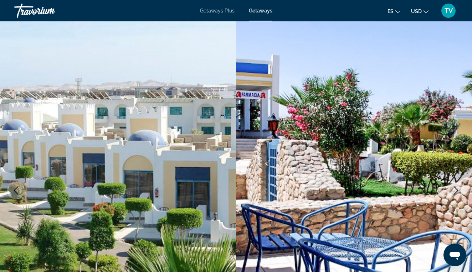
click at [455, 190] on icon "Next image" at bounding box center [455, 190] width 9 height 9
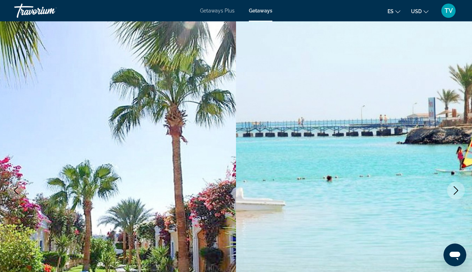
click at [455, 190] on icon "Next image" at bounding box center [455, 190] width 9 height 9
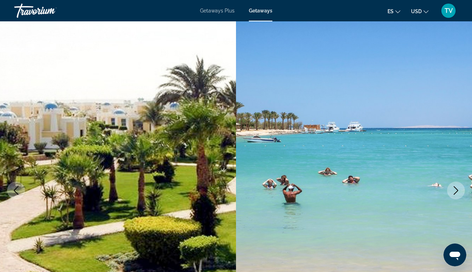
click at [455, 190] on icon "Next image" at bounding box center [455, 190] width 9 height 9
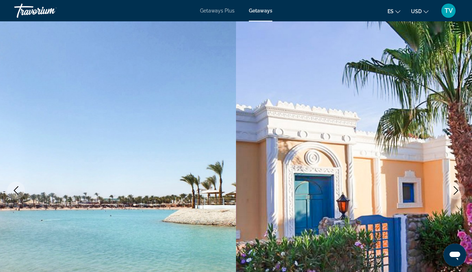
click at [455, 190] on icon "Next image" at bounding box center [455, 190] width 9 height 9
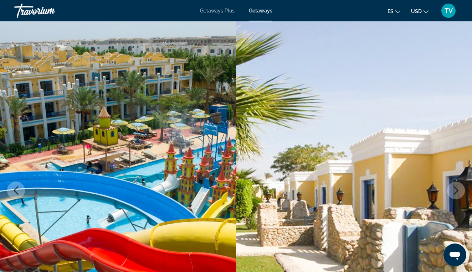
click at [455, 190] on icon "Next image" at bounding box center [455, 190] width 9 height 9
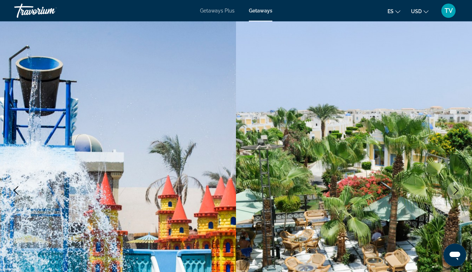
click at [455, 190] on icon "Next image" at bounding box center [455, 190] width 9 height 9
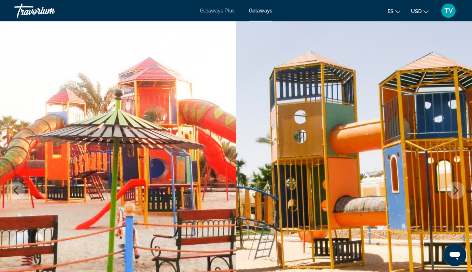
click at [455, 190] on icon "Next image" at bounding box center [455, 190] width 9 height 9
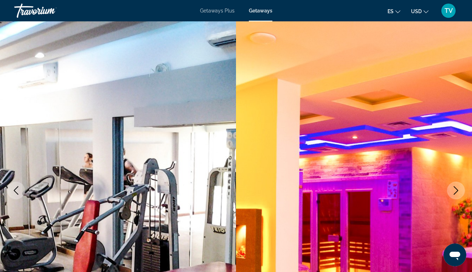
click at [455, 190] on icon "Next image" at bounding box center [455, 190] width 9 height 9
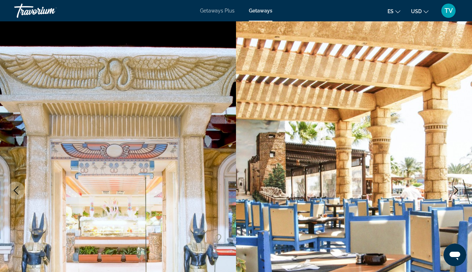
click at [16, 190] on icon "Previous image" at bounding box center [16, 190] width 9 height 9
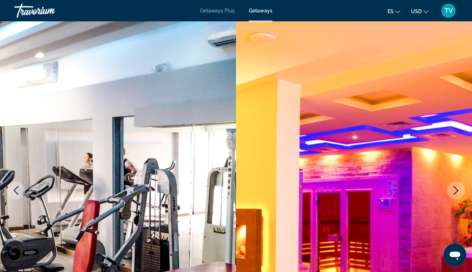
click at [16, 190] on icon "Previous image" at bounding box center [16, 190] width 9 height 9
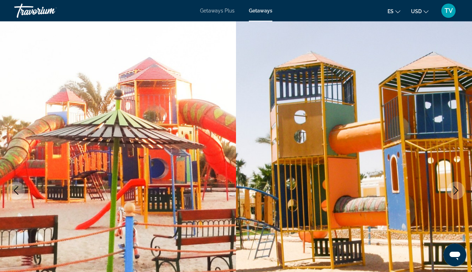
click at [16, 190] on icon "Previous image" at bounding box center [16, 190] width 9 height 9
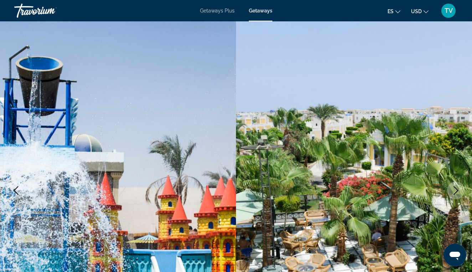
click at [16, 190] on icon "Previous image" at bounding box center [16, 190] width 9 height 9
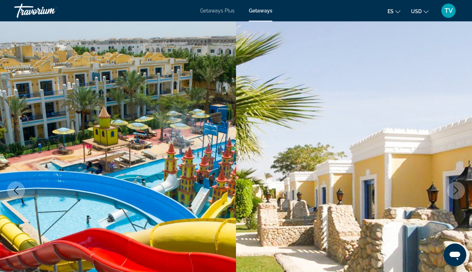
click at [16, 190] on icon "Previous image" at bounding box center [16, 190] width 9 height 9
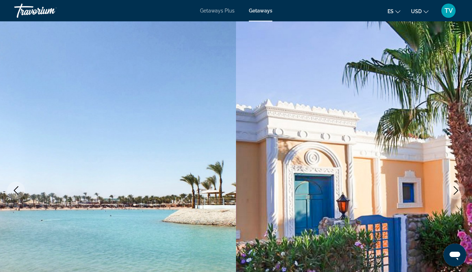
click at [16, 190] on icon "Previous image" at bounding box center [16, 190] width 9 height 9
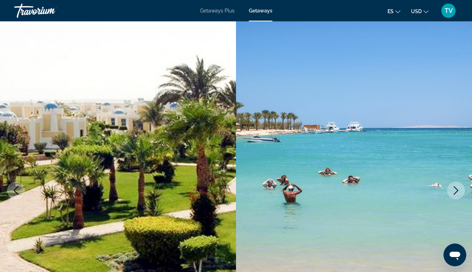
click at [16, 190] on icon "Previous image" at bounding box center [16, 190] width 9 height 9
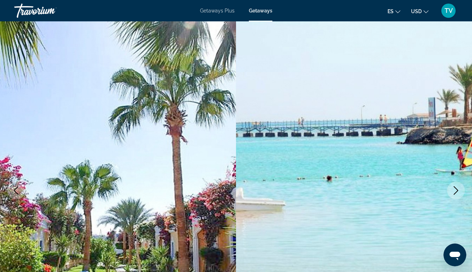
click at [11, 190] on button "Previous image" at bounding box center [16, 191] width 18 height 18
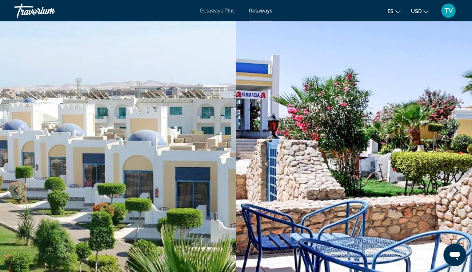
click at [10, 191] on button "Previous image" at bounding box center [16, 191] width 18 height 18
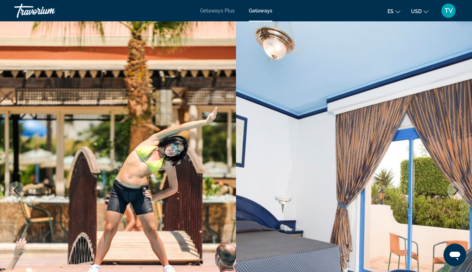
click at [10, 192] on button "Previous image" at bounding box center [16, 191] width 18 height 18
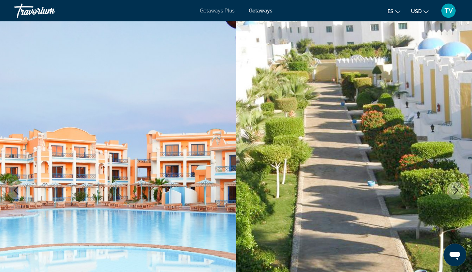
click at [9, 192] on button "Previous image" at bounding box center [16, 191] width 18 height 18
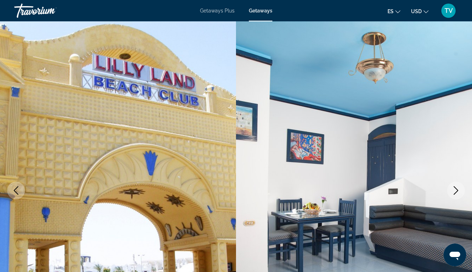
click at [9, 192] on button "Previous image" at bounding box center [16, 191] width 18 height 18
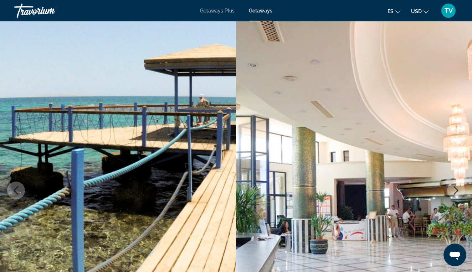
click at [8, 193] on button "Previous image" at bounding box center [16, 191] width 18 height 18
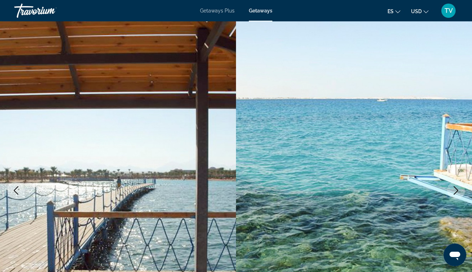
click at [7, 193] on img "Main content" at bounding box center [118, 190] width 236 height 338
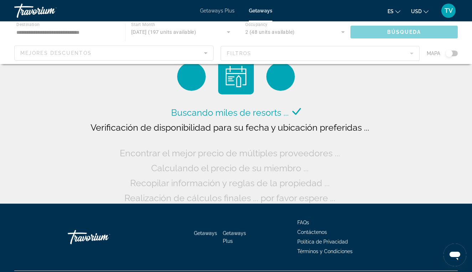
click at [35, 35] on div "Main content" at bounding box center [236, 42] width 472 height 43
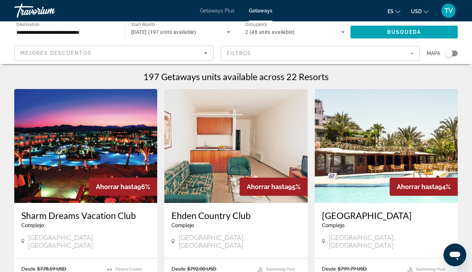
click at [33, 32] on input "**********" at bounding box center [65, 32] width 99 height 9
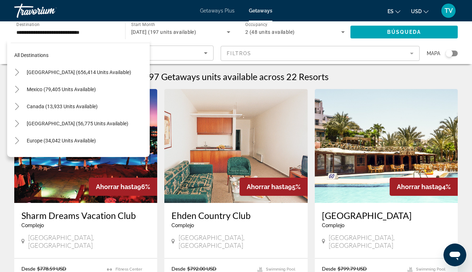
click at [221, 13] on span "Getaways Plus" at bounding box center [217, 11] width 35 height 6
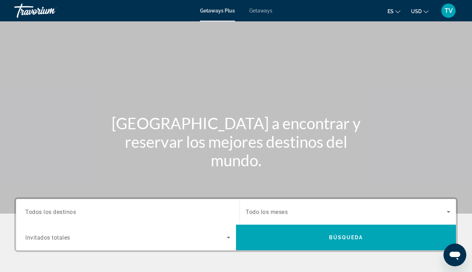
click at [76, 210] on span "Todos los destinos" at bounding box center [50, 211] width 51 height 7
click at [76, 210] on input "Destination Todos los destinos" at bounding box center [127, 212] width 205 height 9
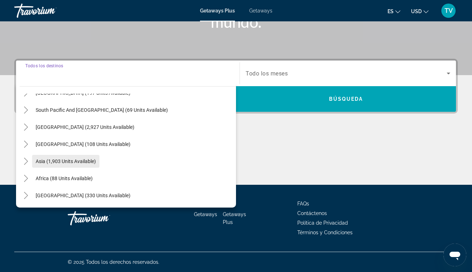
scroll to position [115, 0]
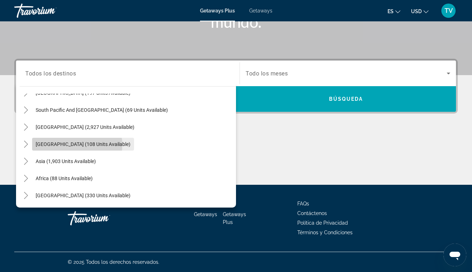
click at [68, 145] on span "[GEOGRAPHIC_DATA] (108 units available)" at bounding box center [83, 144] width 95 height 6
type input "**********"
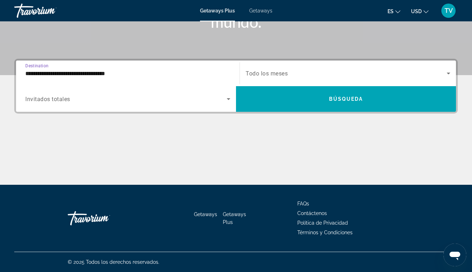
click at [73, 103] on div "Search widget" at bounding box center [127, 99] width 205 height 20
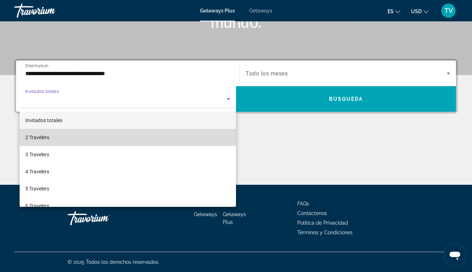
click at [59, 144] on mat-option "2 Travelers" at bounding box center [128, 137] width 216 height 17
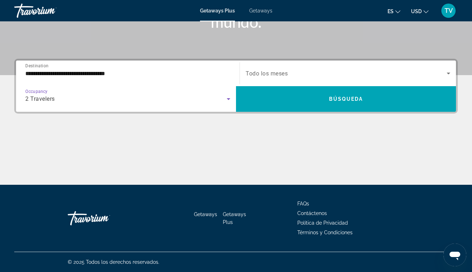
click at [279, 77] on span "Todo los meses" at bounding box center [266, 73] width 42 height 7
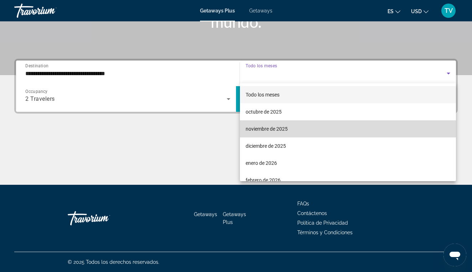
click at [247, 127] on span "noviembre de 2025" at bounding box center [266, 129] width 42 height 9
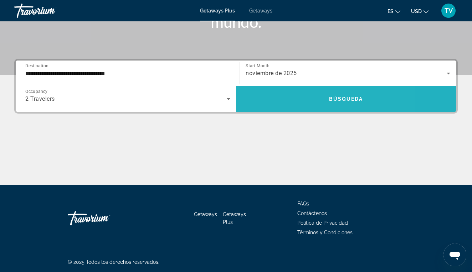
click at [255, 110] on span "Search widget" at bounding box center [346, 99] width 220 height 26
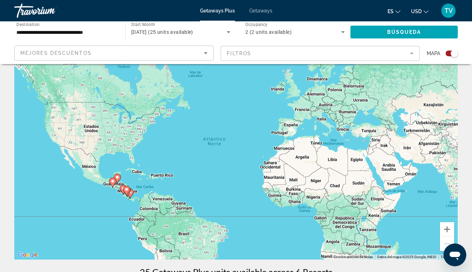
scroll to position [27, 0]
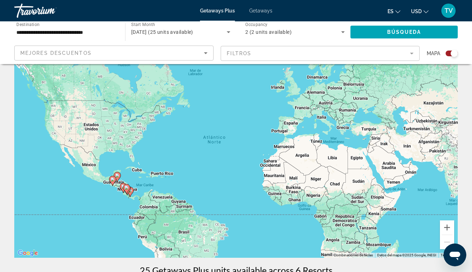
click at [126, 185] on g "Main content" at bounding box center [126, 189] width 7 height 10
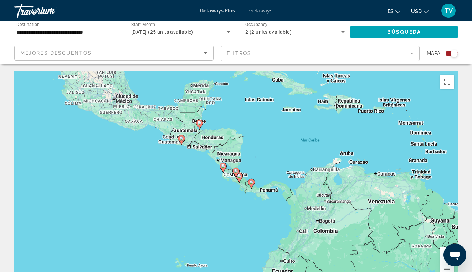
scroll to position [0, 0]
click at [90, 33] on input "**********" at bounding box center [65, 32] width 99 height 9
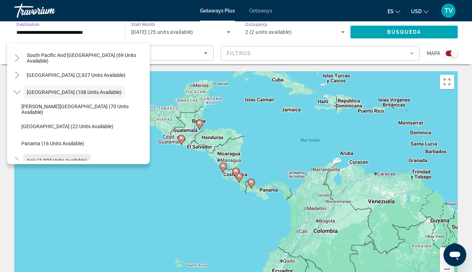
scroll to position [123, 0]
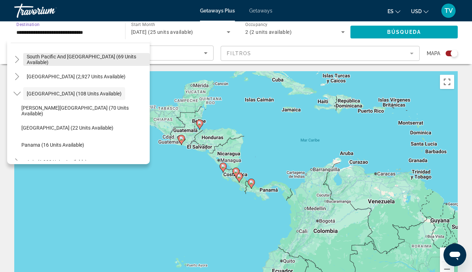
click at [58, 58] on span "South Pacific and [GEOGRAPHIC_DATA] (69 units available)" at bounding box center [86, 59] width 119 height 11
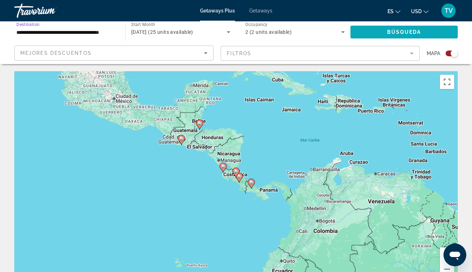
click at [372, 37] on span "Search widget" at bounding box center [403, 32] width 107 height 17
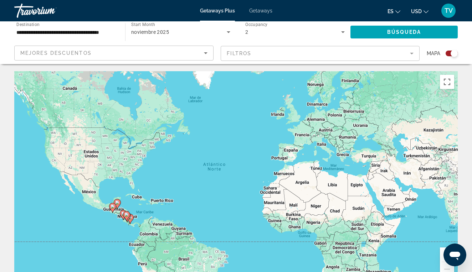
click at [97, 29] on input "**********" at bounding box center [65, 32] width 99 height 9
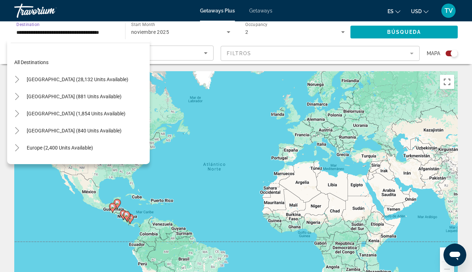
scroll to position [77, 0]
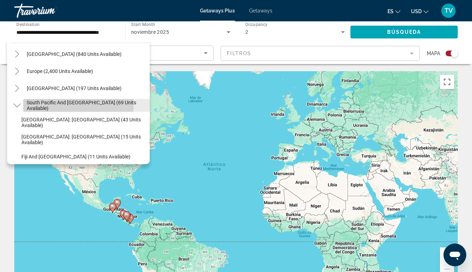
click at [57, 104] on span "South Pacific and [GEOGRAPHIC_DATA] (69 units available)" at bounding box center [86, 105] width 119 height 11
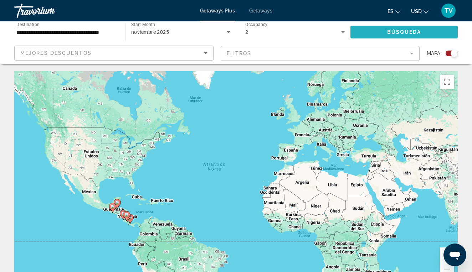
click at [377, 37] on span "Search widget" at bounding box center [403, 32] width 107 height 17
click at [104, 32] on input "**********" at bounding box center [65, 32] width 99 height 9
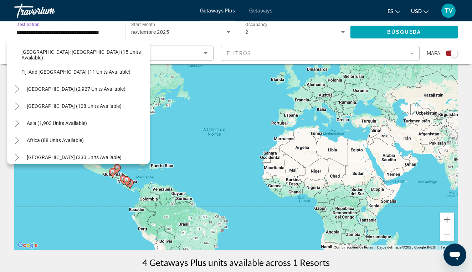
scroll to position [33, 0]
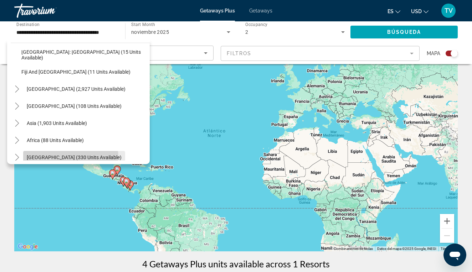
click at [71, 157] on span "[GEOGRAPHIC_DATA] (330 units available)" at bounding box center [74, 158] width 95 height 6
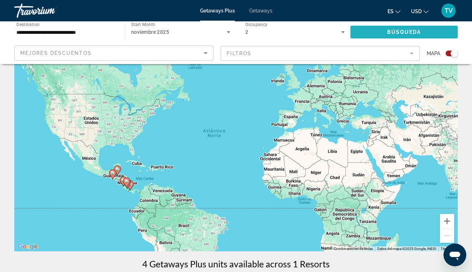
click at [419, 36] on span "Search widget" at bounding box center [403, 32] width 107 height 17
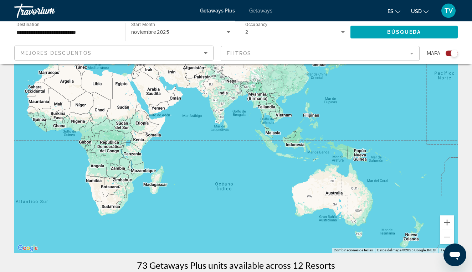
drag, startPoint x: 395, startPoint y: 153, endPoint x: 160, endPoint y: 84, distance: 245.2
click at [160, 84] on div "Para activar la función de arrastre con el teclado, pulsa Alt + Intro. Cuando h…" at bounding box center [235, 146] width 443 height 214
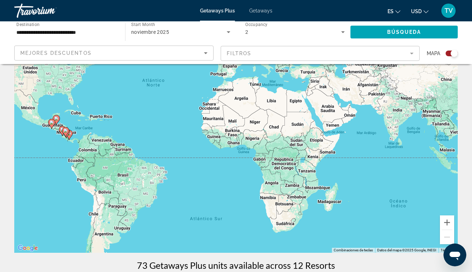
drag, startPoint x: 203, startPoint y: 157, endPoint x: 378, endPoint y: 174, distance: 175.4
click at [378, 174] on div "Para activar la función de arrastre con el teclado, pulsa Alt + Intro. Cuando h…" at bounding box center [235, 146] width 443 height 214
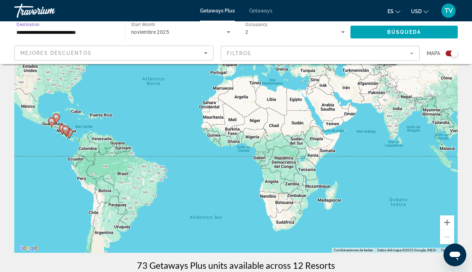
click at [47, 31] on input "**********" at bounding box center [65, 32] width 99 height 9
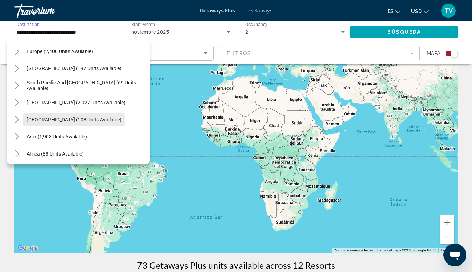
scroll to position [96, 0]
click at [55, 122] on span "[GEOGRAPHIC_DATA] (108 units available)" at bounding box center [74, 121] width 95 height 6
type input "**********"
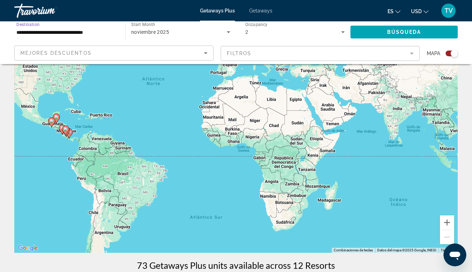
scroll to position [12, 0]
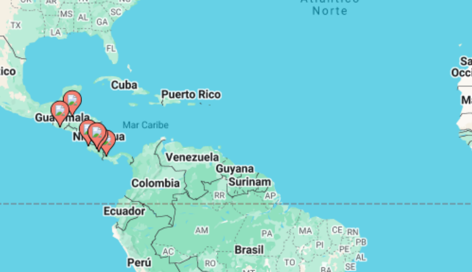
drag, startPoint x: 26, startPoint y: 17, endPoint x: 61, endPoint y: 26, distance: 36.4
click at [61, 59] on div "Para activar la función de arrastre con el teclado, pulsa Alt + Intro. Cuando h…" at bounding box center [235, 166] width 443 height 214
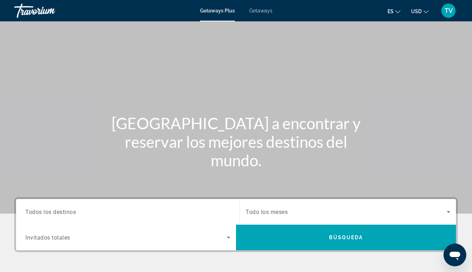
click at [271, 14] on div "Getaways Plus Getaways es English Español Français Italiano Português русский U…" at bounding box center [236, 10] width 472 height 19
click at [36, 209] on span "Todos los destinos" at bounding box center [50, 211] width 51 height 7
click at [36, 209] on input "Destination Todos los destinos" at bounding box center [127, 212] width 205 height 9
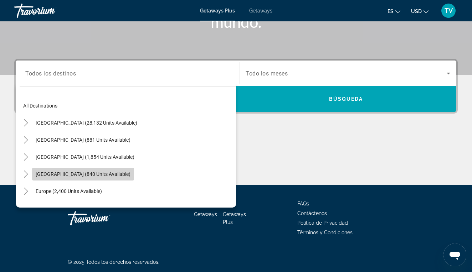
click at [71, 177] on span "[GEOGRAPHIC_DATA] (840 units available)" at bounding box center [83, 174] width 95 height 6
type input "**********"
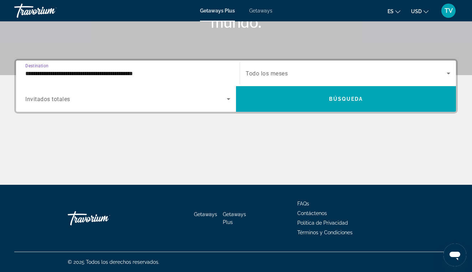
click at [108, 107] on div "Search widget" at bounding box center [127, 99] width 205 height 20
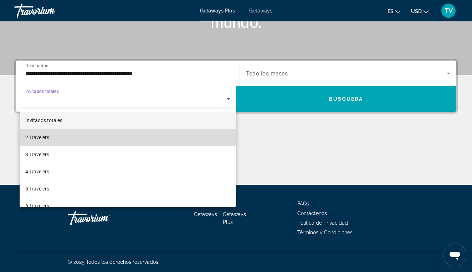
click at [98, 138] on mat-option "2 Travelers" at bounding box center [128, 137] width 216 height 17
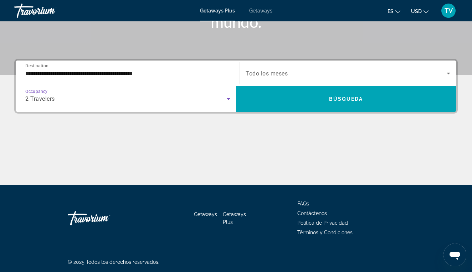
click at [246, 81] on div "Search widget" at bounding box center [347, 73] width 204 height 20
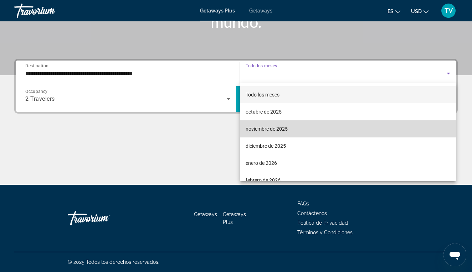
click at [250, 128] on span "noviembre de 2025" at bounding box center [266, 129] width 42 height 9
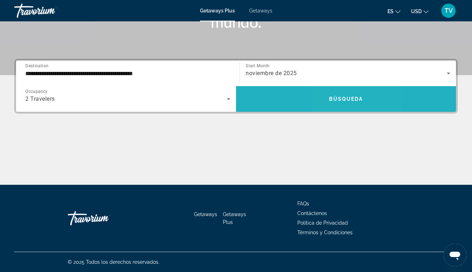
click at [338, 101] on span "Búsqueda" at bounding box center [346, 99] width 34 height 6
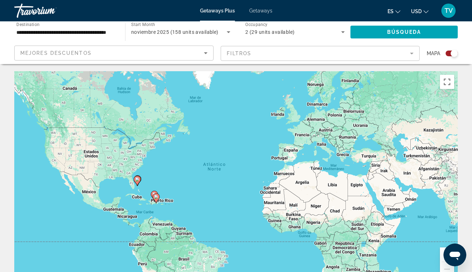
click at [137, 178] on image "Main content" at bounding box center [137, 179] width 4 height 4
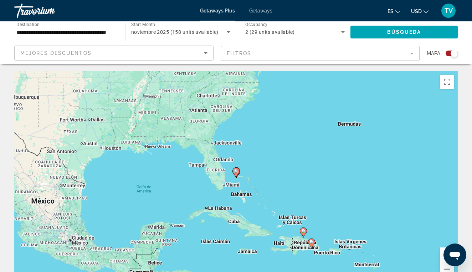
click at [237, 172] on image "Main content" at bounding box center [236, 171] width 4 height 4
type input "**********"
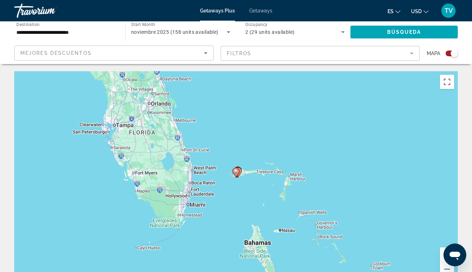
click at [237, 172] on image "Main content" at bounding box center [236, 171] width 4 height 4
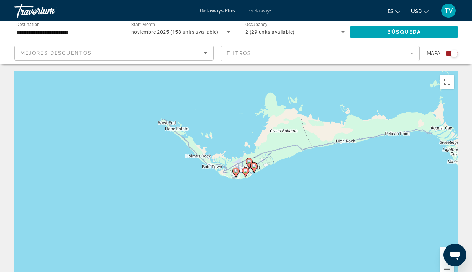
click at [237, 173] on image "Main content" at bounding box center [236, 171] width 4 height 4
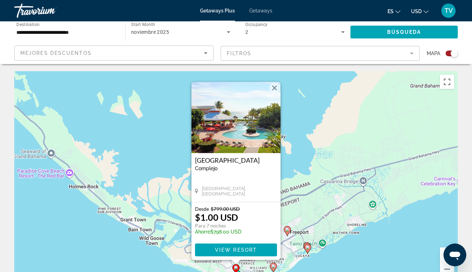
click at [307, 248] on image "Main content" at bounding box center [307, 247] width 4 height 4
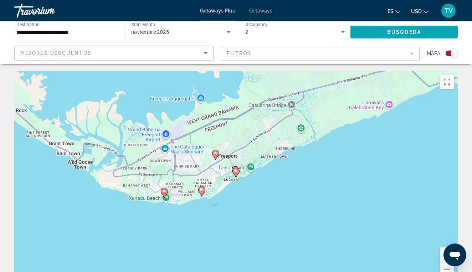
click at [166, 192] on image "Main content" at bounding box center [164, 192] width 4 height 4
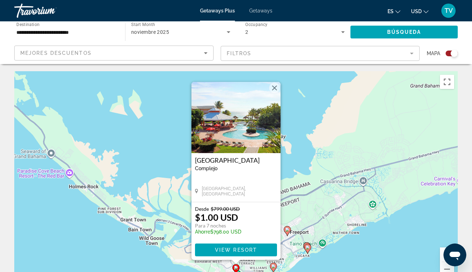
click at [273, 269] on icon "Main content" at bounding box center [273, 267] width 6 height 9
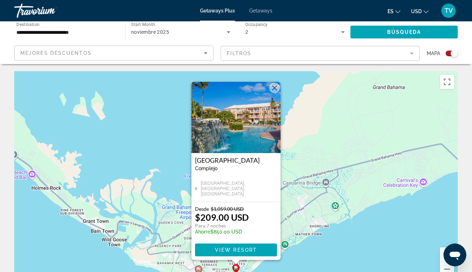
click at [286, 244] on div "Para desplazarte, pulsa las teclas [PERSON_NAME]. Para activar la función de ar…" at bounding box center [235, 178] width 443 height 214
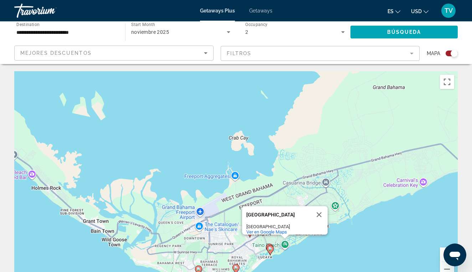
click at [270, 249] on image "Main content" at bounding box center [270, 249] width 4 height 4
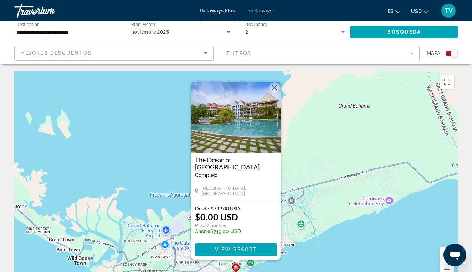
click at [275, 90] on button "Cerrar" at bounding box center [274, 87] width 11 height 11
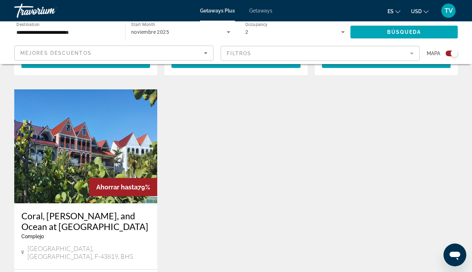
scroll to position [743, 0]
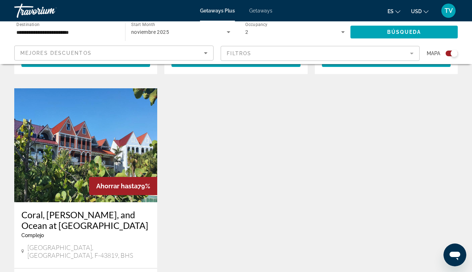
click at [110, 129] on img "Main content" at bounding box center [85, 145] width 143 height 114
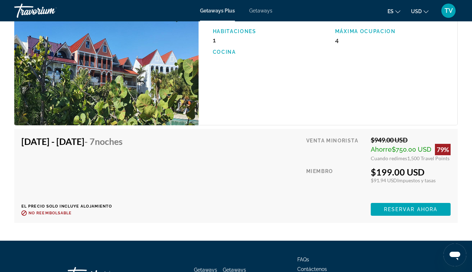
scroll to position [1277, 0]
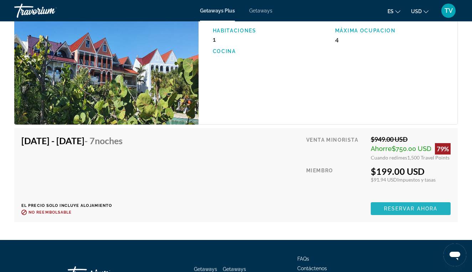
click at [391, 212] on span "Reservar ahora" at bounding box center [410, 209] width 53 height 6
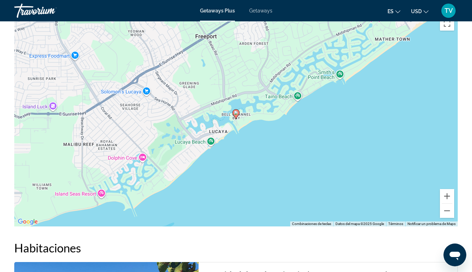
scroll to position [1047, 0]
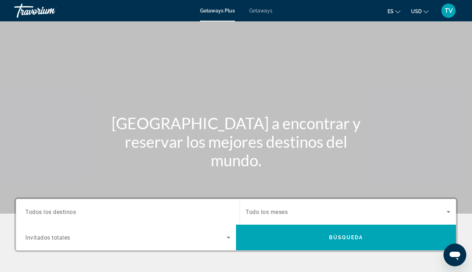
click at [62, 214] on span "Todos los destinos" at bounding box center [50, 211] width 51 height 7
click at [62, 214] on input "Destination Todos los destinos" at bounding box center [127, 212] width 205 height 9
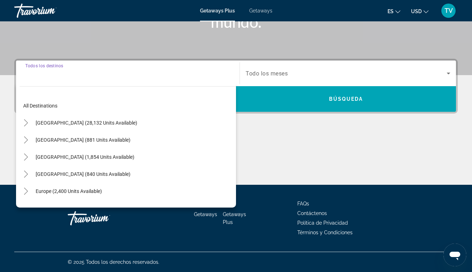
click at [262, 10] on span "Getaways" at bounding box center [260, 11] width 23 height 6
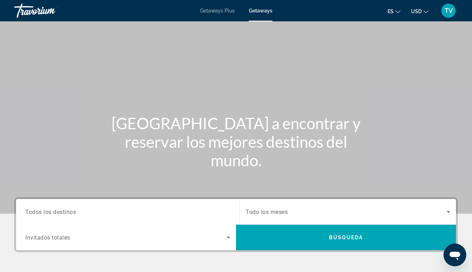
click at [46, 214] on span "Todos los destinos" at bounding box center [50, 211] width 51 height 7
click at [46, 214] on input "Destination Todos los destinos" at bounding box center [127, 212] width 205 height 9
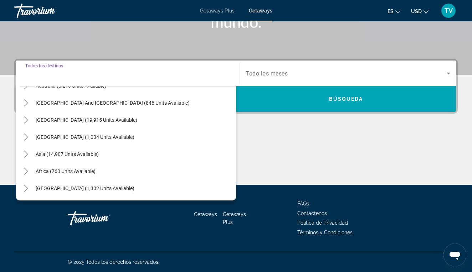
scroll to position [115, 0]
click at [270, 78] on div "Search widget" at bounding box center [347, 73] width 204 height 20
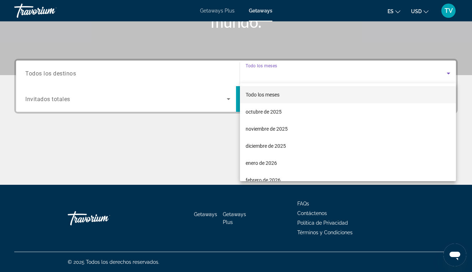
click at [98, 67] on div at bounding box center [236, 136] width 472 height 272
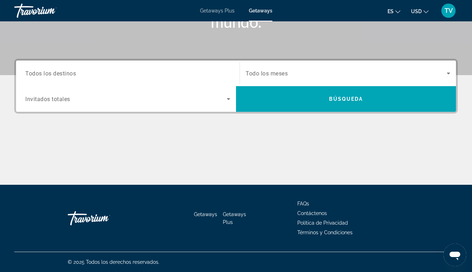
click at [98, 67] on div "Search widget" at bounding box center [127, 73] width 205 height 20
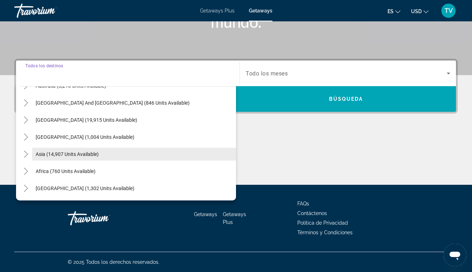
click at [53, 152] on span "Asia (14,907 units available)" at bounding box center [67, 154] width 63 height 6
type input "**********"
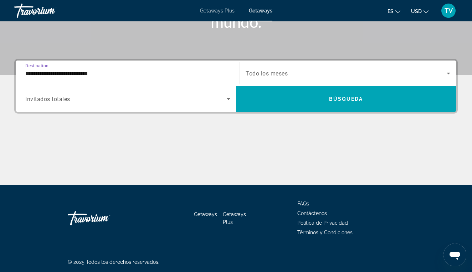
click at [71, 105] on div "Search widget" at bounding box center [127, 99] width 205 height 20
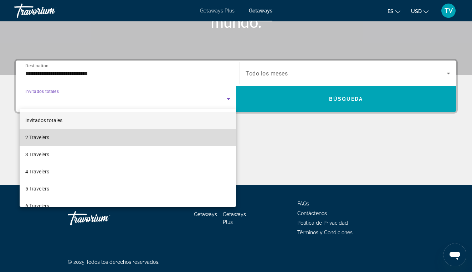
click at [67, 139] on mat-option "2 Travelers" at bounding box center [128, 137] width 216 height 17
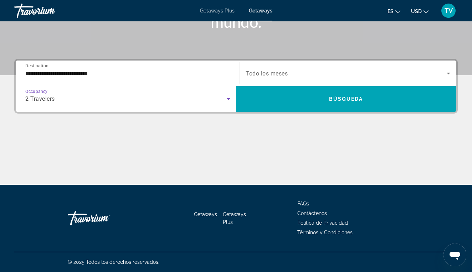
click at [279, 78] on div "Search widget" at bounding box center [347, 73] width 204 height 20
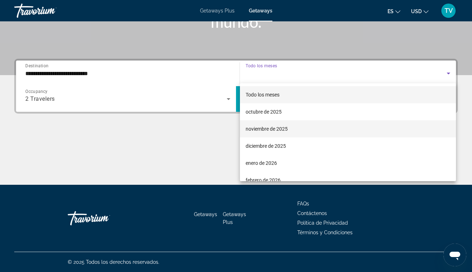
click at [251, 128] on span "noviembre de 2025" at bounding box center [266, 129] width 42 height 9
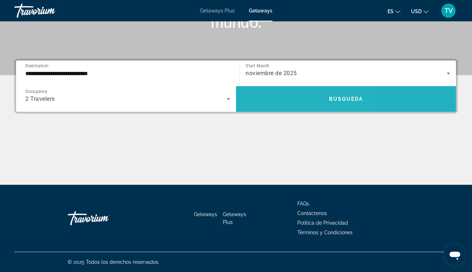
click at [280, 96] on span "Search widget" at bounding box center [346, 98] width 220 height 17
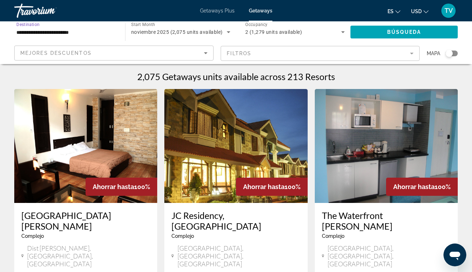
click at [58, 29] on input "**********" at bounding box center [65, 32] width 99 height 9
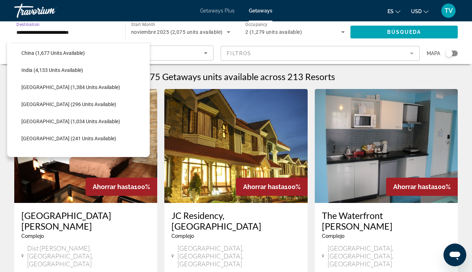
scroll to position [225, 0]
click at [52, 106] on span "[GEOGRAPHIC_DATA] (296 units available)" at bounding box center [68, 104] width 95 height 6
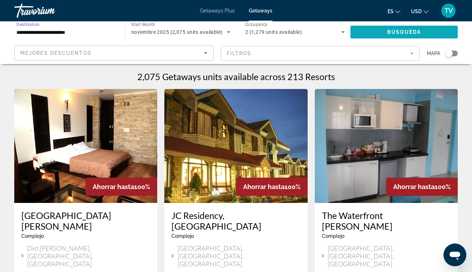
click at [408, 32] on span "Búsqueda" at bounding box center [404, 32] width 34 height 6
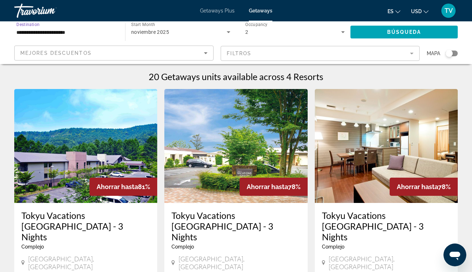
click at [47, 32] on input "**********" at bounding box center [65, 32] width 99 height 9
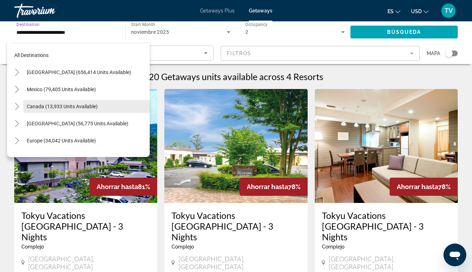
click at [62, 110] on span "Search widget" at bounding box center [86, 106] width 126 height 17
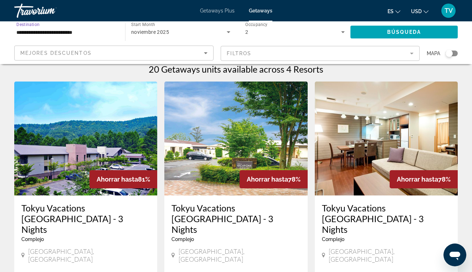
scroll to position [9, 0]
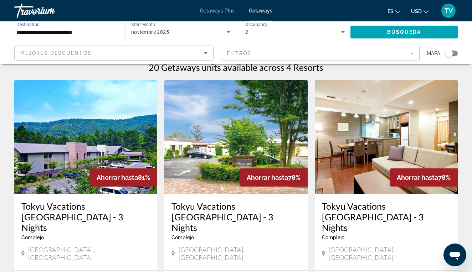
click at [67, 36] on input "**********" at bounding box center [65, 32] width 99 height 9
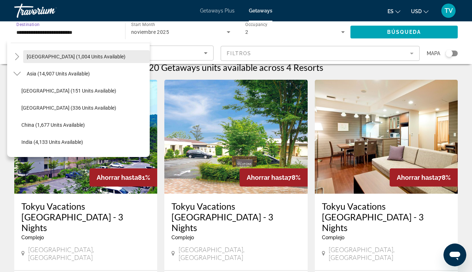
scroll to position [187, 0]
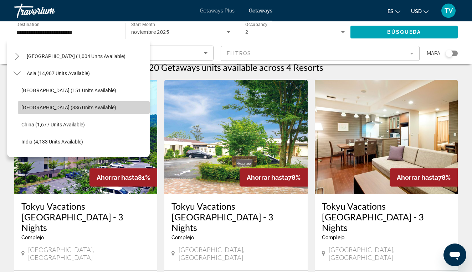
click at [59, 108] on span "[GEOGRAPHIC_DATA] (336 units available)" at bounding box center [68, 108] width 95 height 6
type input "**********"
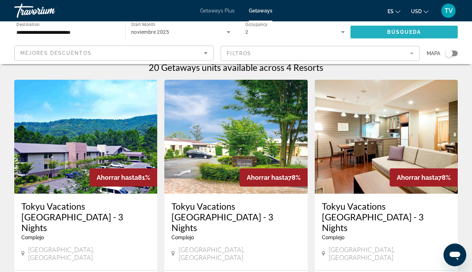
click at [395, 35] on span "Search widget" at bounding box center [403, 32] width 107 height 17
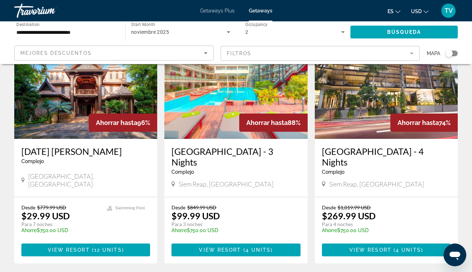
scroll to position [64, 0]
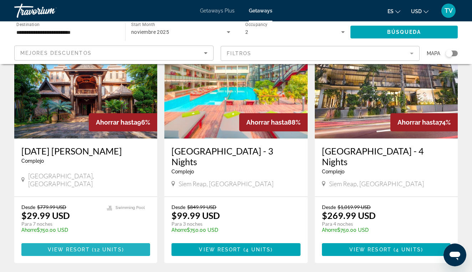
click at [117, 250] on span "12 units" at bounding box center [108, 250] width 28 height 6
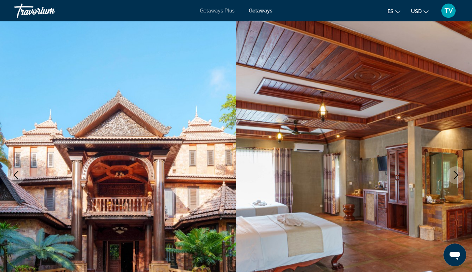
scroll to position [42, 0]
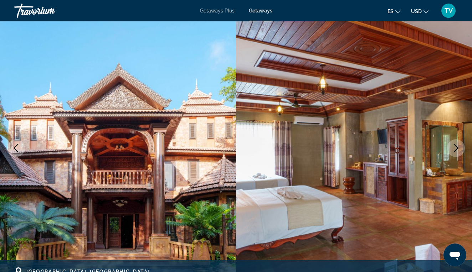
click at [457, 145] on icon "Next image" at bounding box center [455, 148] width 9 height 9
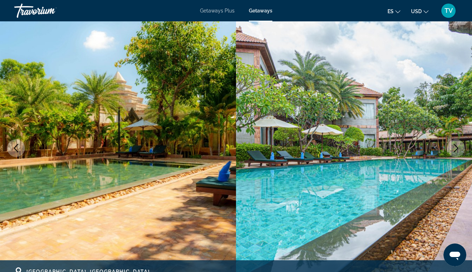
click at [457, 146] on icon "Next image" at bounding box center [455, 148] width 9 height 9
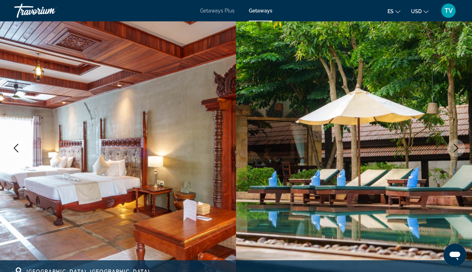
click at [457, 147] on icon "Next image" at bounding box center [456, 148] width 5 height 9
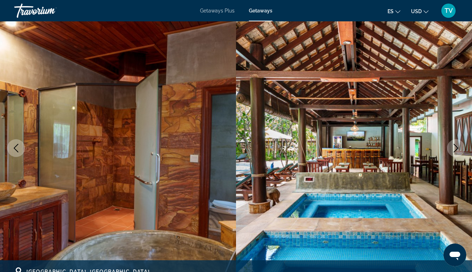
click at [457, 148] on icon "Next image" at bounding box center [456, 148] width 5 height 9
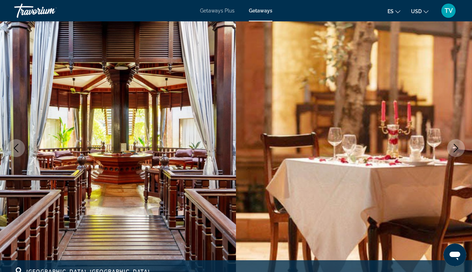
click at [457, 149] on icon "Next image" at bounding box center [456, 148] width 5 height 9
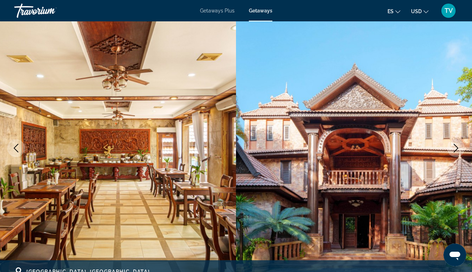
click at [457, 145] on icon "Next image" at bounding box center [455, 148] width 9 height 9
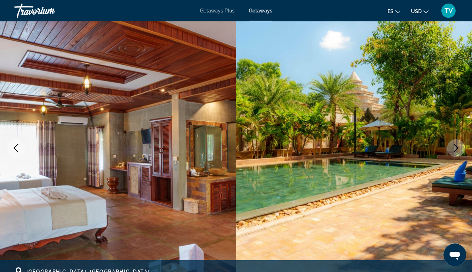
click at [457, 145] on icon "Next image" at bounding box center [455, 148] width 9 height 9
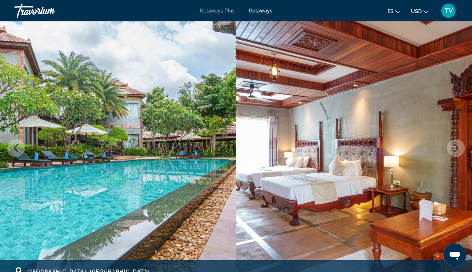
click at [458, 146] on icon "Next image" at bounding box center [455, 148] width 9 height 9
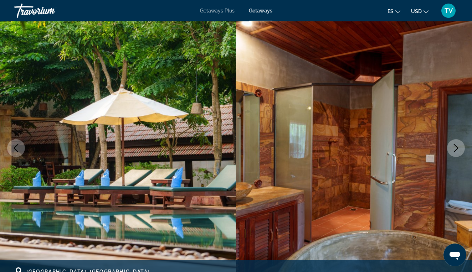
click at [458, 146] on icon "Next image" at bounding box center [455, 148] width 9 height 9
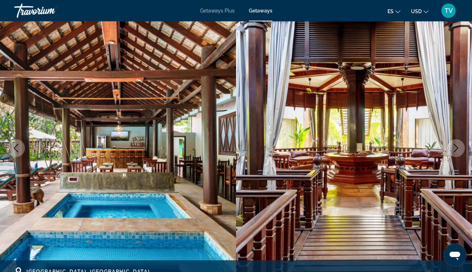
click at [458, 146] on icon "Next image" at bounding box center [455, 148] width 9 height 9
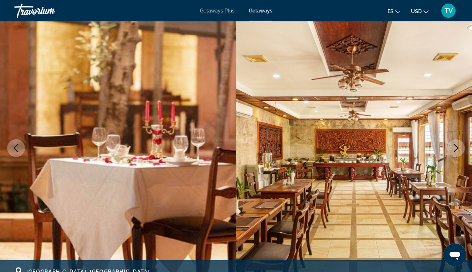
click at [458, 147] on icon "Next image" at bounding box center [455, 148] width 9 height 9
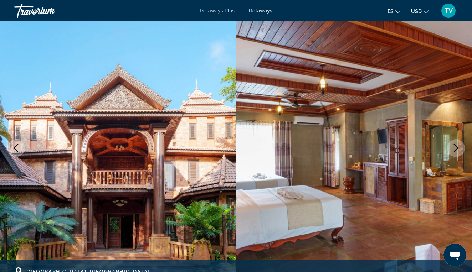
click at [458, 147] on icon "Next image" at bounding box center [455, 148] width 9 height 9
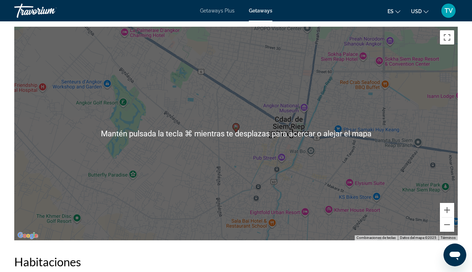
scroll to position [1036, 0]
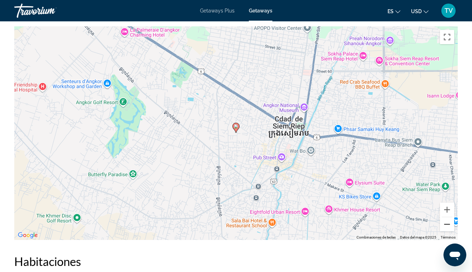
click at [449, 224] on button "Reducir" at bounding box center [447, 224] width 14 height 14
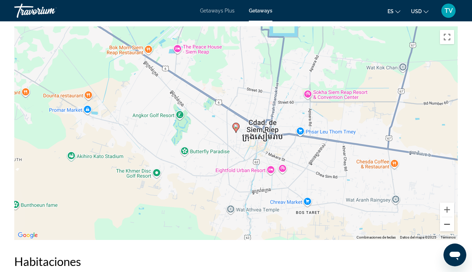
click at [447, 222] on button "Reducir" at bounding box center [447, 224] width 14 height 14
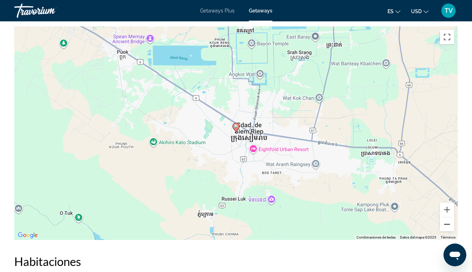
click at [447, 223] on button "Reducir" at bounding box center [447, 224] width 14 height 14
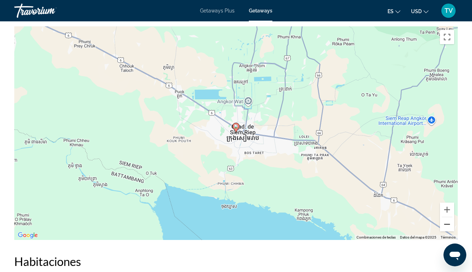
click at [447, 224] on button "Reducir" at bounding box center [447, 224] width 14 height 14
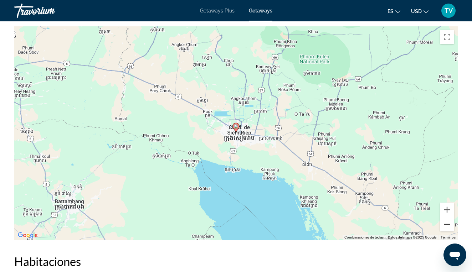
click at [447, 224] on button "Reducir" at bounding box center [447, 224] width 14 height 14
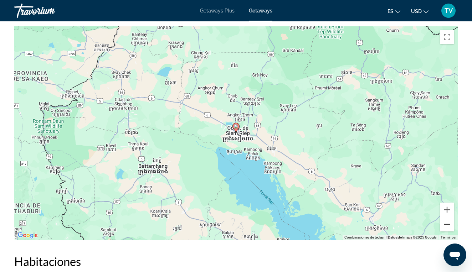
click at [447, 224] on button "Reducir" at bounding box center [447, 224] width 14 height 14
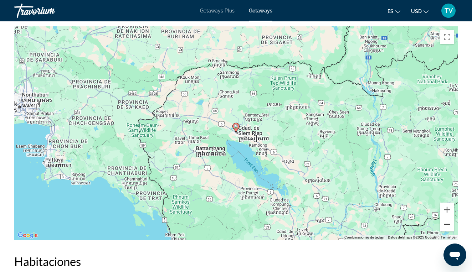
click at [446, 221] on button "Reducir" at bounding box center [447, 224] width 14 height 14
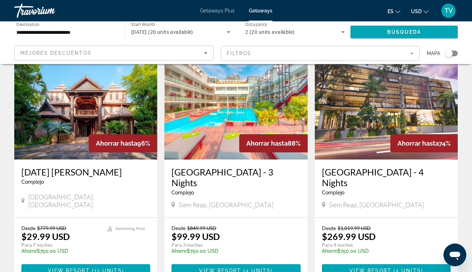
scroll to position [43, 0]
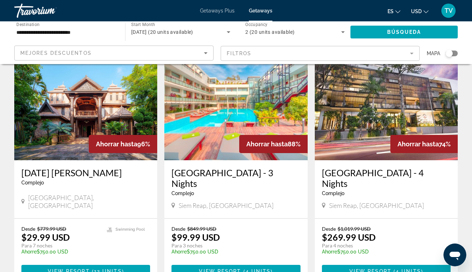
click at [397, 120] on img "Main content" at bounding box center [386, 103] width 143 height 114
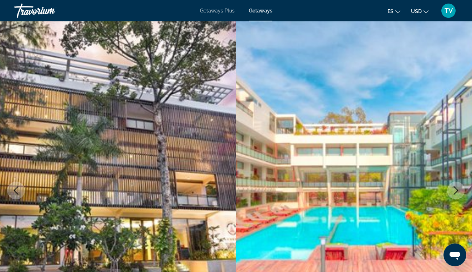
click at [455, 186] on icon "Next image" at bounding box center [455, 190] width 9 height 9
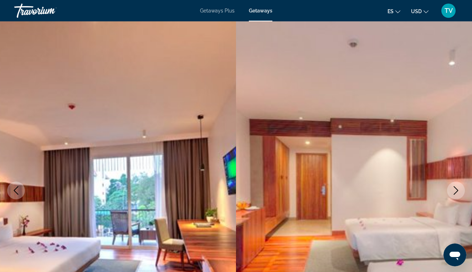
click at [455, 186] on icon "Next image" at bounding box center [455, 190] width 9 height 9
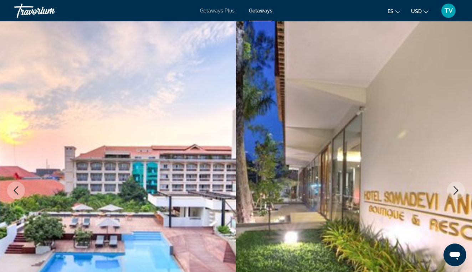
click at [455, 186] on icon "Next image" at bounding box center [455, 190] width 9 height 9
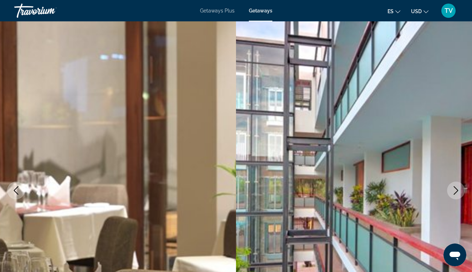
click at [457, 192] on icon "Next image" at bounding box center [455, 190] width 9 height 9
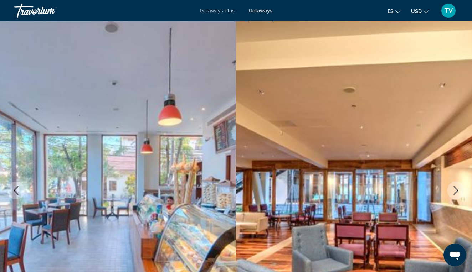
click at [457, 192] on icon "Next image" at bounding box center [455, 190] width 9 height 9
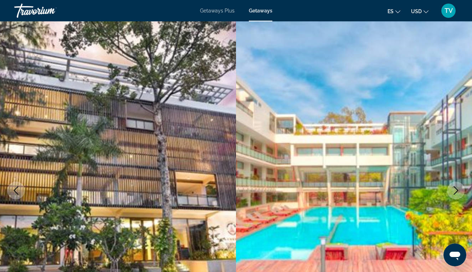
click at [457, 192] on icon "Next image" at bounding box center [455, 190] width 9 height 9
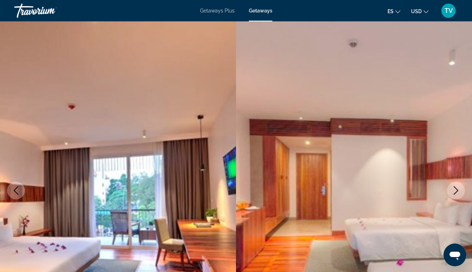
click at [457, 192] on icon "Next image" at bounding box center [455, 190] width 9 height 9
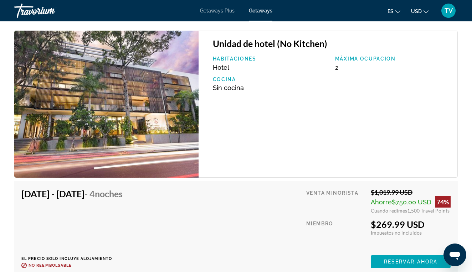
scroll to position [1217, 0]
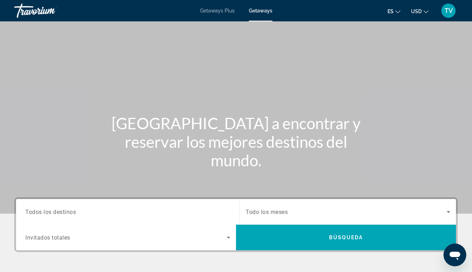
click at [61, 211] on span "Todos los destinos" at bounding box center [50, 211] width 51 height 7
click at [61, 211] on input "Destination Todos los destinos" at bounding box center [127, 212] width 205 height 9
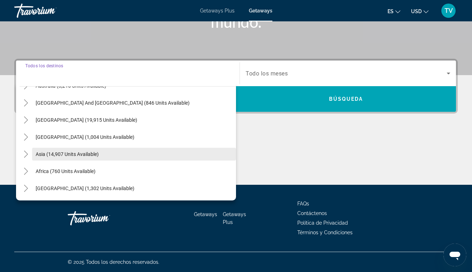
scroll to position [115, 0]
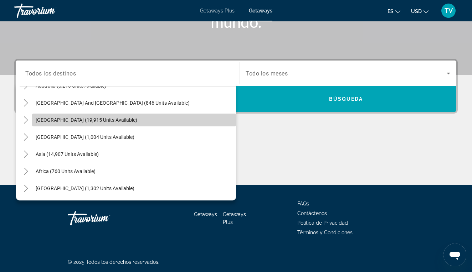
click at [61, 120] on span "[GEOGRAPHIC_DATA] (19,915 units available)" at bounding box center [87, 120] width 102 height 6
type input "**********"
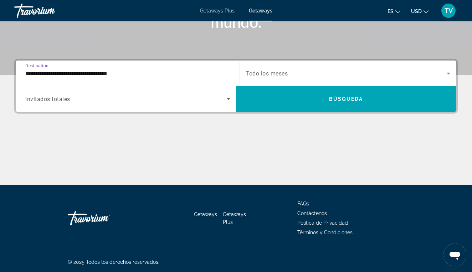
click at [63, 106] on div "Search widget" at bounding box center [127, 99] width 205 height 20
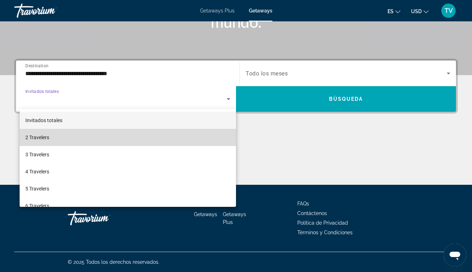
click at [59, 137] on mat-option "2 Travelers" at bounding box center [128, 137] width 216 height 17
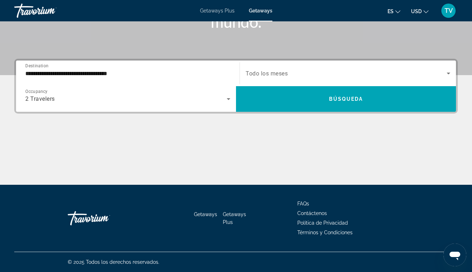
click at [255, 80] on div "Search widget" at bounding box center [347, 73] width 204 height 20
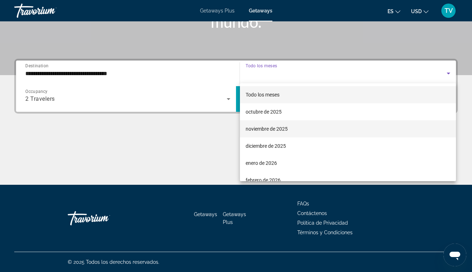
click at [247, 127] on span "noviembre de 2025" at bounding box center [266, 129] width 42 height 9
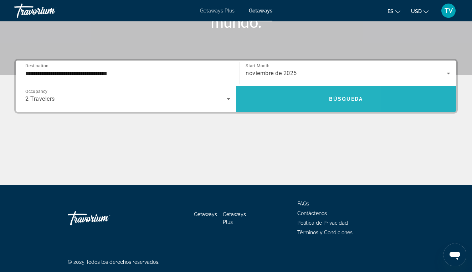
click at [283, 104] on span "Search widget" at bounding box center [346, 98] width 220 height 17
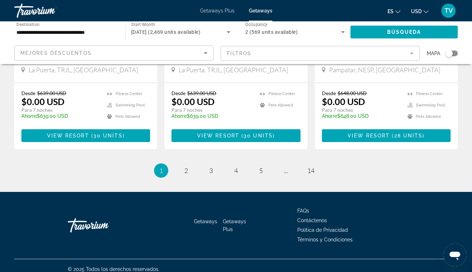
scroll to position [923, 0]
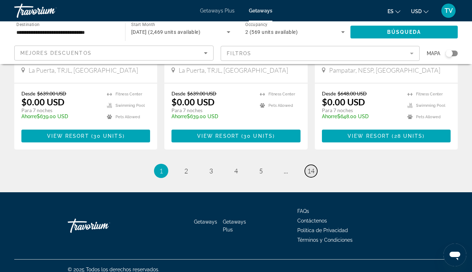
click at [309, 167] on span "14" at bounding box center [310, 171] width 7 height 8
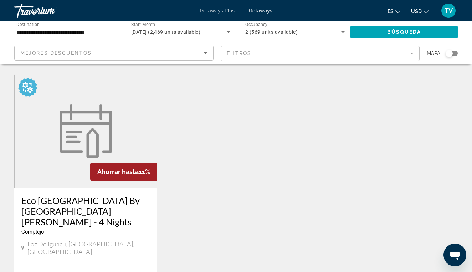
scroll to position [567, 0]
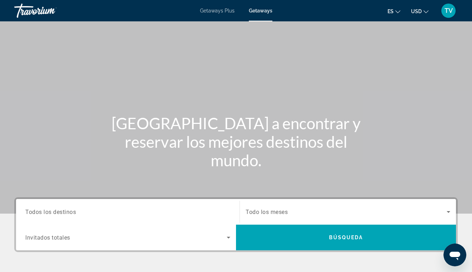
click at [66, 203] on div "Search widget" at bounding box center [127, 212] width 205 height 20
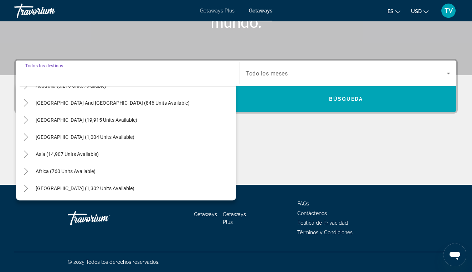
scroll to position [115, 0]
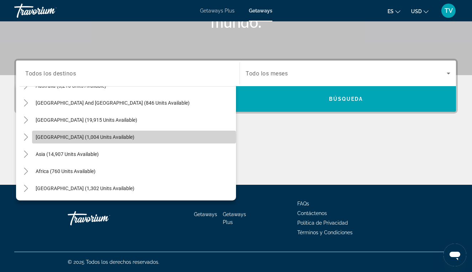
click at [72, 138] on span "[GEOGRAPHIC_DATA] (1,004 units available)" at bounding box center [85, 137] width 99 height 6
type input "**********"
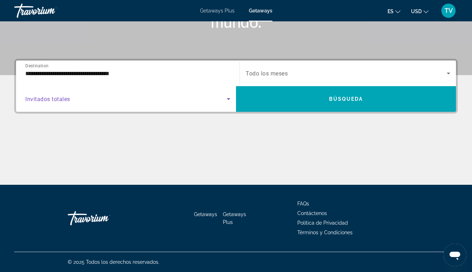
click at [80, 101] on span "Search widget" at bounding box center [125, 99] width 201 height 9
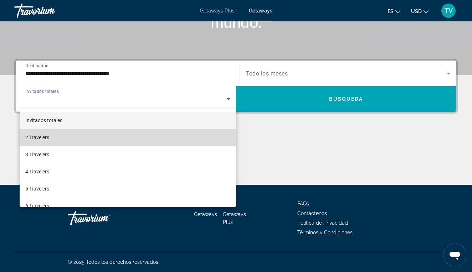
click at [68, 129] on mat-option "2 Travelers" at bounding box center [128, 137] width 216 height 17
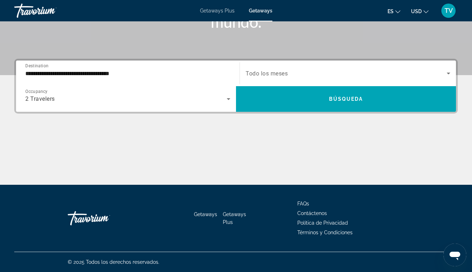
click at [281, 75] on span "Todo los meses" at bounding box center [266, 73] width 42 height 7
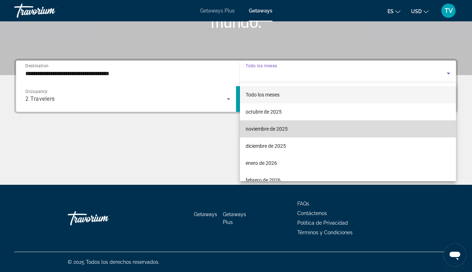
click at [262, 129] on span "noviembre de 2025" at bounding box center [266, 129] width 42 height 9
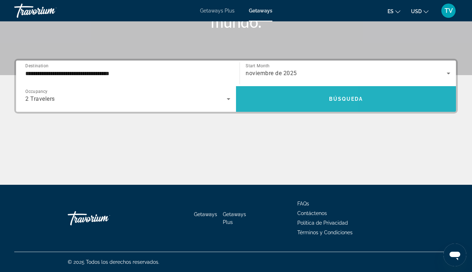
click at [271, 98] on span "Search widget" at bounding box center [346, 98] width 220 height 17
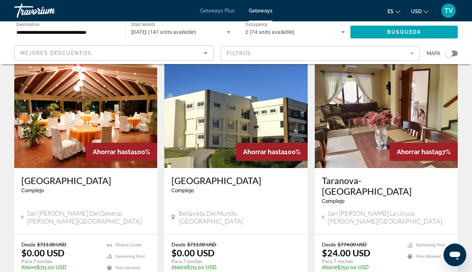
scroll to position [34, 0]
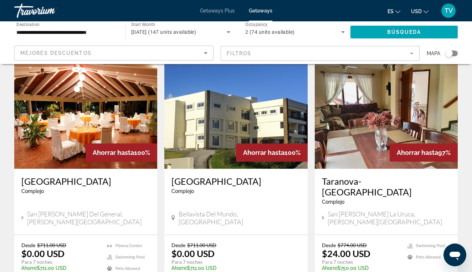
click at [439, 98] on img "Main content" at bounding box center [386, 112] width 143 height 114
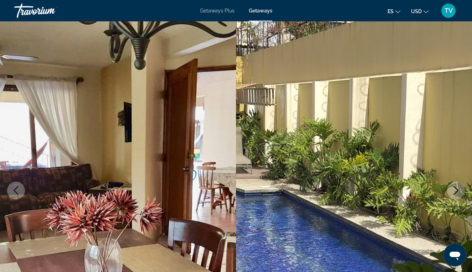
click at [457, 191] on icon "Next image" at bounding box center [455, 190] width 9 height 9
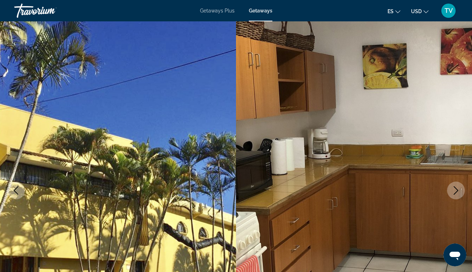
click at [457, 191] on icon "Next image" at bounding box center [455, 190] width 9 height 9
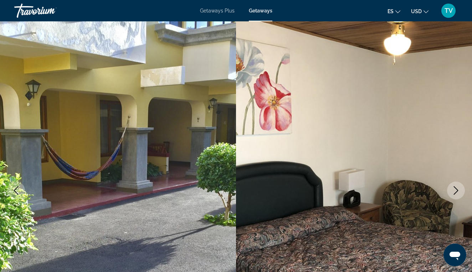
click at [457, 191] on icon "Next image" at bounding box center [455, 190] width 9 height 9
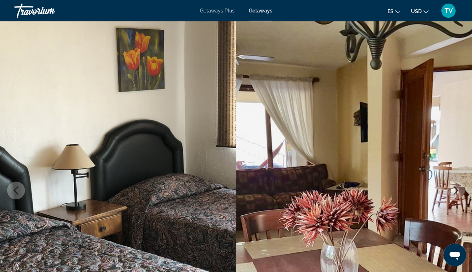
click at [457, 191] on icon "Next image" at bounding box center [455, 190] width 9 height 9
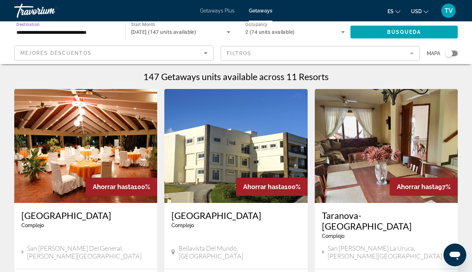
click at [60, 30] on input "**********" at bounding box center [65, 32] width 99 height 9
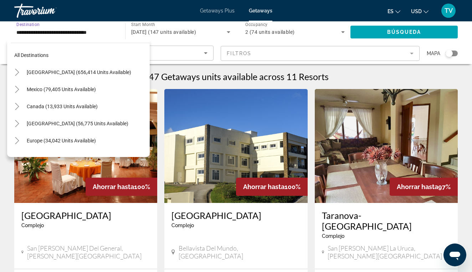
scroll to position [111, 0]
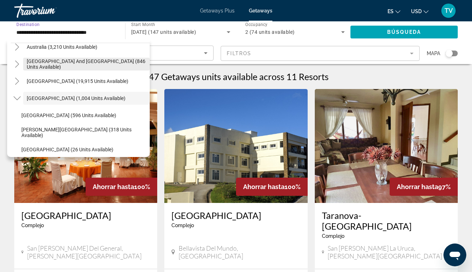
click at [56, 64] on span "[GEOGRAPHIC_DATA] and [GEOGRAPHIC_DATA] (846 units available)" at bounding box center [86, 63] width 119 height 11
type input "**********"
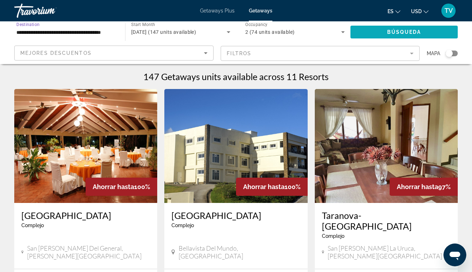
click at [355, 30] on span "Search widget" at bounding box center [403, 32] width 107 height 17
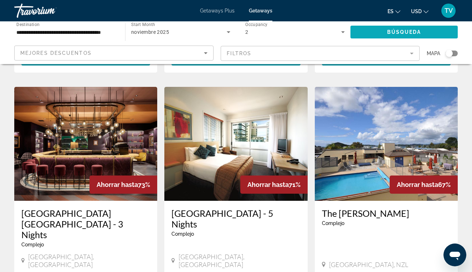
scroll to position [535, 0]
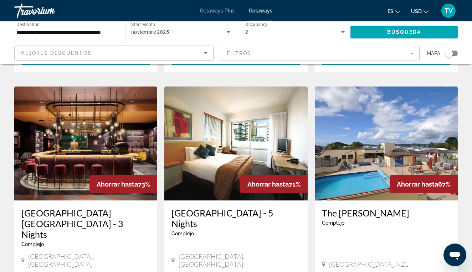
click at [141, 97] on img "Main content" at bounding box center [85, 144] width 143 height 114
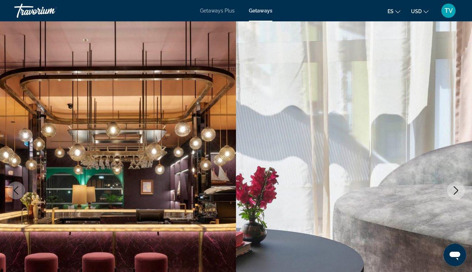
click at [453, 187] on icon "Next image" at bounding box center [455, 190] width 9 height 9
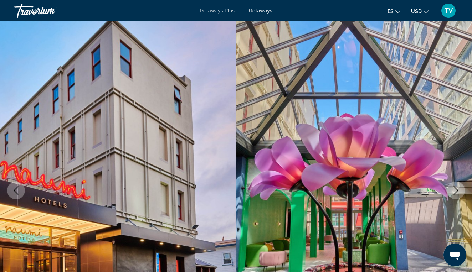
click at [453, 187] on icon "Next image" at bounding box center [455, 190] width 9 height 9
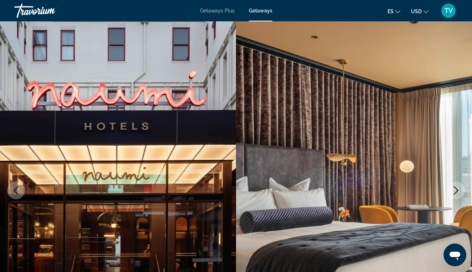
click at [453, 187] on icon "Next image" at bounding box center [455, 190] width 9 height 9
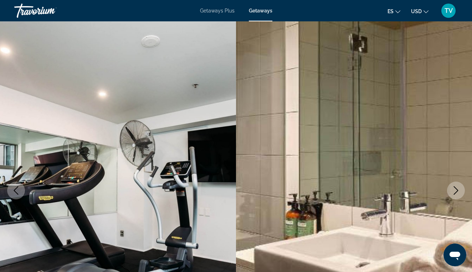
click at [453, 187] on icon "Next image" at bounding box center [455, 190] width 9 height 9
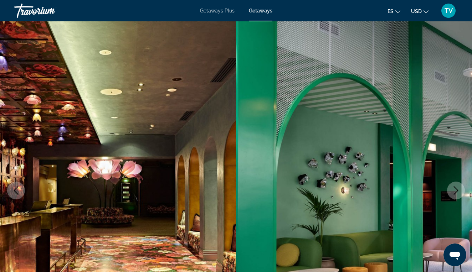
click at [453, 187] on icon "Next image" at bounding box center [455, 190] width 9 height 9
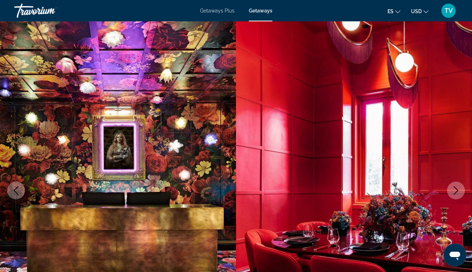
click at [453, 187] on icon "Next image" at bounding box center [455, 190] width 9 height 9
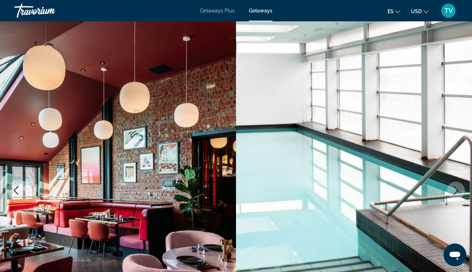
click at [453, 187] on icon "Next image" at bounding box center [455, 190] width 9 height 9
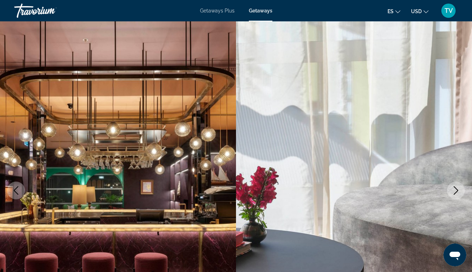
click at [453, 187] on icon "Next image" at bounding box center [455, 190] width 9 height 9
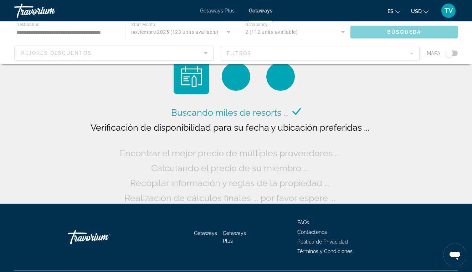
click at [74, 33] on div "Main content" at bounding box center [236, 42] width 472 height 43
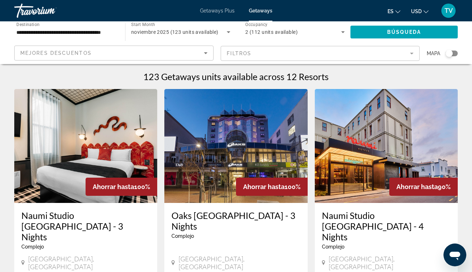
click at [71, 31] on input "**********" at bounding box center [65, 32] width 99 height 9
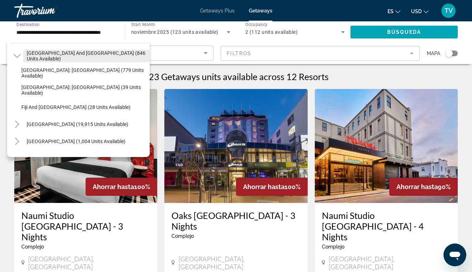
scroll to position [120, 0]
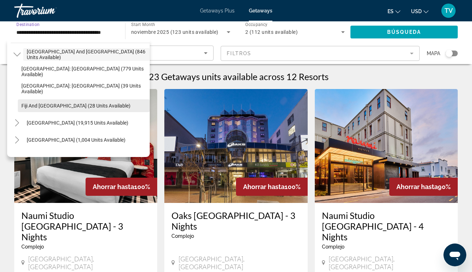
click at [70, 106] on span "Fiji and [GEOGRAPHIC_DATA] (28 units available)" at bounding box center [75, 106] width 109 height 6
type input "**********"
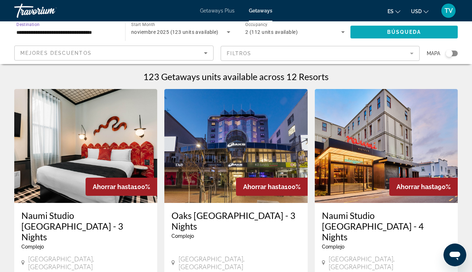
click at [366, 35] on span "Search widget" at bounding box center [403, 32] width 107 height 17
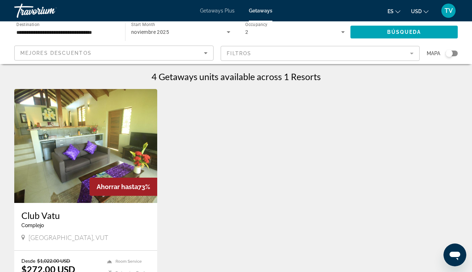
click at [149, 160] on img "Main content" at bounding box center [85, 146] width 143 height 114
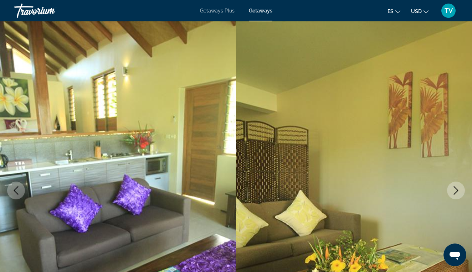
click at [453, 191] on icon "Next image" at bounding box center [455, 190] width 9 height 9
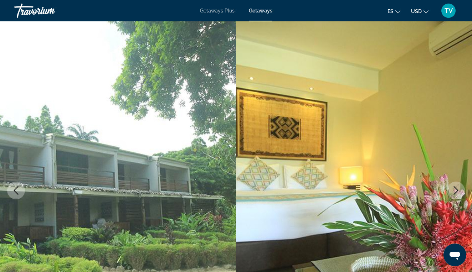
click at [454, 192] on icon "Next image" at bounding box center [455, 190] width 9 height 9
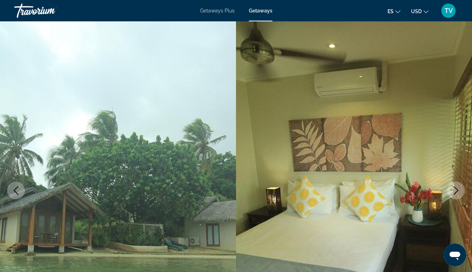
click at [454, 192] on icon "Next image" at bounding box center [455, 190] width 9 height 9
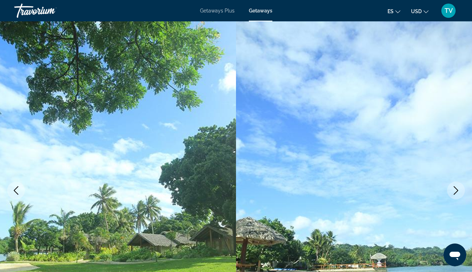
click at [454, 192] on icon "Next image" at bounding box center [455, 190] width 9 height 9
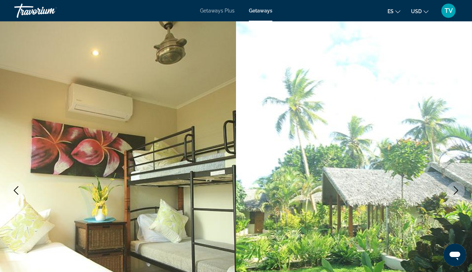
click at [454, 193] on icon "Next image" at bounding box center [455, 190] width 9 height 9
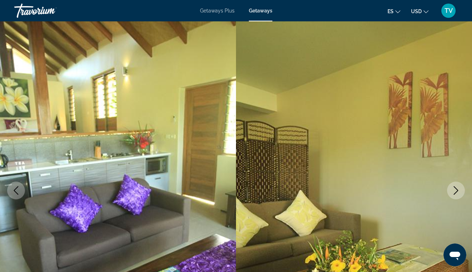
click at [454, 193] on icon "Next image" at bounding box center [455, 190] width 9 height 9
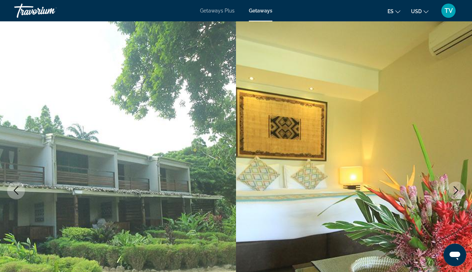
click at [454, 193] on icon "Next image" at bounding box center [455, 190] width 9 height 9
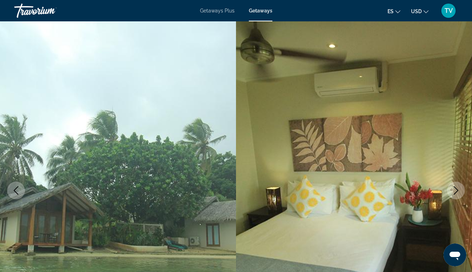
click at [454, 193] on icon "Next image" at bounding box center [455, 190] width 9 height 9
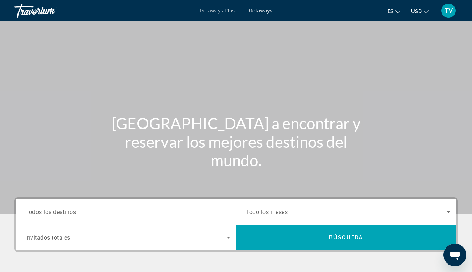
click at [214, 11] on span "Getaways Plus" at bounding box center [217, 11] width 35 height 6
click at [70, 211] on span "Todos los destinos" at bounding box center [50, 211] width 51 height 7
click at [70, 211] on input "Destination Todos los destinos" at bounding box center [127, 212] width 205 height 9
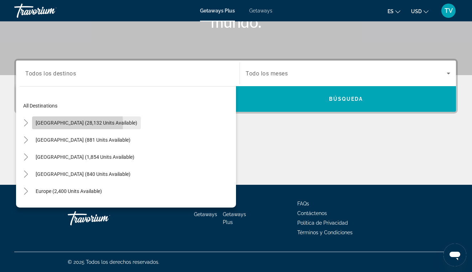
click at [51, 124] on span "[GEOGRAPHIC_DATA] (28,132 units available)" at bounding box center [87, 123] width 102 height 6
type input "**********"
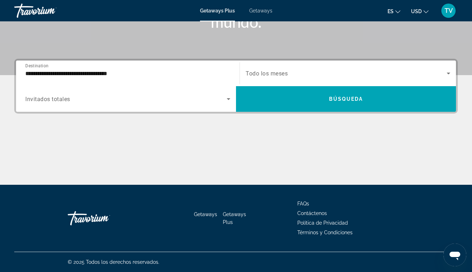
click at [55, 105] on div "Search widget" at bounding box center [127, 99] width 205 height 20
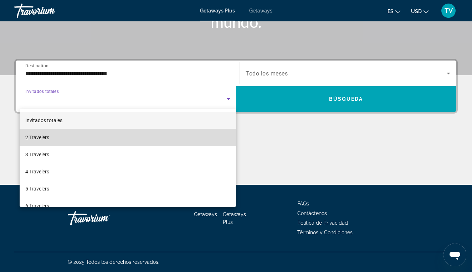
click at [55, 141] on mat-option "2 Travelers" at bounding box center [128, 137] width 216 height 17
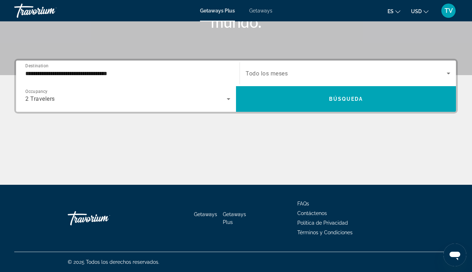
click at [256, 76] on span "Todo los meses" at bounding box center [266, 73] width 42 height 7
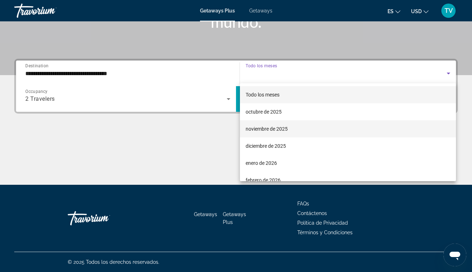
click at [249, 127] on span "noviembre de 2025" at bounding box center [266, 129] width 42 height 9
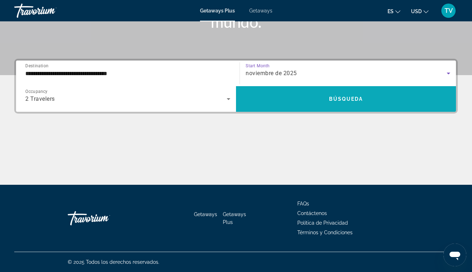
click at [275, 104] on span "Search widget" at bounding box center [346, 98] width 220 height 17
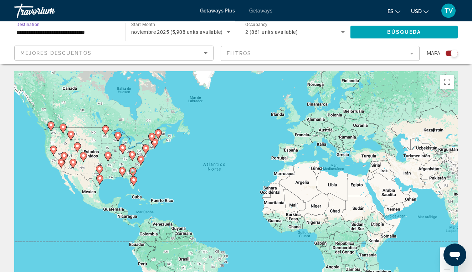
click at [29, 32] on input "**********" at bounding box center [65, 32] width 99 height 9
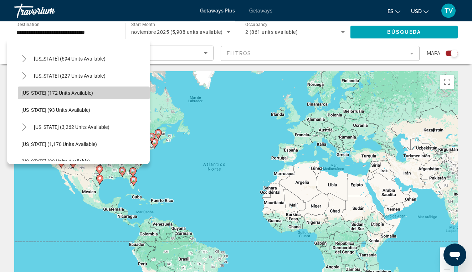
click at [57, 91] on span "Utah (172 units available)" at bounding box center [57, 93] width 72 height 6
type input "**********"
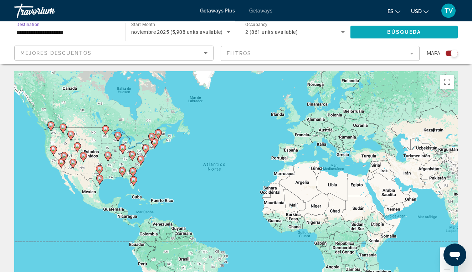
click at [376, 37] on span "Search widget" at bounding box center [403, 32] width 107 height 17
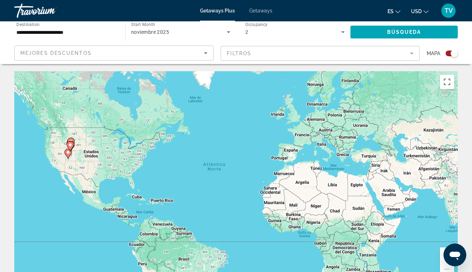
click at [69, 146] on image "Main content" at bounding box center [70, 145] width 4 height 4
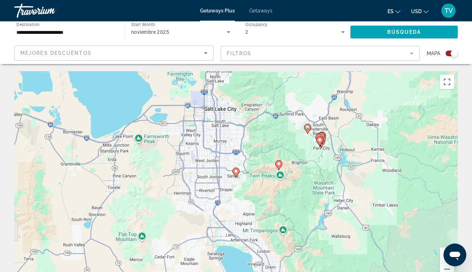
click at [318, 143] on icon "Main content" at bounding box center [319, 141] width 6 height 9
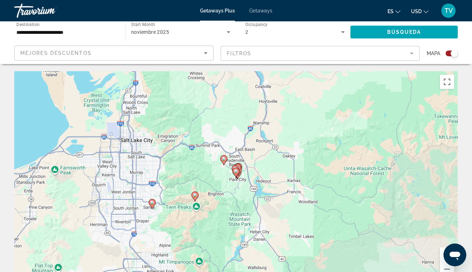
click at [238, 173] on icon "Main content" at bounding box center [236, 172] width 6 height 9
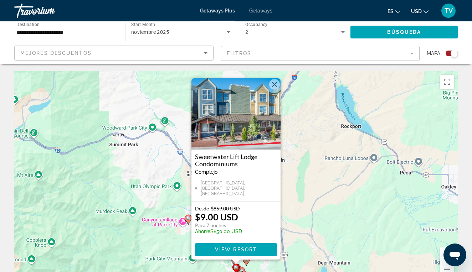
click at [447, 269] on button "Reducir" at bounding box center [447, 269] width 14 height 14
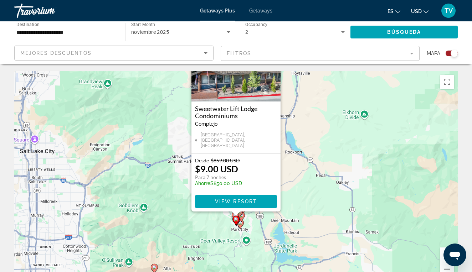
click at [241, 227] on icon "Main content" at bounding box center [240, 224] width 6 height 9
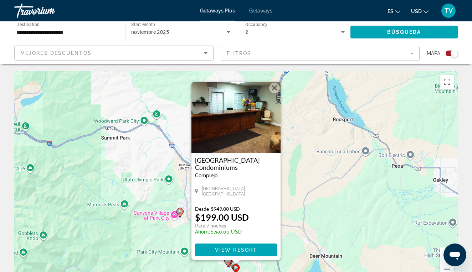
click at [182, 213] on image "Main content" at bounding box center [180, 211] width 4 height 4
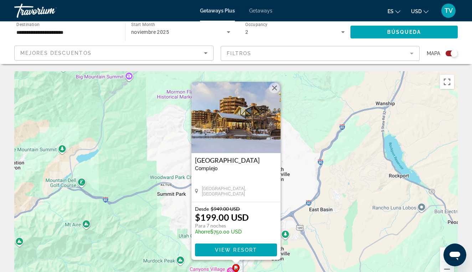
click at [275, 88] on button "Cerrar" at bounding box center [274, 88] width 11 height 11
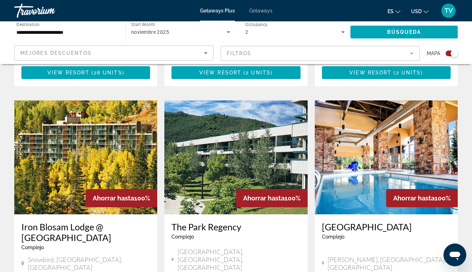
scroll to position [468, 0]
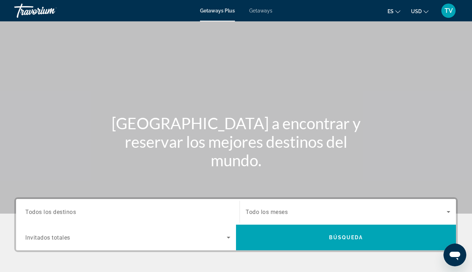
click at [59, 213] on span "Todos los destinos" at bounding box center [50, 211] width 51 height 7
click at [59, 213] on input "Destination Todos los destinos" at bounding box center [127, 212] width 205 height 9
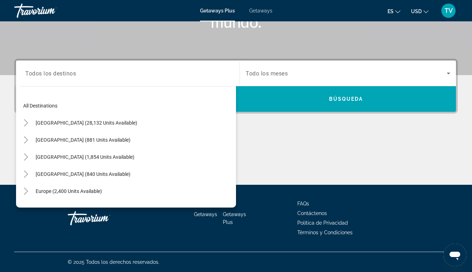
click at [256, 13] on span "Getaways" at bounding box center [260, 11] width 23 height 6
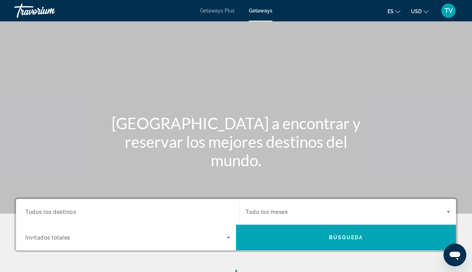
click at [256, 13] on span "Getaways" at bounding box center [261, 11] width 24 height 6
click at [47, 214] on span "Todos los destinos" at bounding box center [50, 211] width 51 height 7
click at [47, 214] on input "Destination Todos los destinos" at bounding box center [127, 212] width 205 height 9
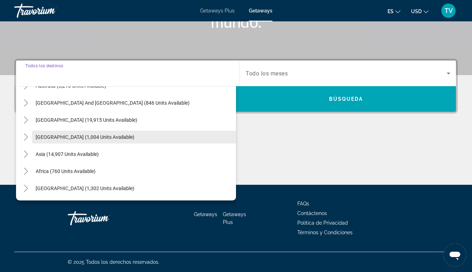
scroll to position [139, 0]
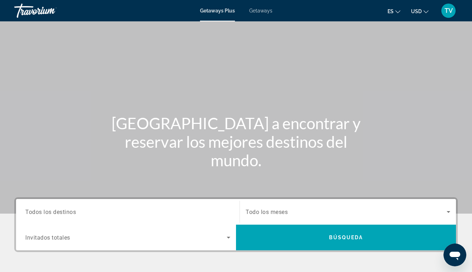
scroll to position [0, 0]
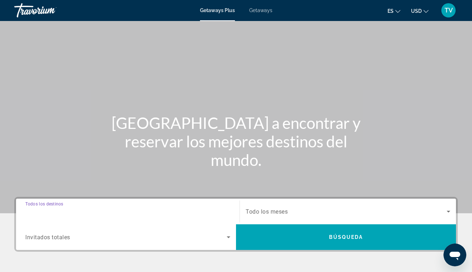
click at [151, 208] on input "Destination Todos los destinos" at bounding box center [127, 212] width 205 height 9
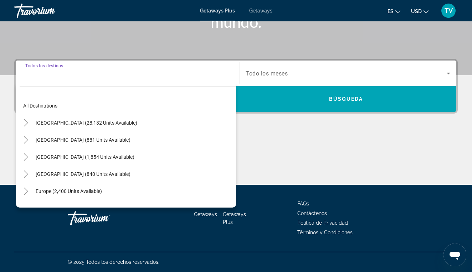
scroll to position [0, 0]
click at [91, 190] on span "Europe (2,400 units available)" at bounding box center [69, 191] width 66 height 6
type input "**********"
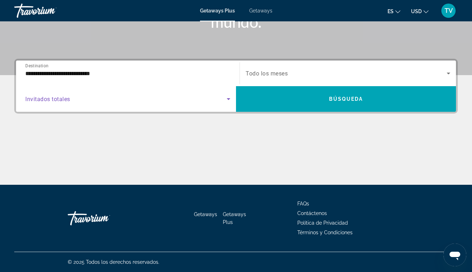
click at [120, 100] on span "Search widget" at bounding box center [125, 99] width 201 height 9
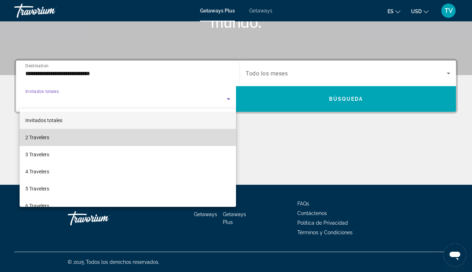
click at [97, 138] on mat-option "2 Travelers" at bounding box center [128, 137] width 216 height 17
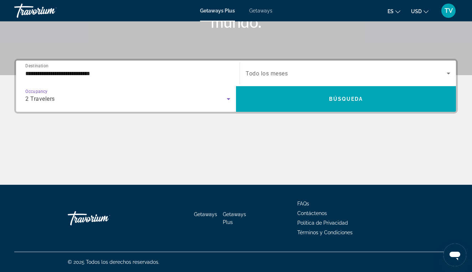
click at [305, 68] on div "Search widget" at bounding box center [347, 73] width 204 height 20
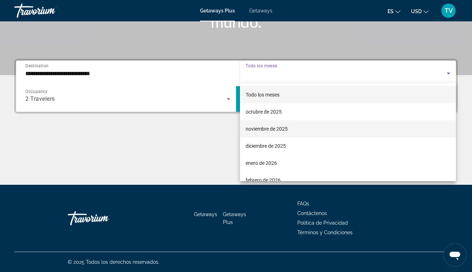
click at [266, 125] on span "noviembre de 2025" at bounding box center [266, 129] width 42 height 9
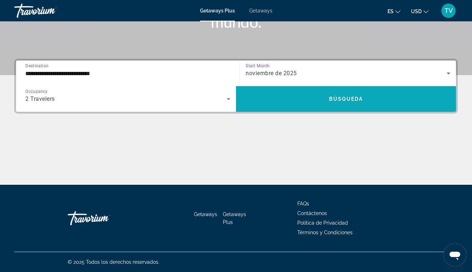
click at [271, 98] on span "Search widget" at bounding box center [346, 98] width 220 height 17
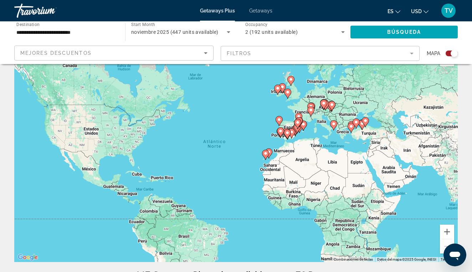
scroll to position [22, 0]
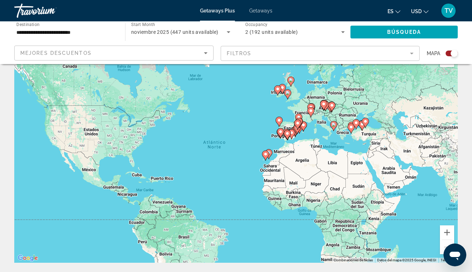
click at [75, 32] on input "**********" at bounding box center [65, 32] width 99 height 9
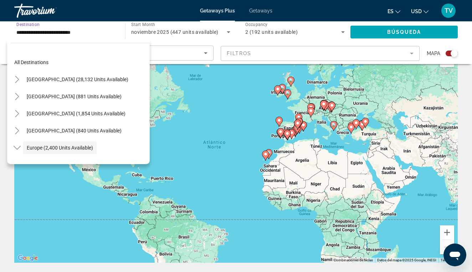
scroll to position [42, 0]
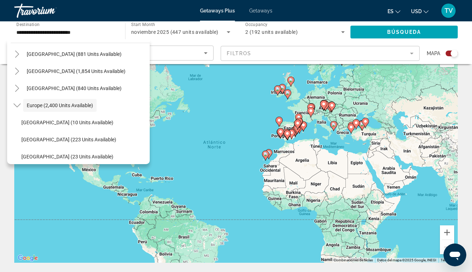
click at [167, 145] on div "Para activar la función de arrastre con el teclado, pulsa Alt + Intro. Cuando h…" at bounding box center [235, 156] width 443 height 214
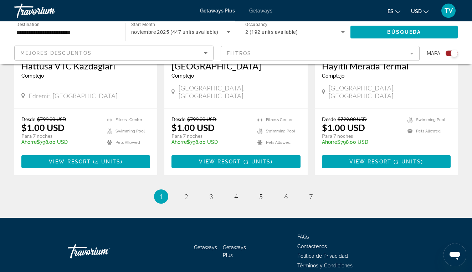
scroll to position [1134, 0]
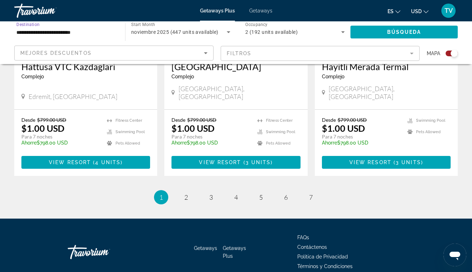
click at [74, 31] on input "**********" at bounding box center [65, 32] width 99 height 9
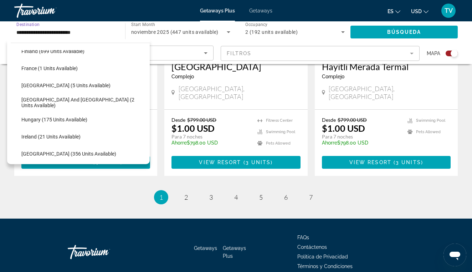
scroll to position [166, 0]
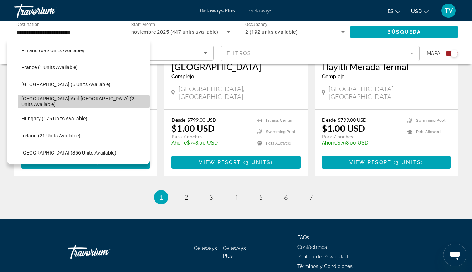
click at [66, 102] on span "Greece and Cyprus (2 units available)" at bounding box center [83, 101] width 125 height 11
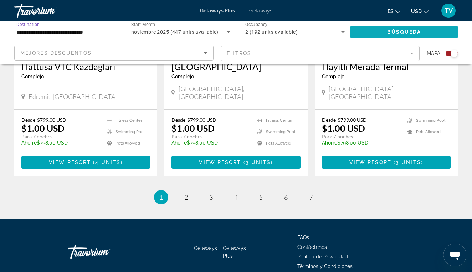
click at [382, 35] on span "Search widget" at bounding box center [403, 32] width 107 height 17
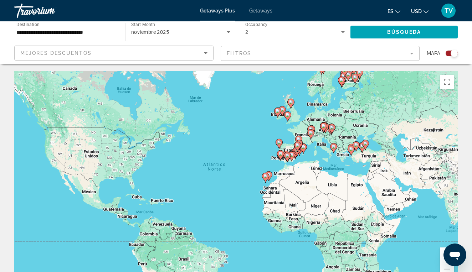
click at [351, 153] on icon "Main content" at bounding box center [351, 150] width 6 height 9
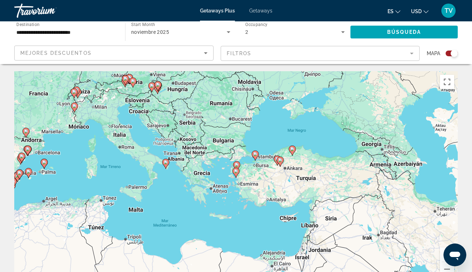
click at [235, 172] on image "Main content" at bounding box center [236, 171] width 4 height 4
type input "**********"
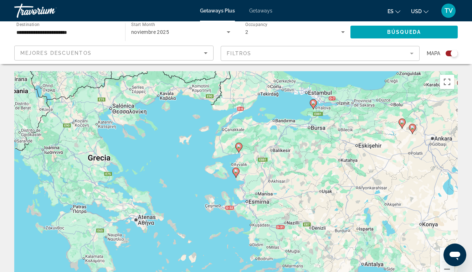
click at [235, 173] on image "Main content" at bounding box center [236, 171] width 4 height 4
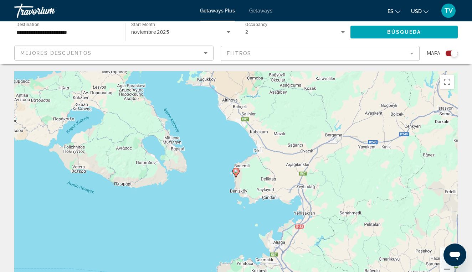
click at [237, 172] on image "Main content" at bounding box center [236, 171] width 4 height 4
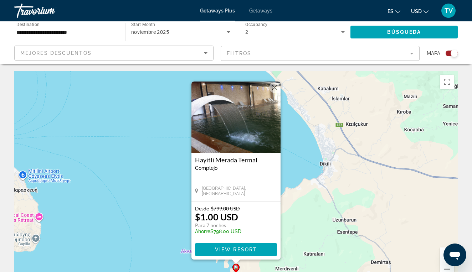
click at [98, 0] on mat-toolbar "Getaways Plus Getaways es English Español Français Italiano Português русский U…" at bounding box center [236, 10] width 472 height 21
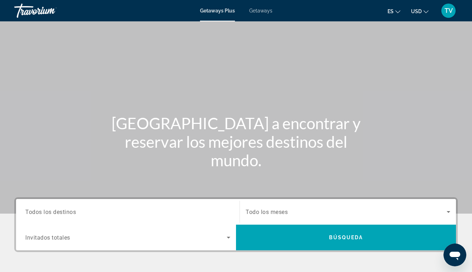
click at [67, 10] on div "Travorium" at bounding box center [49, 10] width 71 height 19
click at [71, 214] on span "Todos los destinos" at bounding box center [50, 211] width 51 height 7
click at [71, 214] on input "Destination Todos los destinos" at bounding box center [127, 212] width 205 height 9
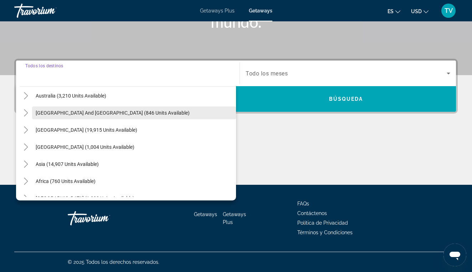
scroll to position [106, 0]
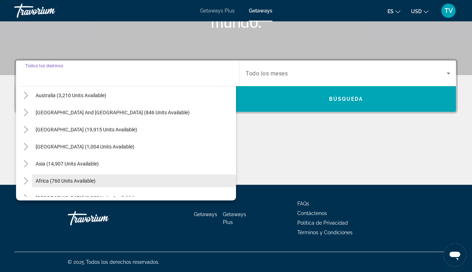
click at [96, 181] on span "Search widget" at bounding box center [134, 180] width 204 height 17
type input "**********"
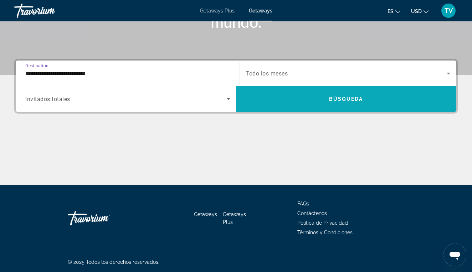
click at [286, 105] on span "Search widget" at bounding box center [346, 98] width 220 height 17
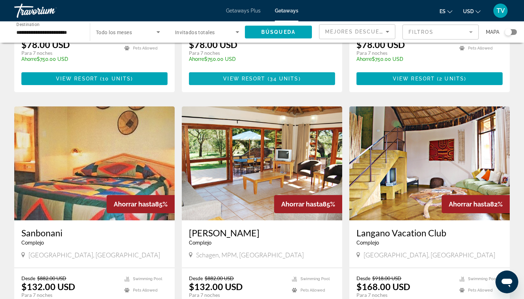
scroll to position [457, 0]
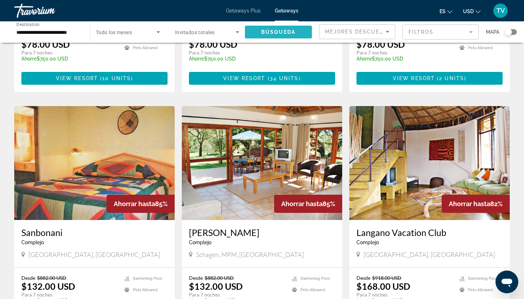
click at [283, 33] on span "Búsqueda" at bounding box center [278, 32] width 34 height 6
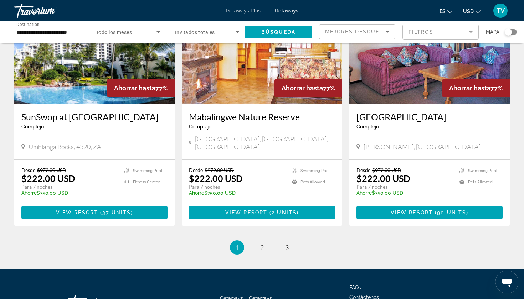
scroll to position [854, 0]
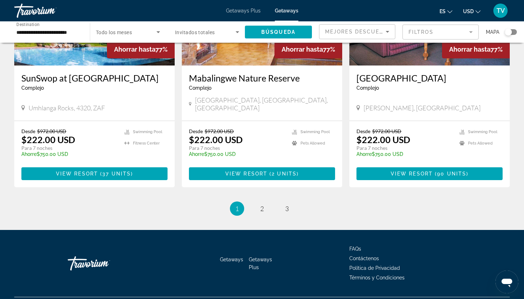
click at [471, 35] on div "Search widget" at bounding box center [507, 32] width 7 height 7
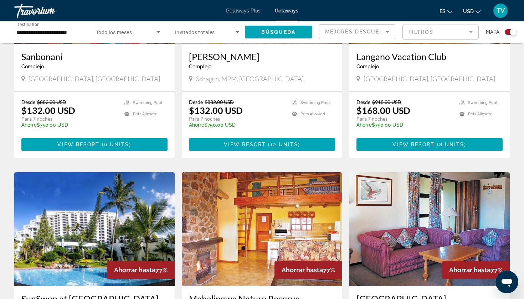
click at [471, 35] on span "Mapa" at bounding box center [493, 32] width 14 height 10
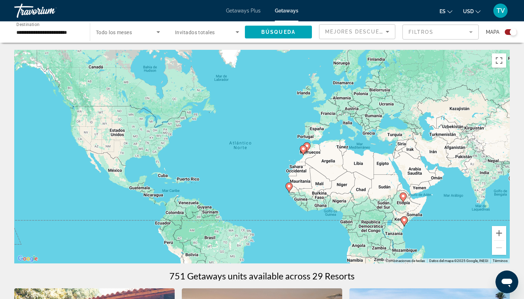
scroll to position [0, 0]
click at [432, 33] on mat-form-field "Filtros" at bounding box center [440, 32] width 76 height 15
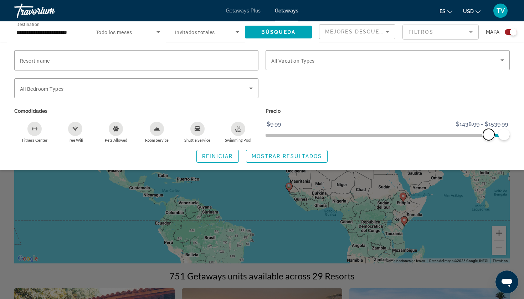
drag, startPoint x: 270, startPoint y: 138, endPoint x: 488, endPoint y: 138, distance: 218.8
click at [471, 138] on span "ngx-slider" at bounding box center [488, 134] width 11 height 11
click at [288, 156] on span "Mostrar resultados" at bounding box center [287, 157] width 71 height 6
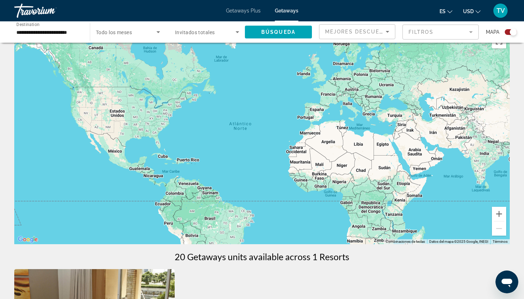
scroll to position [12, 0]
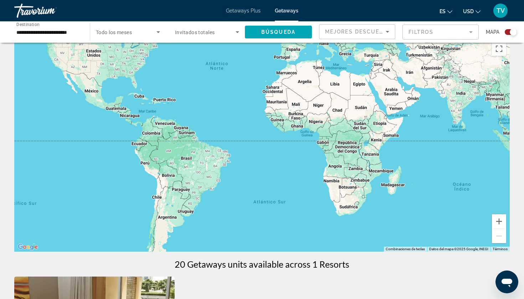
drag, startPoint x: 325, startPoint y: 189, endPoint x: 302, endPoint y: 120, distance: 72.3
click at [302, 120] on div "Main content" at bounding box center [261, 145] width 495 height 214
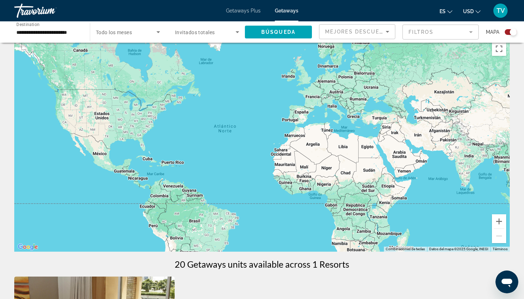
drag, startPoint x: 352, startPoint y: 156, endPoint x: 361, endPoint y: 219, distance: 63.9
click at [361, 219] on div "Para activar la función de arrastre con el teclado, pulsa Alt + Intro. Cuando h…" at bounding box center [261, 145] width 495 height 214
click at [454, 34] on mat-form-field "Filtros" at bounding box center [440, 32] width 76 height 15
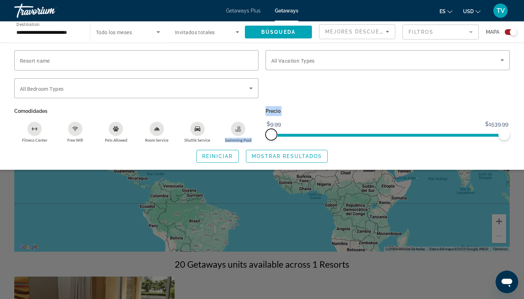
drag, startPoint x: 490, startPoint y: 134, endPoint x: 258, endPoint y: 133, distance: 231.9
click at [258, 133] on div "Resort name Vacation Types All Vacation Types Bedroom Types All Bedroom Types C…" at bounding box center [262, 96] width 502 height 93
click at [304, 162] on span "Search widget" at bounding box center [286, 156] width 81 height 17
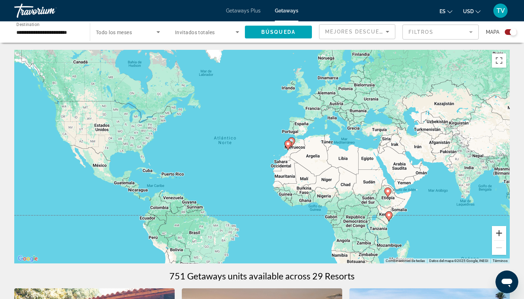
click at [471, 239] on button "Ampliar" at bounding box center [499, 233] width 14 height 14
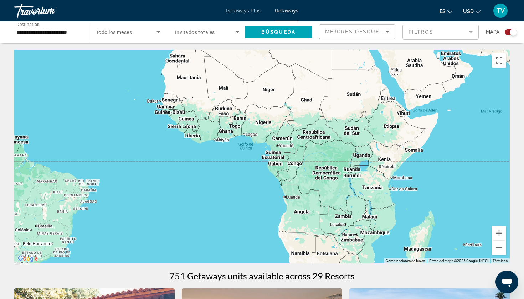
drag, startPoint x: 404, startPoint y: 227, endPoint x: 281, endPoint y: 114, distance: 166.9
click at [281, 114] on div "Para activar la función de arrastre con el teclado, pulsa Alt + Intro. Cuando h…" at bounding box center [261, 157] width 495 height 214
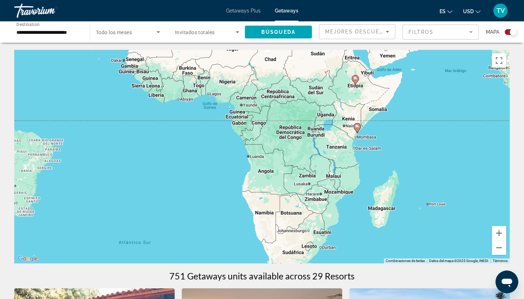
drag, startPoint x: 353, startPoint y: 185, endPoint x: 316, endPoint y: 144, distance: 55.2
click at [316, 144] on div "Para activar la función de arrastre con el teclado, pulsa Alt + Intro. Cuando h…" at bounding box center [261, 157] width 495 height 214
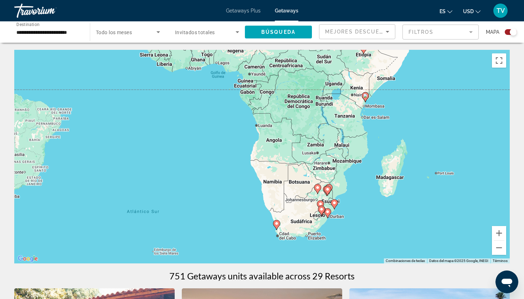
drag, startPoint x: 364, startPoint y: 188, endPoint x: 373, endPoint y: 156, distance: 32.8
click at [373, 156] on div "Para activar la función de arrastre con el teclado, pulsa Alt + Intro. Cuando h…" at bounding box center [261, 157] width 495 height 214
click at [471, 233] on button "Ampliar" at bounding box center [499, 233] width 14 height 14
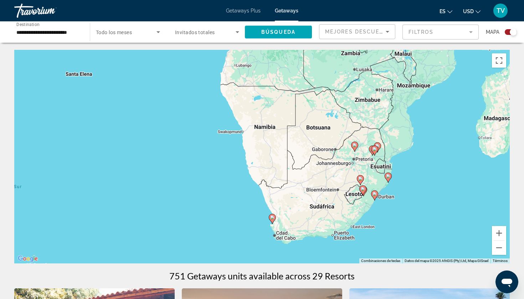
drag, startPoint x: 460, startPoint y: 239, endPoint x: 440, endPoint y: 154, distance: 87.1
click at [440, 154] on div "Para activar la función de arrastre con el teclado, pulsa Alt + Intro. Cuando h…" at bounding box center [261, 157] width 495 height 214
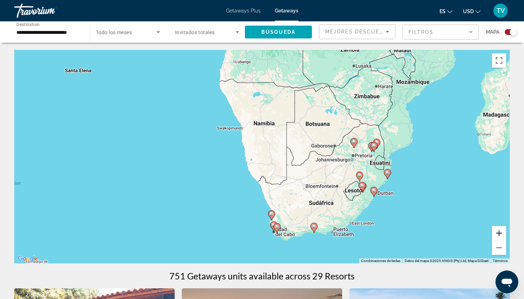
click at [471, 239] on button "Ampliar" at bounding box center [499, 233] width 14 height 14
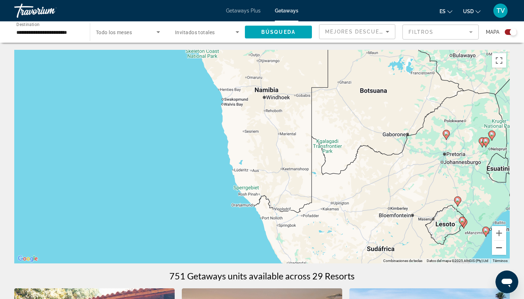
click at [471, 247] on button "Reducir" at bounding box center [499, 248] width 14 height 14
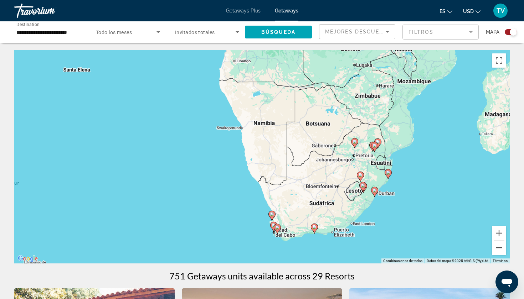
click at [471, 247] on button "Reducir" at bounding box center [499, 248] width 14 height 14
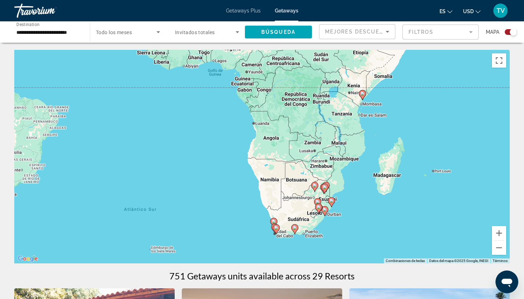
drag, startPoint x: 375, startPoint y: 132, endPoint x: 382, endPoint y: 182, distance: 50.3
click at [382, 182] on div "Para activar la función de arrastre con el teclado, pulsa Alt + Intro. Cuando h…" at bounding box center [261, 157] width 495 height 214
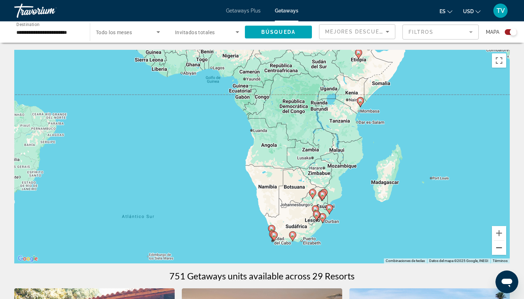
click at [471, 249] on button "Reducir" at bounding box center [499, 248] width 14 height 14
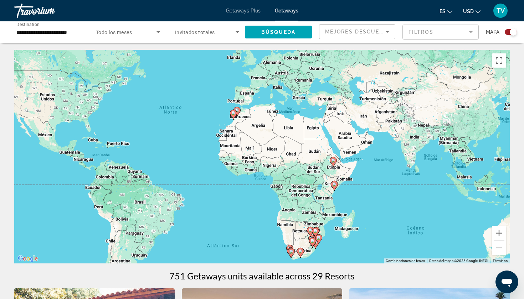
drag, startPoint x: 338, startPoint y: 141, endPoint x: 361, endPoint y: 201, distance: 63.8
click at [361, 201] on div "Para activar la función de arrastre con el teclado, pulsa Alt + Intro. Cuando h…" at bounding box center [261, 157] width 495 height 214
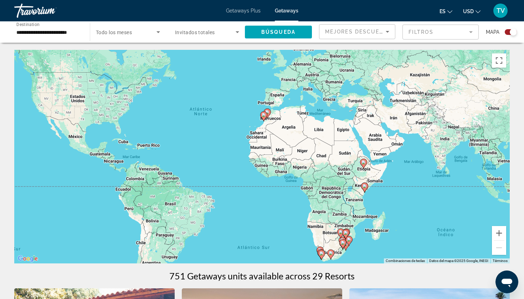
drag, startPoint x: 361, startPoint y: 201, endPoint x: 387, endPoint y: 199, distance: 26.1
click at [388, 200] on div "Para activar la función de arrastre con el teclado, pulsa Alt + Intro. Cuando h…" at bounding box center [261, 157] width 495 height 214
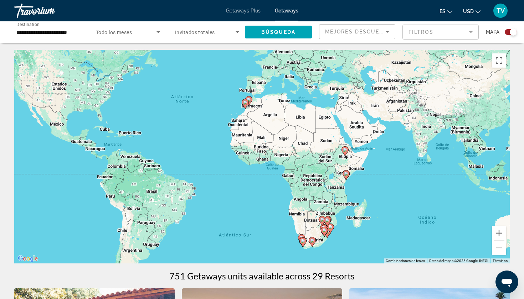
click at [258, 12] on span "Getaways Plus" at bounding box center [243, 11] width 35 height 6
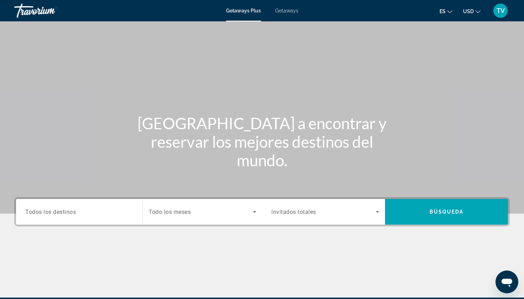
click at [68, 220] on div "Search widget" at bounding box center [79, 212] width 108 height 20
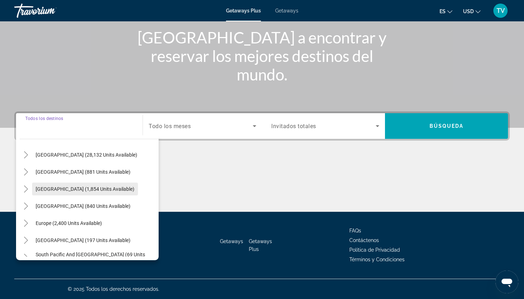
scroll to position [12, 0]
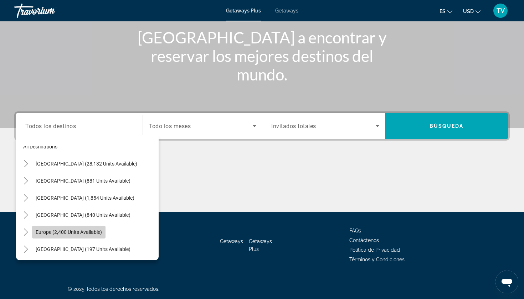
click at [63, 235] on span "Search widget" at bounding box center [68, 232] width 73 height 17
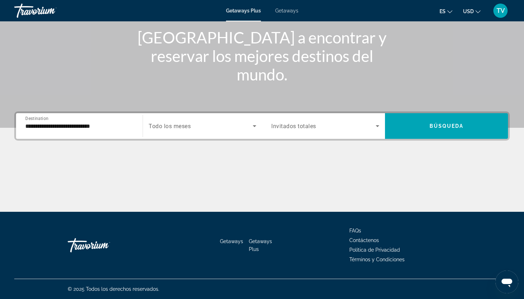
click at [55, 131] on div "**********" at bounding box center [79, 126] width 108 height 20
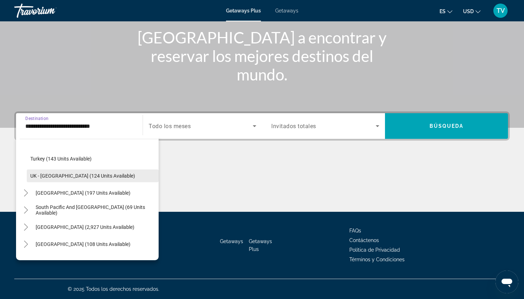
scroll to position [359, 0]
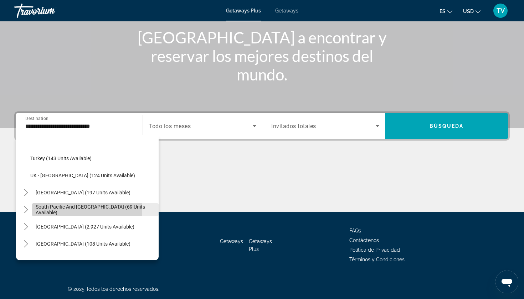
click at [59, 209] on span "South Pacific and [GEOGRAPHIC_DATA] (69 units available)" at bounding box center [95, 209] width 119 height 11
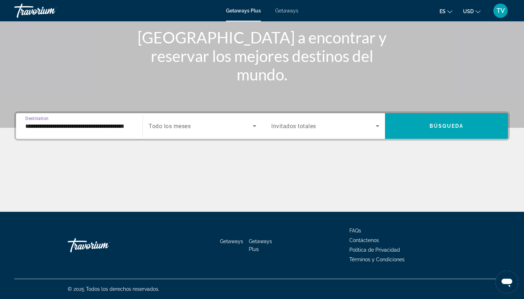
click at [82, 127] on input "**********" at bounding box center [79, 126] width 108 height 9
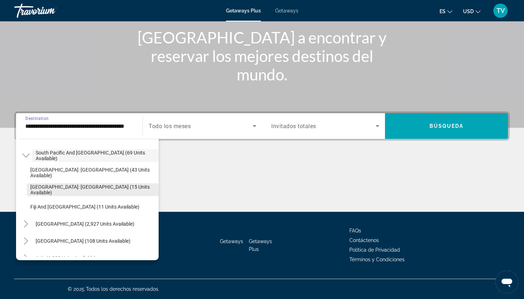
scroll to position [416, 0]
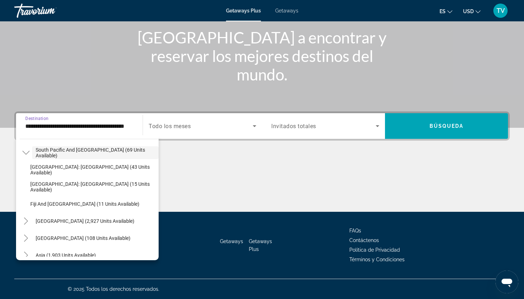
click at [73, 128] on input "**********" at bounding box center [79, 126] width 108 height 9
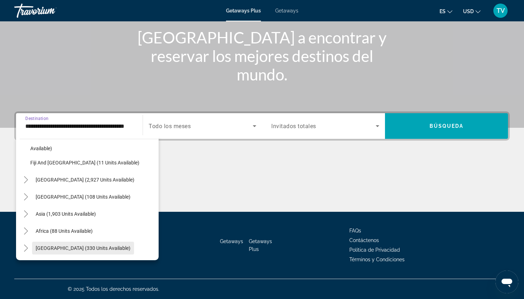
scroll to position [457, 0]
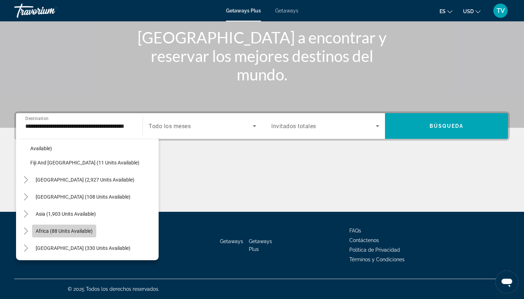
click at [52, 232] on span "Africa (88 units available)" at bounding box center [64, 231] width 57 height 6
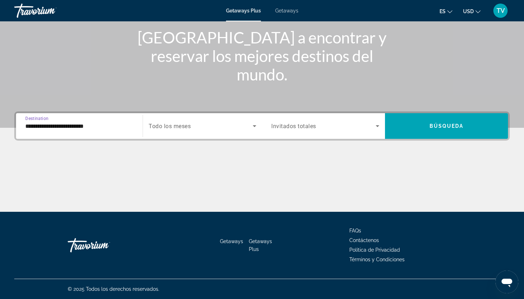
click at [64, 129] on input "**********" at bounding box center [79, 126] width 108 height 9
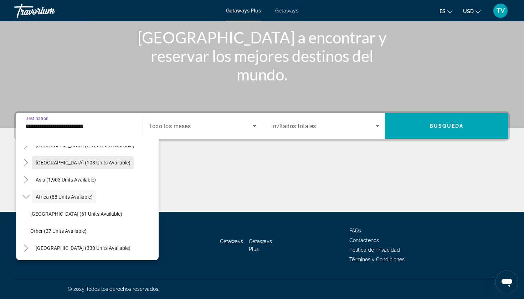
scroll to position [492, 0]
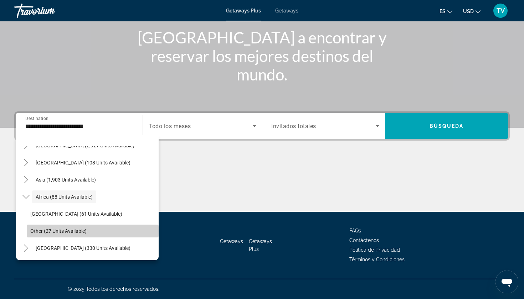
click at [33, 231] on span "Other (27 units available)" at bounding box center [58, 231] width 56 height 6
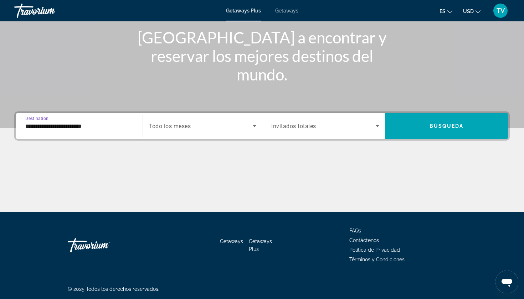
click at [53, 129] on input "**********" at bounding box center [79, 126] width 108 height 9
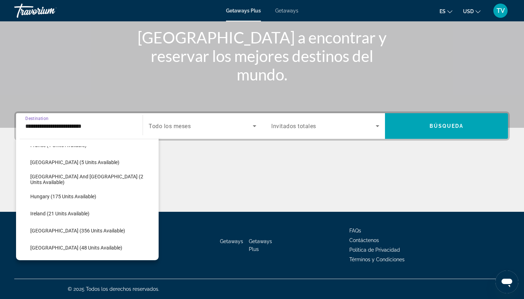
scroll to position [173, 0]
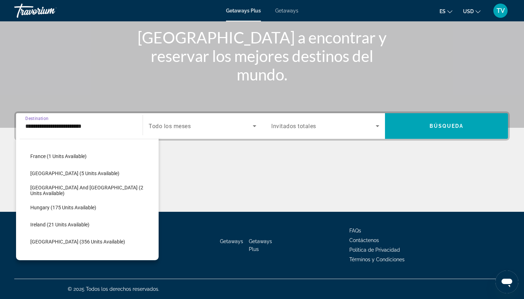
click at [72, 128] on input "**********" at bounding box center [79, 126] width 108 height 9
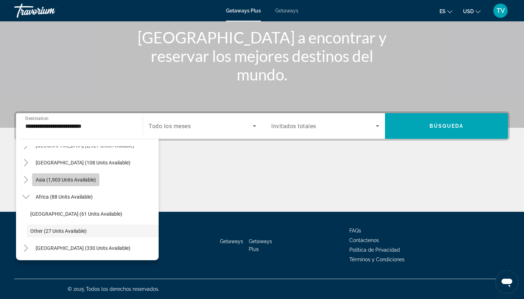
click at [60, 180] on span "Asia (1,903 units available)" at bounding box center [66, 180] width 60 height 6
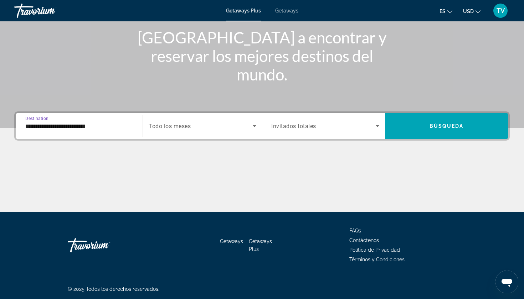
click at [76, 126] on input "**********" at bounding box center [79, 126] width 108 height 9
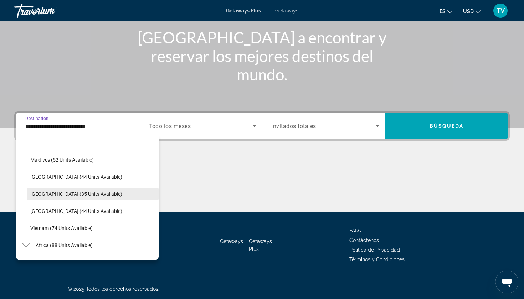
scroll to position [613, 0]
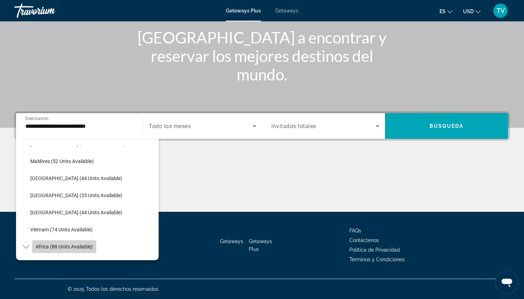
click at [37, 246] on span "Africa (88 units available)" at bounding box center [64, 247] width 57 height 6
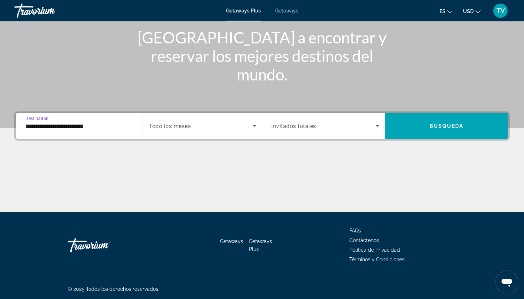
click at [63, 129] on input "**********" at bounding box center [79, 126] width 108 height 9
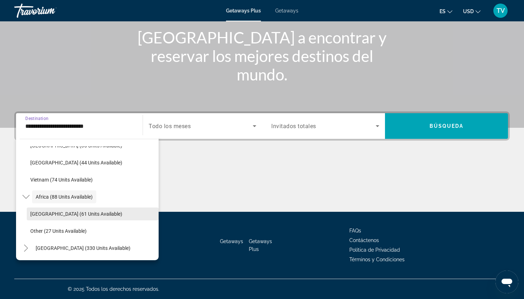
scroll to position [663, 0]
click at [44, 216] on span "[GEOGRAPHIC_DATA] (61 units available)" at bounding box center [76, 214] width 92 height 6
type input "**********"
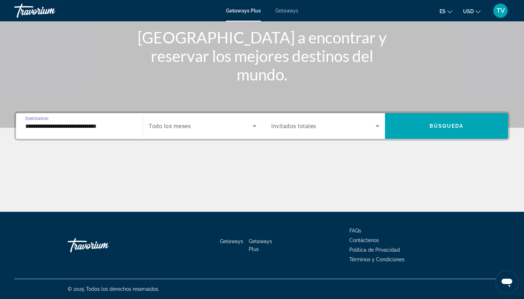
click at [87, 126] on input "**********" at bounding box center [79, 126] width 108 height 9
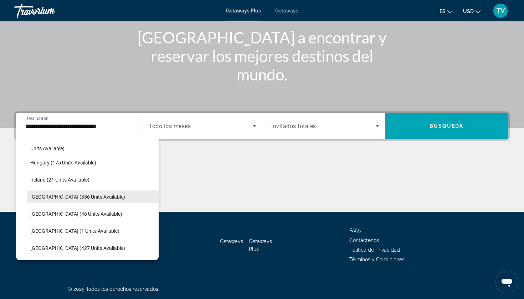
scroll to position [214, 0]
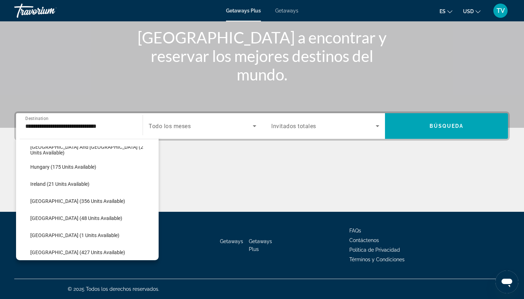
click at [295, 10] on span "Getaways" at bounding box center [286, 11] width 23 height 6
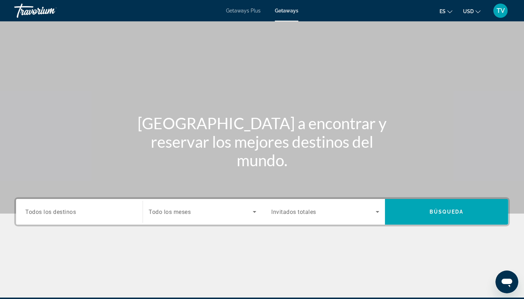
click at [57, 210] on span "Todos los destinos" at bounding box center [50, 211] width 51 height 7
click at [57, 210] on input "Destination Todos los destinos" at bounding box center [79, 212] width 108 height 9
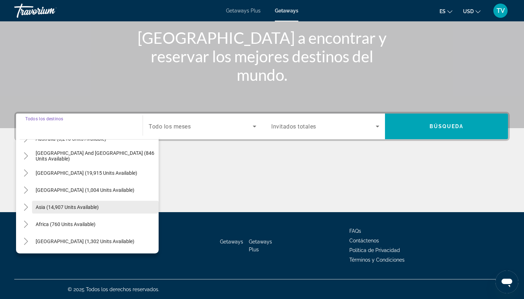
scroll to position [115, 0]
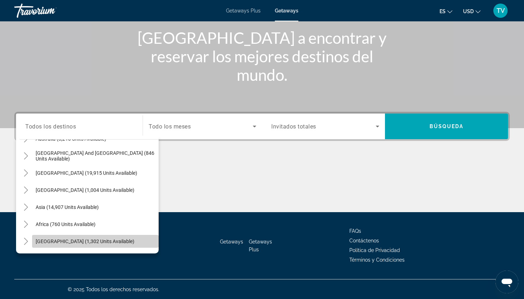
click at [51, 244] on span "[GEOGRAPHIC_DATA] (1,302 units available)" at bounding box center [85, 242] width 99 height 6
type input "**********"
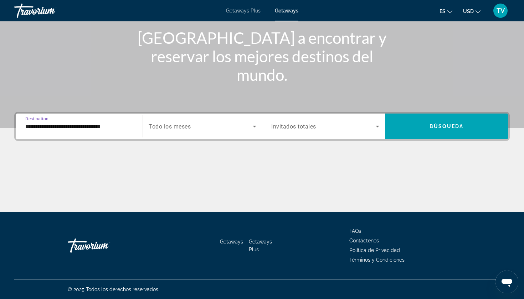
scroll to position [86, 0]
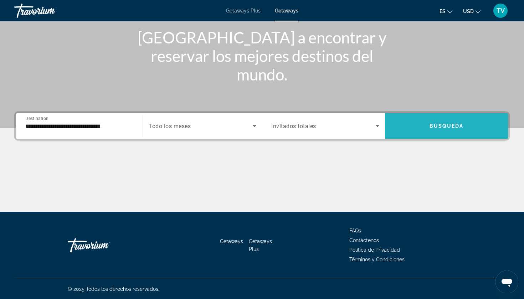
click at [446, 124] on span "Búsqueda" at bounding box center [446, 126] width 34 height 6
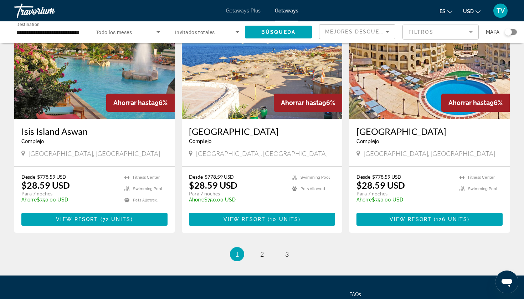
scroll to position [801, 0]
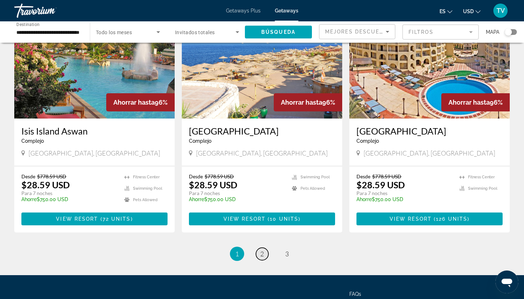
click at [262, 250] on span "2" at bounding box center [262, 254] width 4 height 8
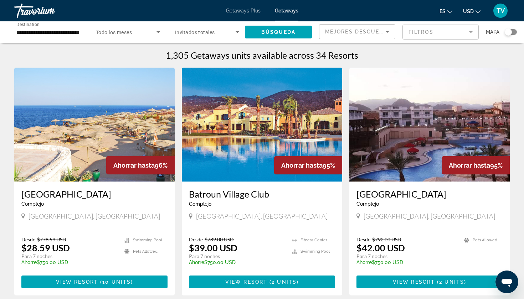
click at [436, 166] on img "Main content" at bounding box center [429, 125] width 160 height 114
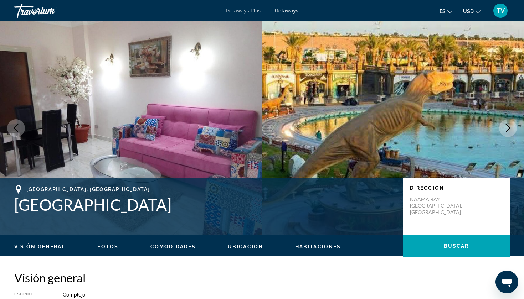
click at [471, 128] on icon "Next image" at bounding box center [507, 128] width 9 height 9
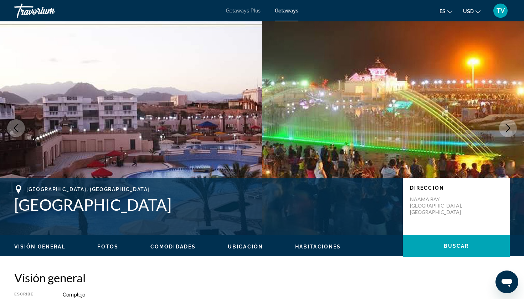
click at [471, 129] on icon "Next image" at bounding box center [507, 128] width 9 height 9
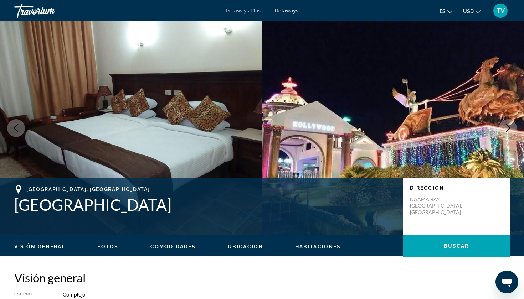
click at [471, 129] on icon "Next image" at bounding box center [507, 128] width 9 height 9
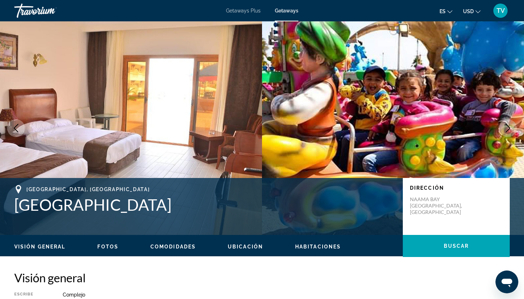
click at [471, 129] on icon "Next image" at bounding box center [507, 128] width 9 height 9
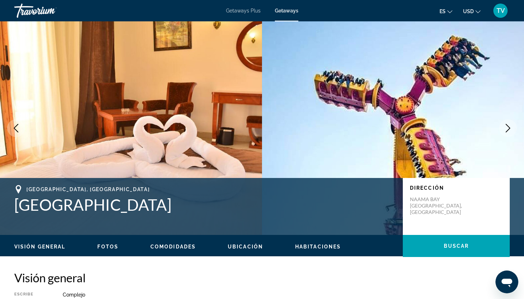
click at [471, 130] on icon "Next image" at bounding box center [507, 128] width 9 height 9
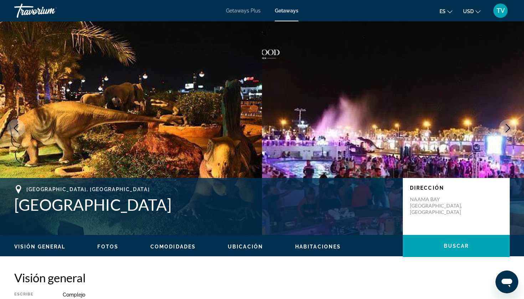
click at [471, 130] on icon "Next image" at bounding box center [507, 128] width 9 height 9
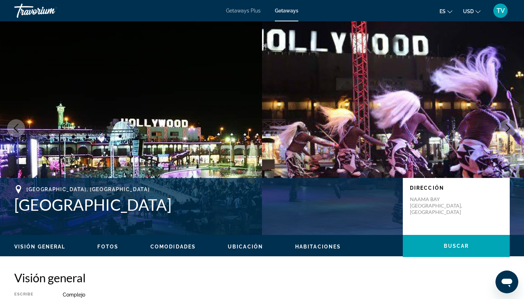
click at [471, 130] on icon "Next image" at bounding box center [507, 128] width 9 height 9
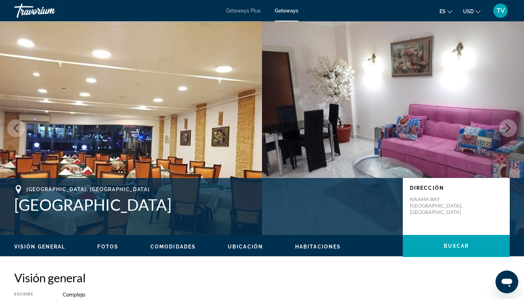
click at [471, 130] on icon "Next image" at bounding box center [507, 128] width 9 height 9
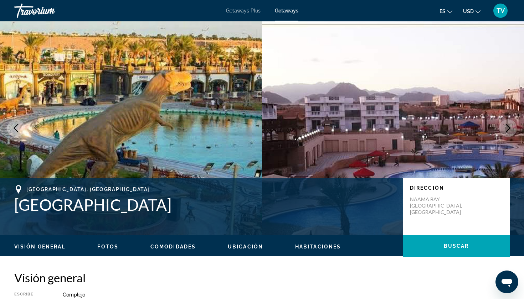
click at [471, 130] on icon "Next image" at bounding box center [507, 128] width 9 height 9
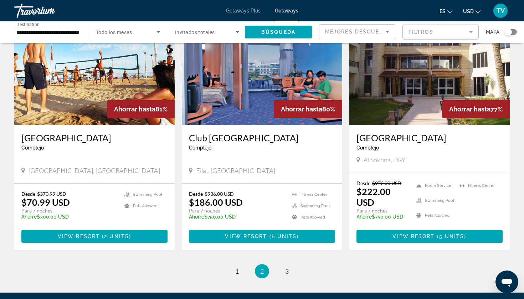
scroll to position [794, 0]
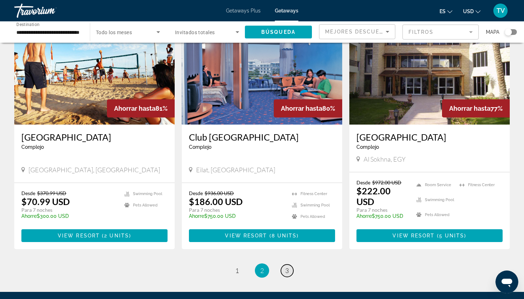
click at [287, 267] on span "3" at bounding box center [287, 271] width 4 height 8
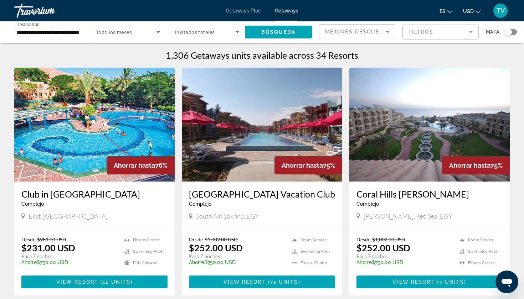
click at [383, 161] on img "Main content" at bounding box center [429, 125] width 160 height 114
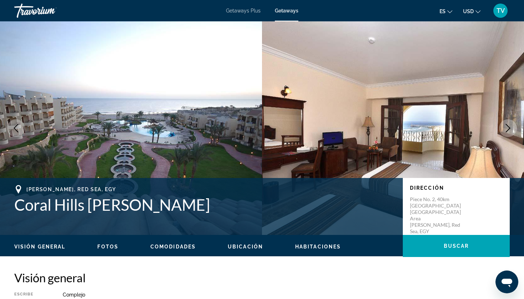
click at [471, 130] on icon "Next image" at bounding box center [508, 128] width 5 height 9
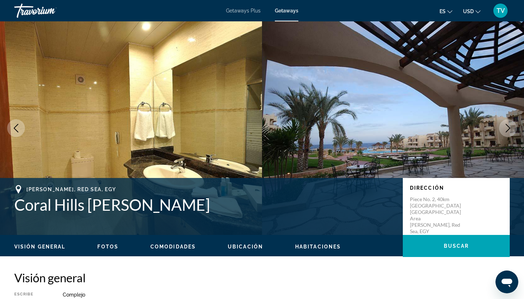
click at [471, 130] on icon "Next image" at bounding box center [508, 128] width 5 height 9
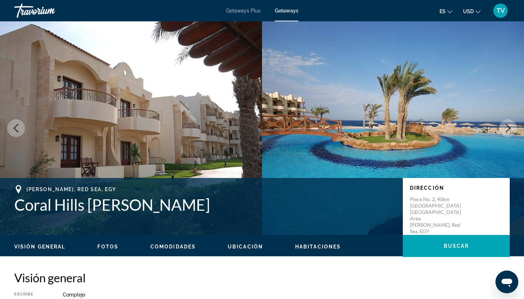
click at [471, 128] on icon "Next image" at bounding box center [507, 128] width 9 height 9
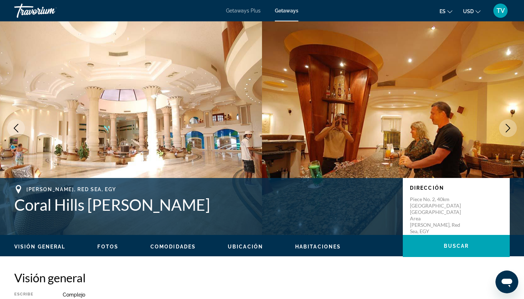
click at [471, 128] on icon "Next image" at bounding box center [507, 128] width 9 height 9
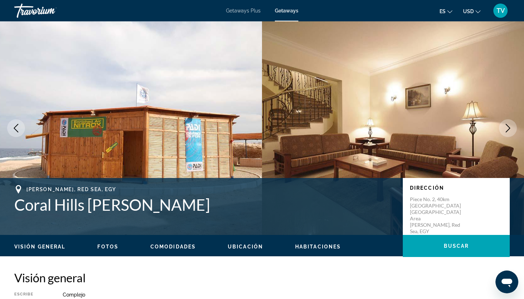
click at [471, 128] on icon "Next image" at bounding box center [507, 128] width 9 height 9
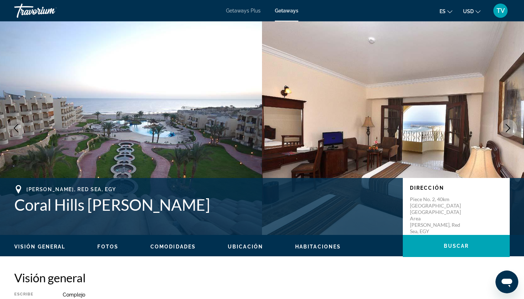
click at [471, 127] on icon "Next image" at bounding box center [507, 128] width 9 height 9
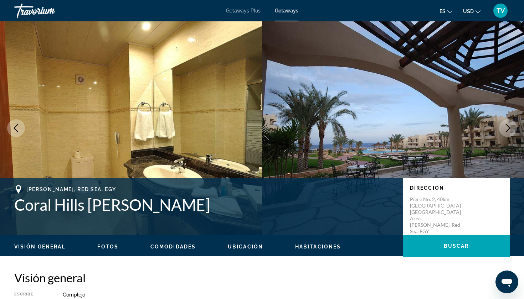
click at [471, 127] on icon "Next image" at bounding box center [507, 128] width 9 height 9
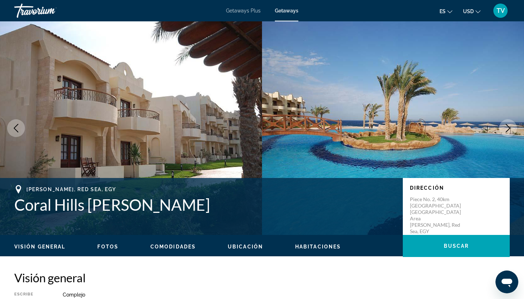
click at [471, 127] on icon "Next image" at bounding box center [507, 128] width 9 height 9
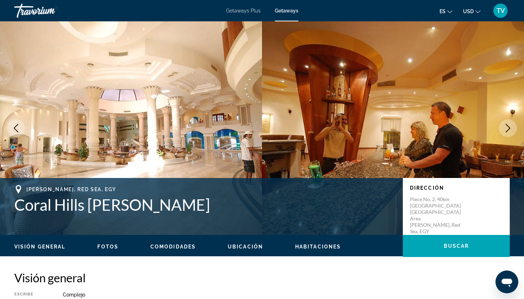
click at [471, 127] on icon "Next image" at bounding box center [507, 128] width 9 height 9
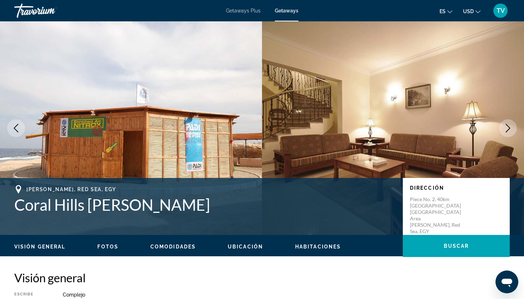
click at [471, 127] on icon "Next image" at bounding box center [507, 128] width 9 height 9
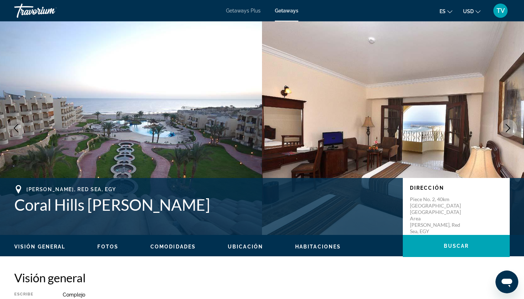
click at [471, 127] on icon "Next image" at bounding box center [507, 128] width 9 height 9
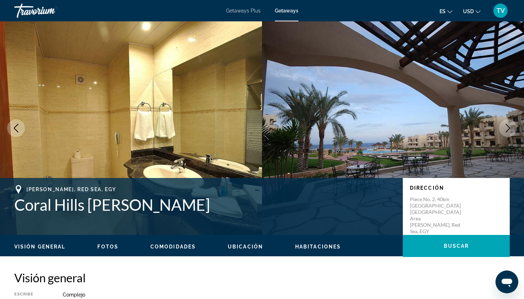
click at [471, 127] on icon "Next image" at bounding box center [507, 128] width 9 height 9
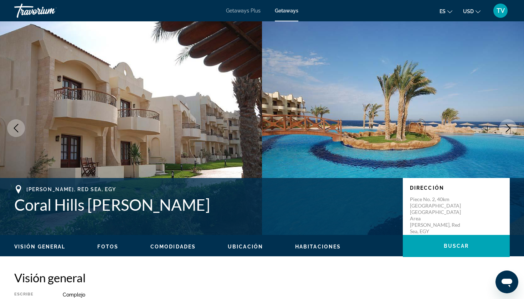
click at [236, 249] on span "Ubicación" at bounding box center [245, 247] width 35 height 6
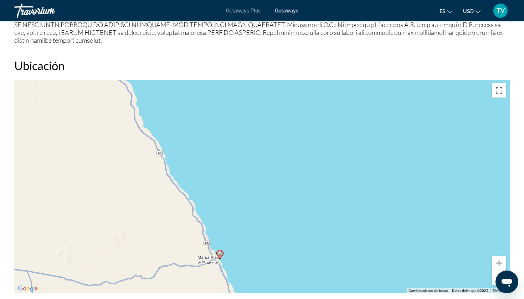
click at [209, 243] on div "Para activar la función de arrastre con el teclado, pulsa Alt + Intro. Cuando h…" at bounding box center [261, 187] width 495 height 214
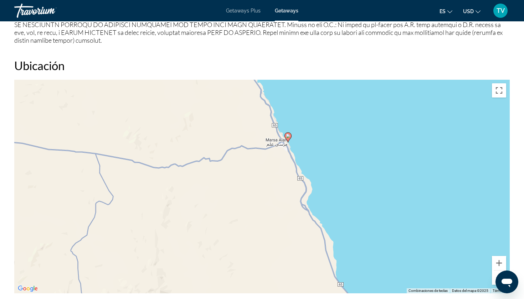
drag, startPoint x: 209, startPoint y: 243, endPoint x: 277, endPoint y: 125, distance: 136.2
click at [277, 125] on div "Para activar la función de arrastre con el teclado, pulsa Alt + Intro. Cuando h…" at bounding box center [261, 187] width 495 height 214
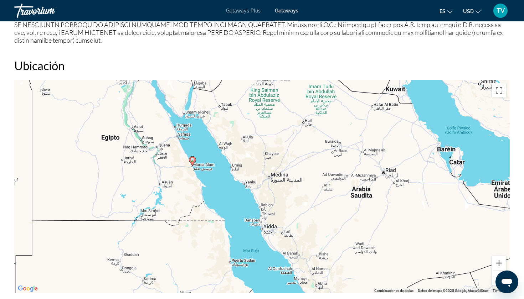
click at [179, 123] on div "Para activar la función de arrastre con el teclado, pulsa Alt + Intro. Cuando h…" at bounding box center [261, 187] width 495 height 214
